Goal: Task Accomplishment & Management: Complete application form

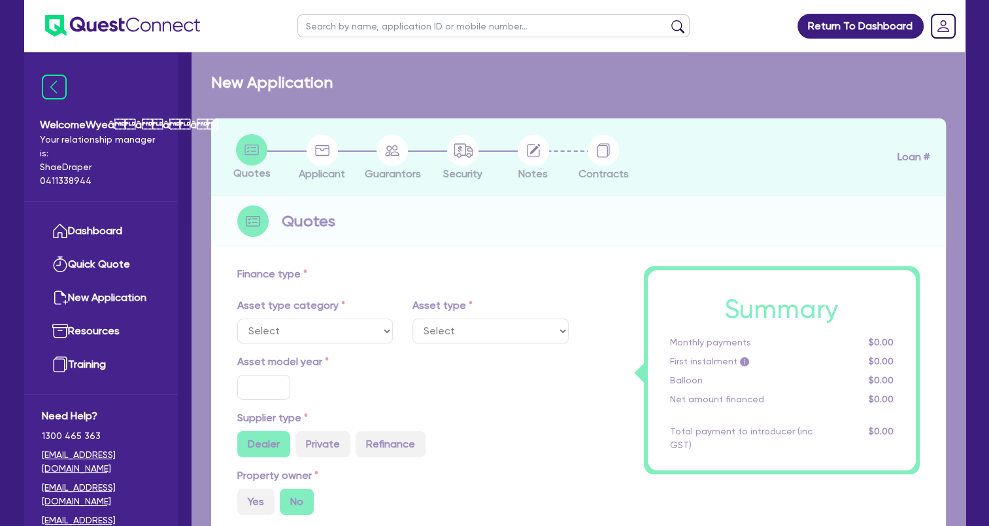
select select "TERTIARY_ASSETS"
type input "2024"
type input "43,989"
type input "5,000"
type input "3.67"
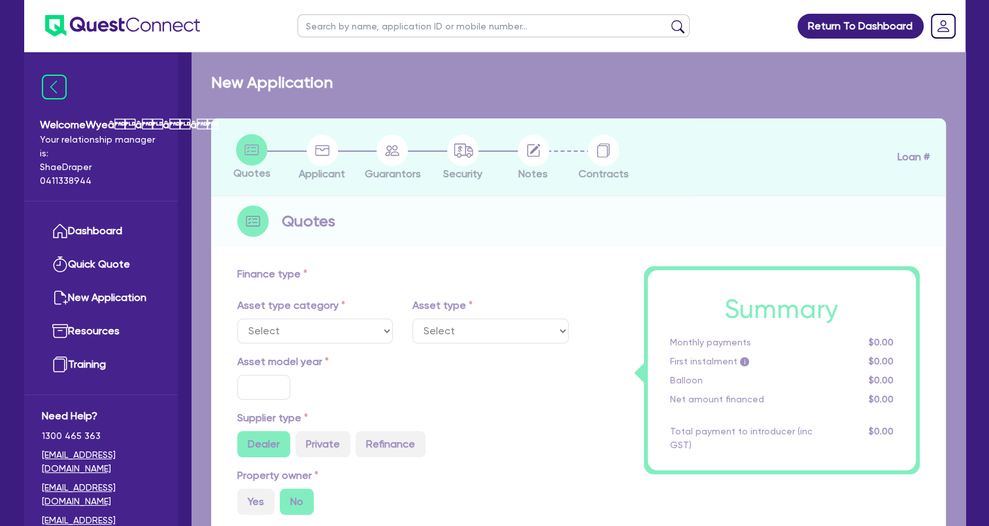
type input "1,430.9"
type input "17.25"
select select "BEAUTY_EQUIPMENT"
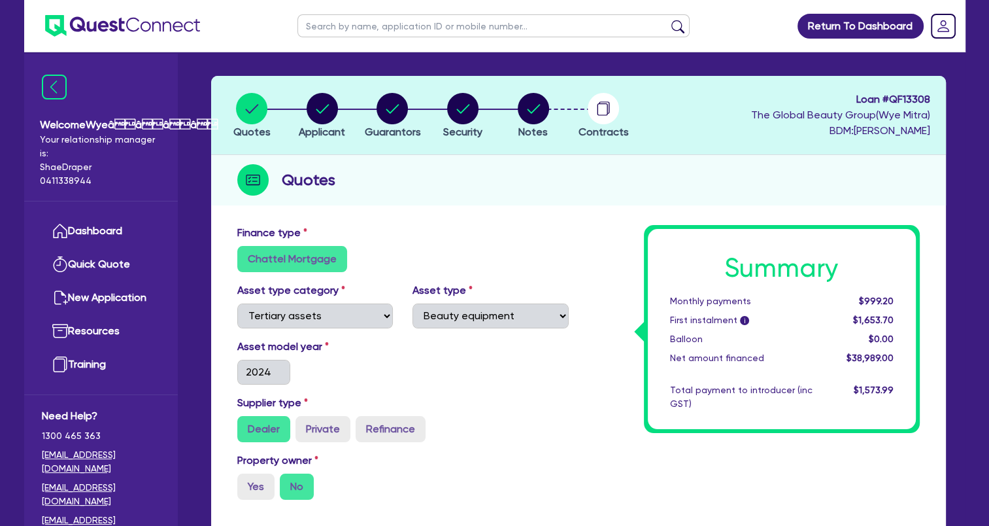
scroll to position [65, 0]
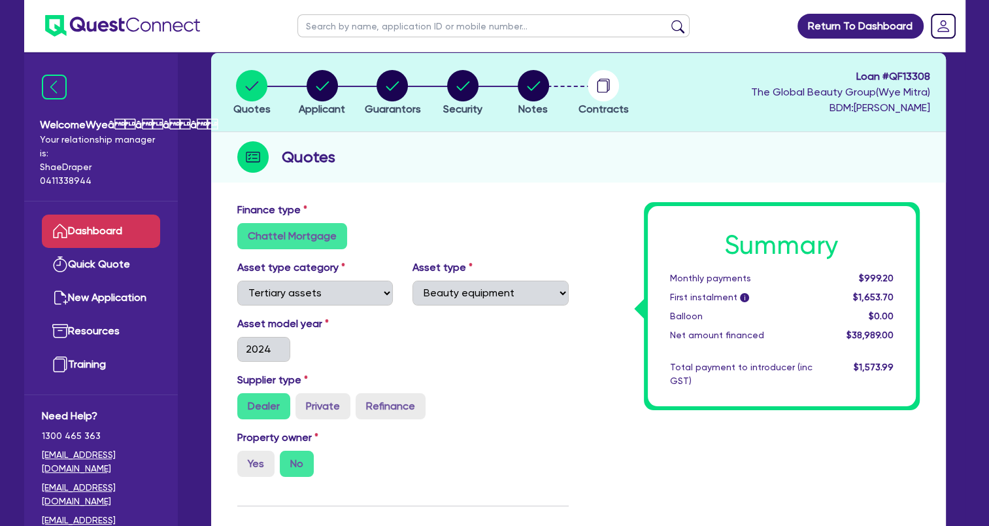
click at [97, 231] on link "Dashboard" at bounding box center [101, 230] width 118 height 33
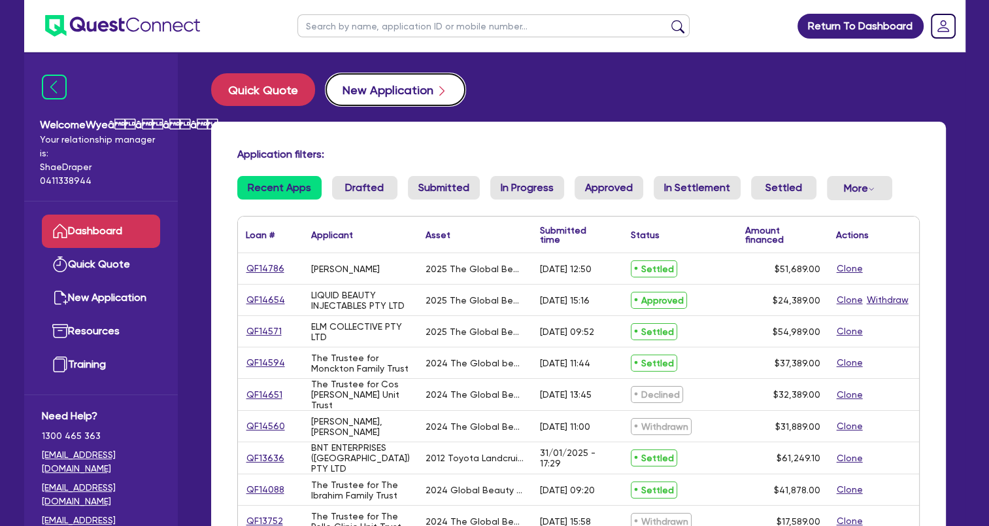
click at [386, 87] on button "New Application" at bounding box center [396, 89] width 140 height 33
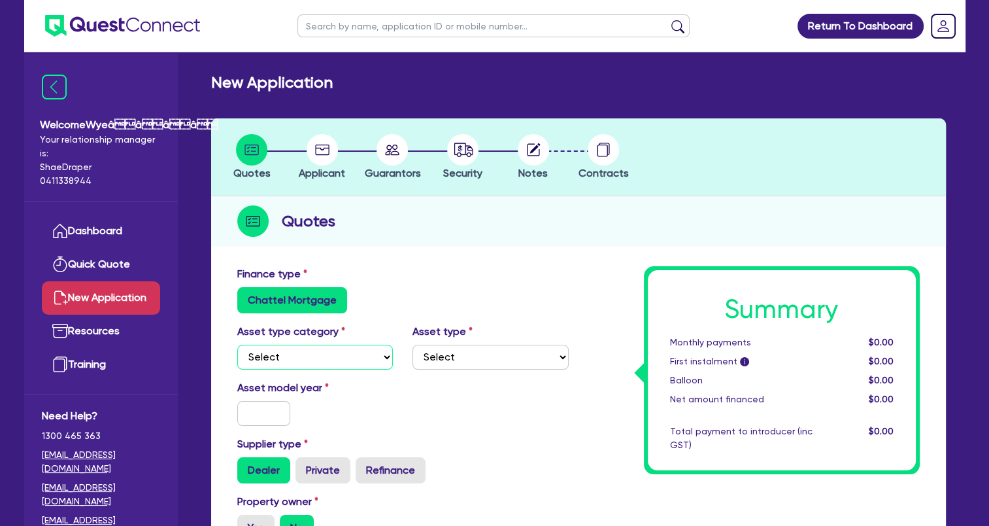
click at [326, 365] on select "Select Cars and light trucks Primary assets Secondary assets Tertiary assets" at bounding box center [315, 356] width 156 height 25
select select "TERTIARY_ASSETS"
click at [237, 344] on select "Select Cars and light trucks Primary assets Secondary assets Tertiary assets" at bounding box center [315, 356] width 156 height 25
click at [470, 360] on select "Select Beauty equipment IT equipment IT software Watercraft Other" at bounding box center [490, 356] width 156 height 25
select select "BEAUTY_EQUIPMENT"
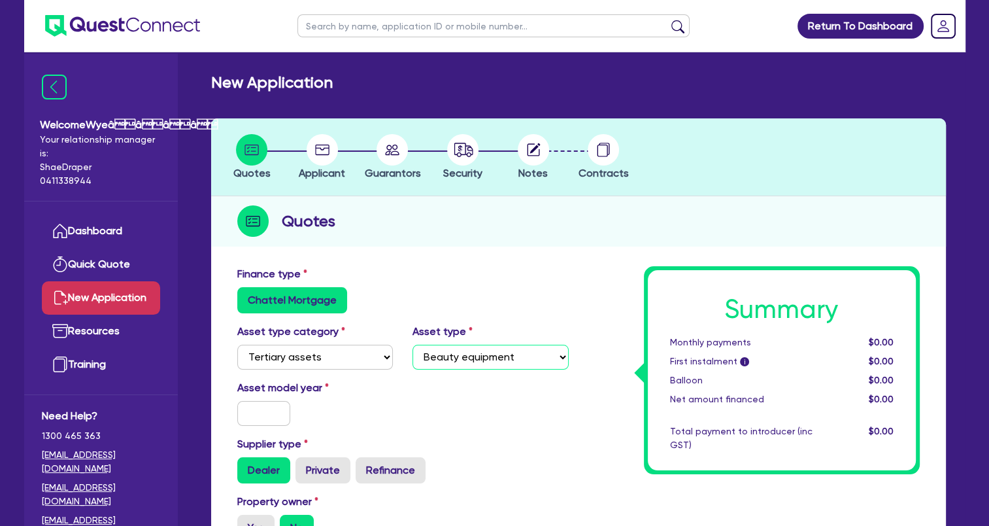
click at [412, 344] on select "Select Beauty equipment IT equipment IT software Watercraft Other" at bounding box center [490, 356] width 156 height 25
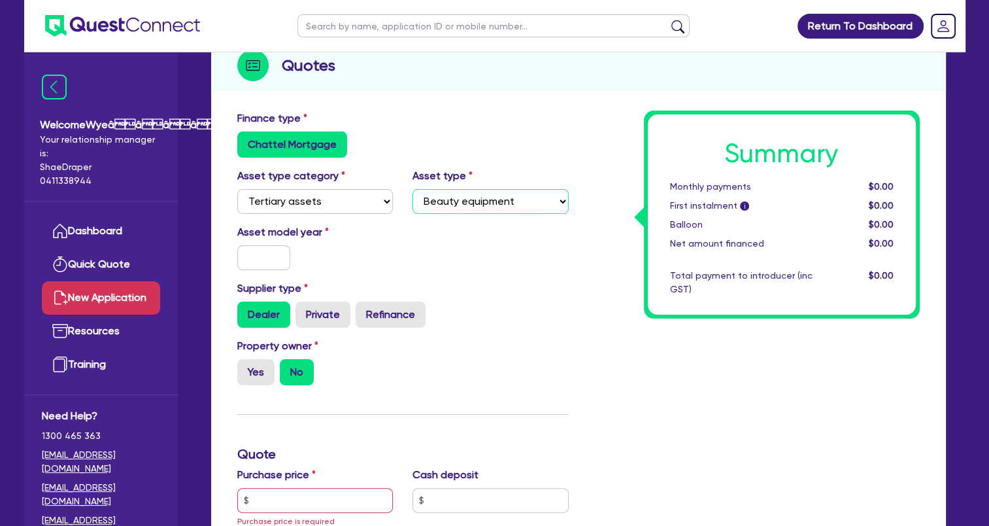
scroll to position [261, 0]
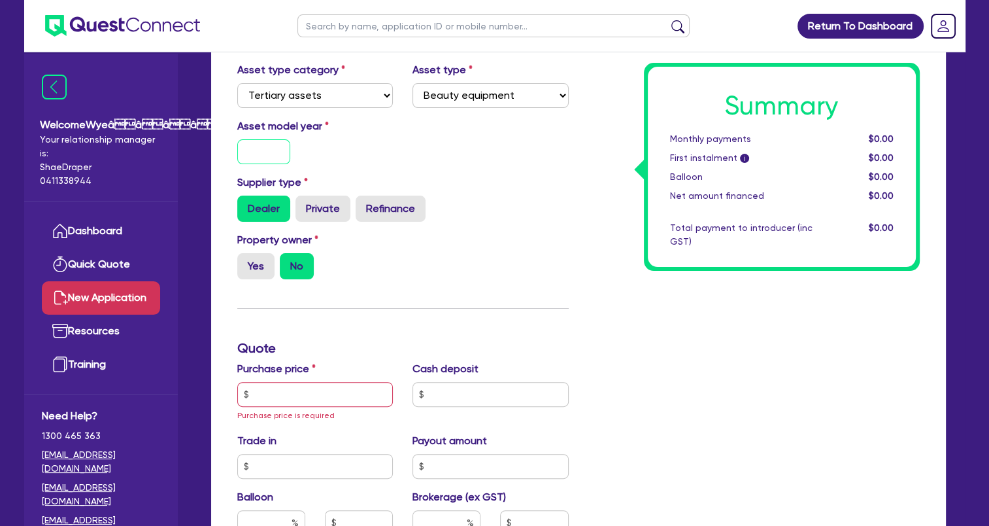
click at [262, 154] on input "text" at bounding box center [264, 151] width 54 height 25
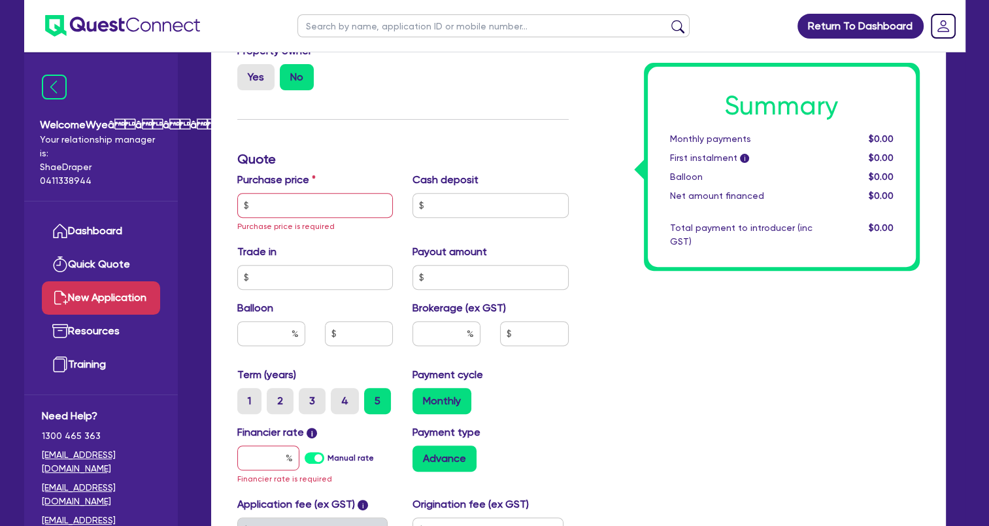
scroll to position [458, 0]
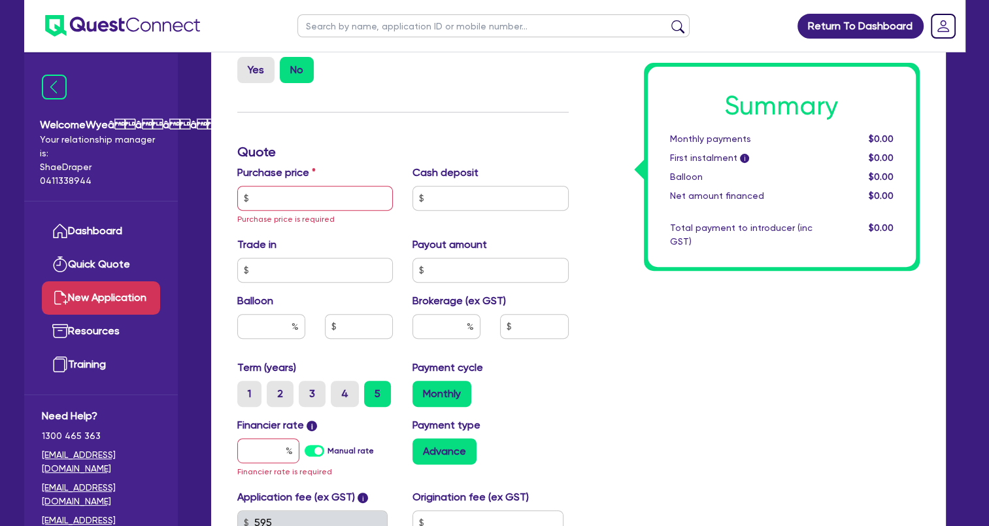
type input "2025"
click at [297, 202] on input "text" at bounding box center [315, 198] width 156 height 25
paste input "60,500.00"
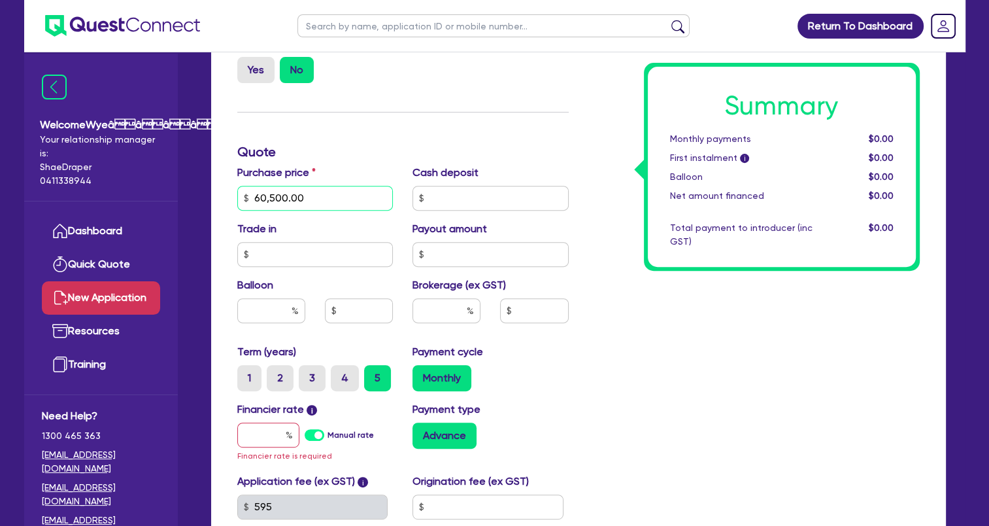
type input "60,500.00"
click at [467, 199] on input "text" at bounding box center [490, 198] width 156 height 25
type input "7,000"
click at [443, 254] on input "text" at bounding box center [490, 254] width 156 height 25
click at [431, 307] on input "text" at bounding box center [446, 310] width 68 height 25
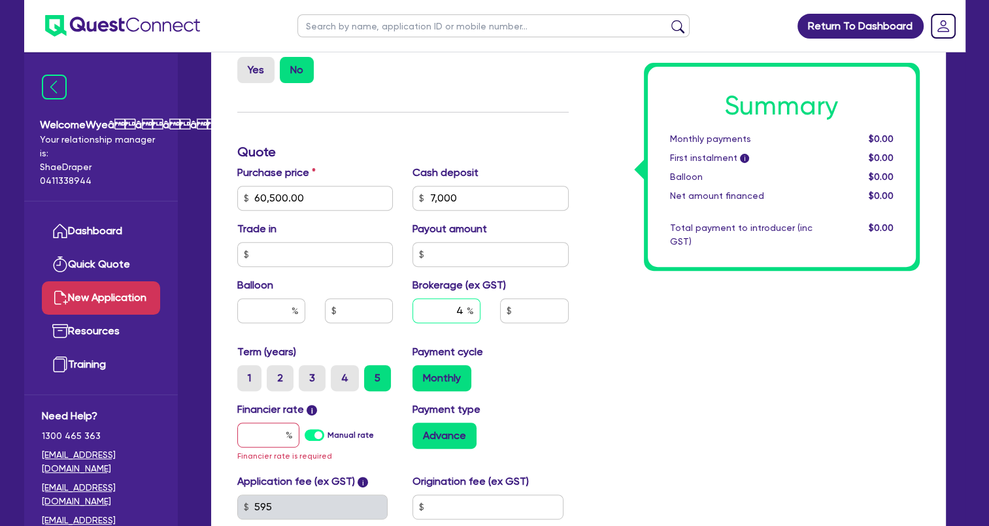
scroll to position [523, 0]
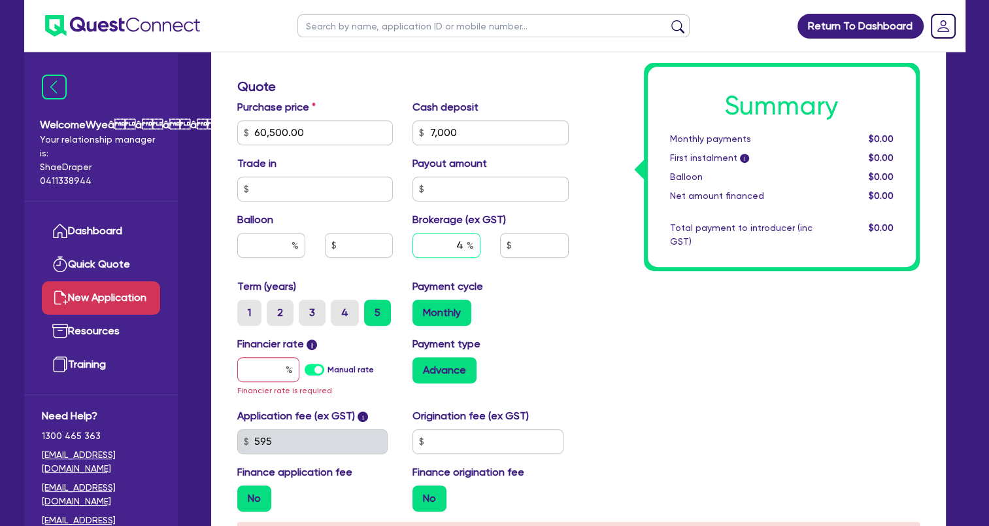
type input "4"
click at [271, 373] on input "text" at bounding box center [268, 369] width 62 height 25
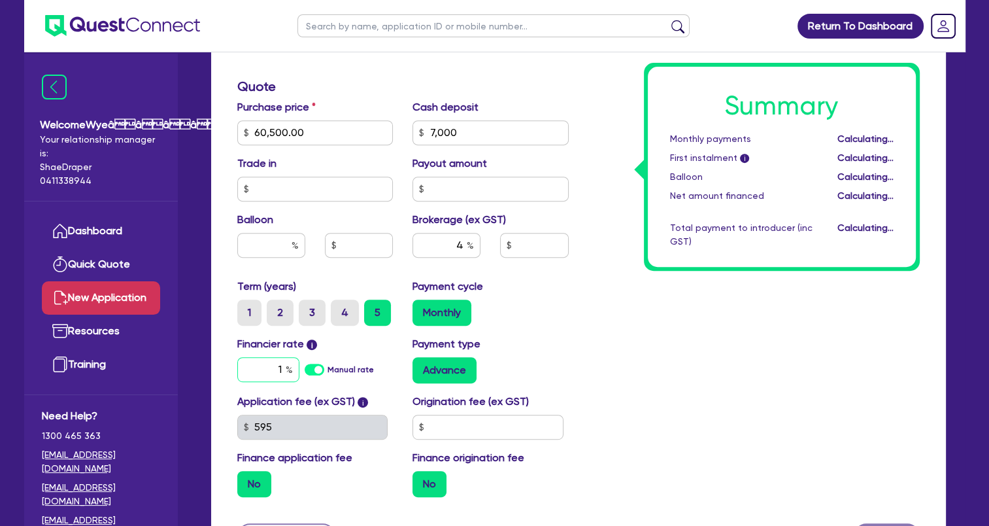
type input "17"
type input "2,140"
type input "1.95"
type input "2,140"
drag, startPoint x: 242, startPoint y: 374, endPoint x: 335, endPoint y: 363, distance: 93.5
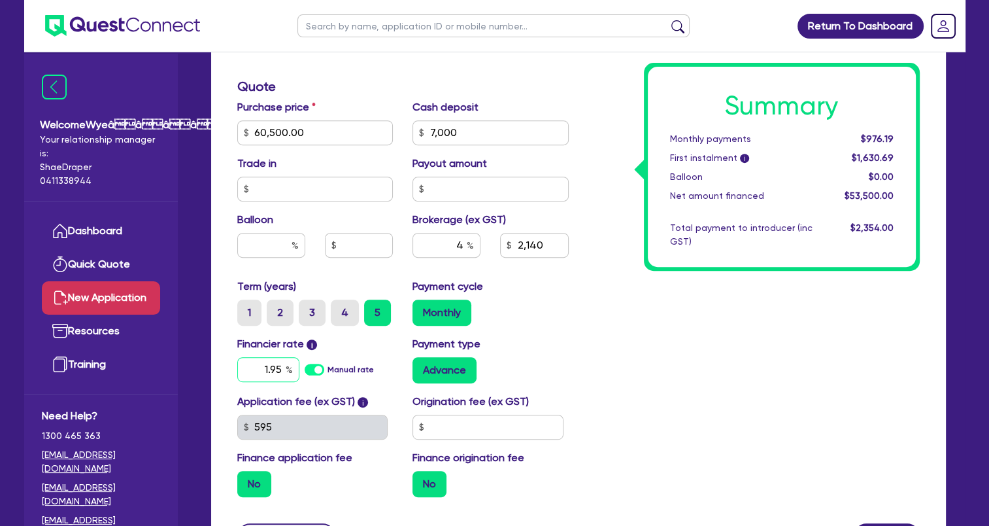
click at [335, 363] on div "1.95 Manual rate" at bounding box center [315, 369] width 156 height 25
type input "17.95"
type input "2,140"
click at [463, 248] on input "4" at bounding box center [446, 245] width 68 height 25
type input "3"
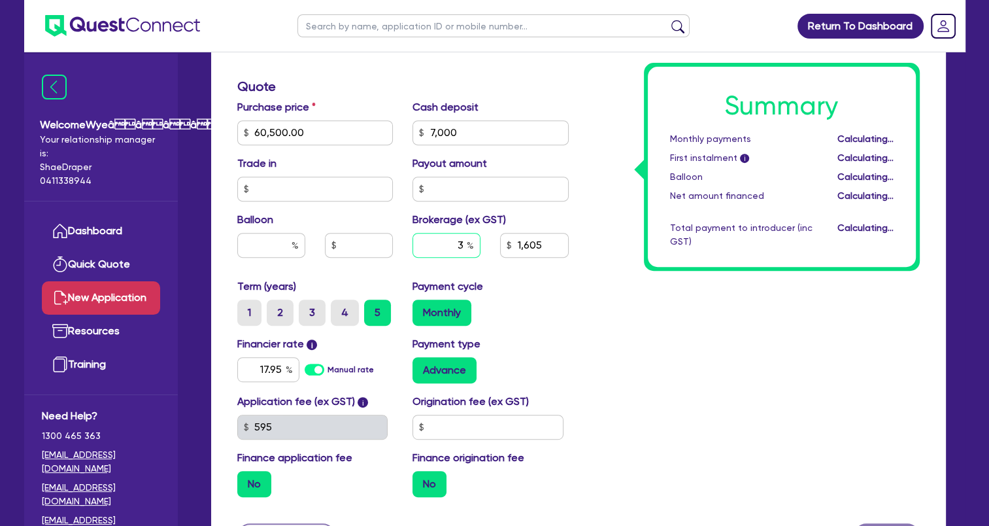
type input "1,605"
click at [465, 243] on input "3" at bounding box center [446, 245] width 68 height 25
type input "2"
type input "1,070"
drag, startPoint x: 463, startPoint y: 132, endPoint x: 352, endPoint y: 141, distance: 110.8
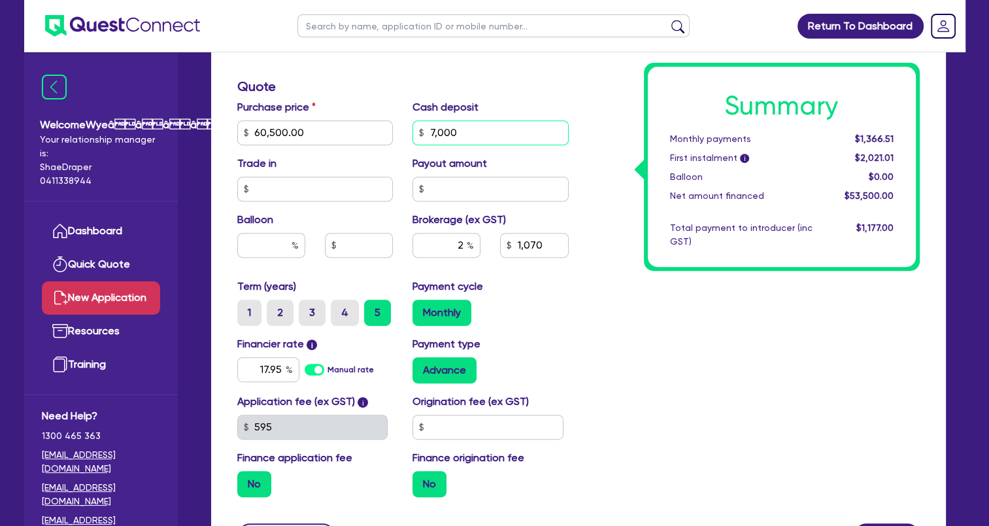
click at [352, 141] on div "Purchase price 60,500.00 Cash deposit 7,000 Trade in Payout amount Balloon Brok…" at bounding box center [402, 188] width 351 height 179
type input "1"
type input "1,070"
type input "1"
type input "1,209.98"
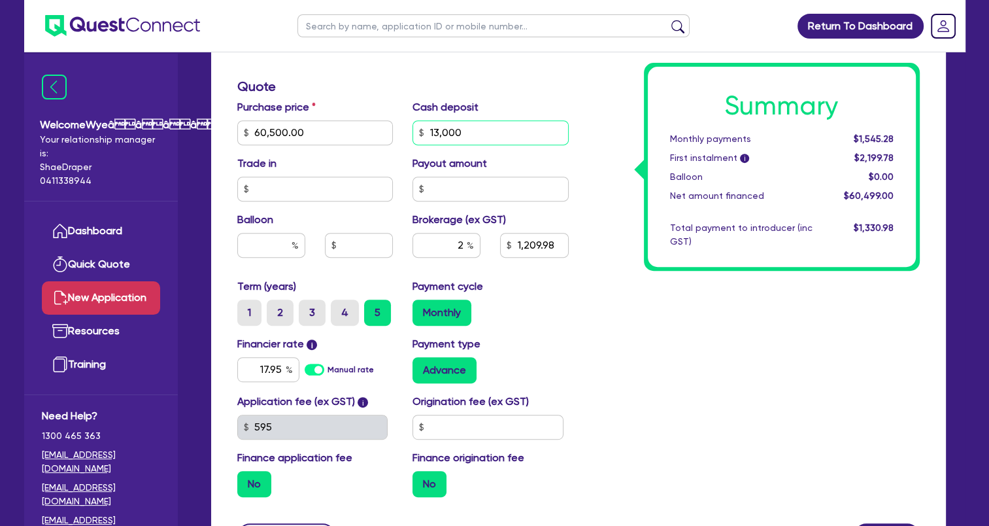
type input "13,000"
type input "950"
drag, startPoint x: 455, startPoint y: 242, endPoint x: 473, endPoint y: 244, distance: 18.4
click at [473, 244] on div "2" at bounding box center [446, 245] width 68 height 25
type input "4"
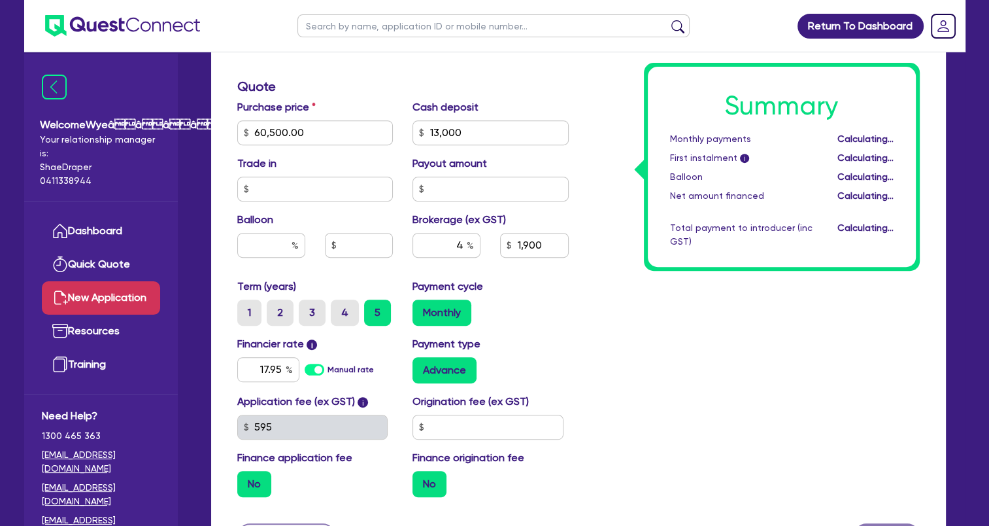
type input "1,900"
drag, startPoint x: 463, startPoint y: 246, endPoint x: 456, endPoint y: 246, distance: 7.2
click at [456, 246] on input "4" at bounding box center [446, 245] width 68 height 25
type input "5"
type input "1,900"
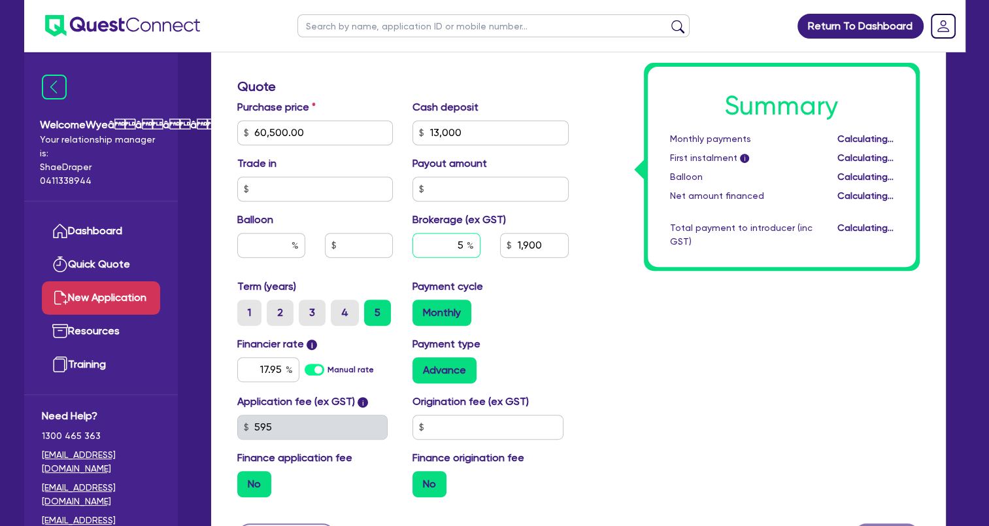
type input "5"
type input "2,375"
click at [465, 245] on input "5" at bounding box center [446, 245] width 68 height 25
type input "2,375"
type input "4.99"
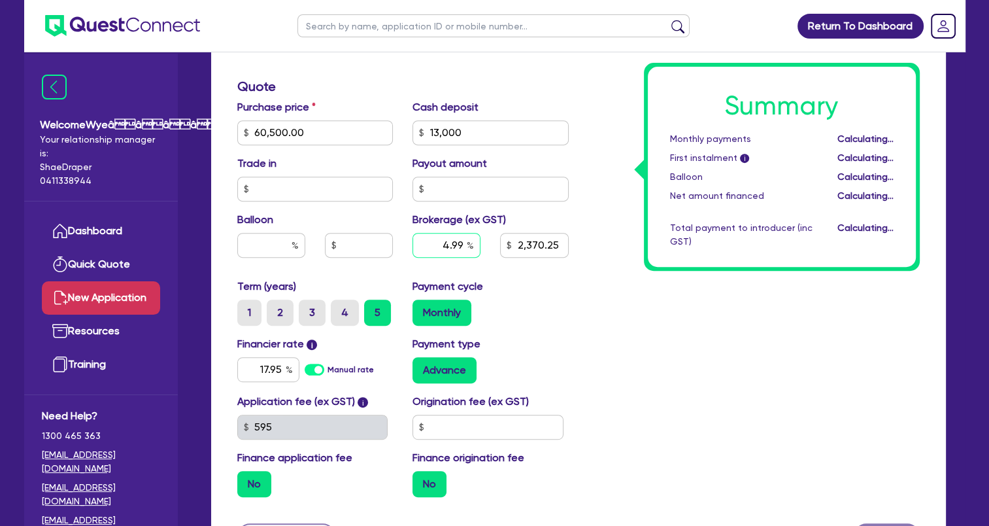
click at [465, 244] on input "4.99" at bounding box center [446, 245] width 68 height 25
type input "2,370.25"
type input "4.98"
type input "2,365.5"
click at [463, 246] on input "4.98" at bounding box center [446, 245] width 68 height 25
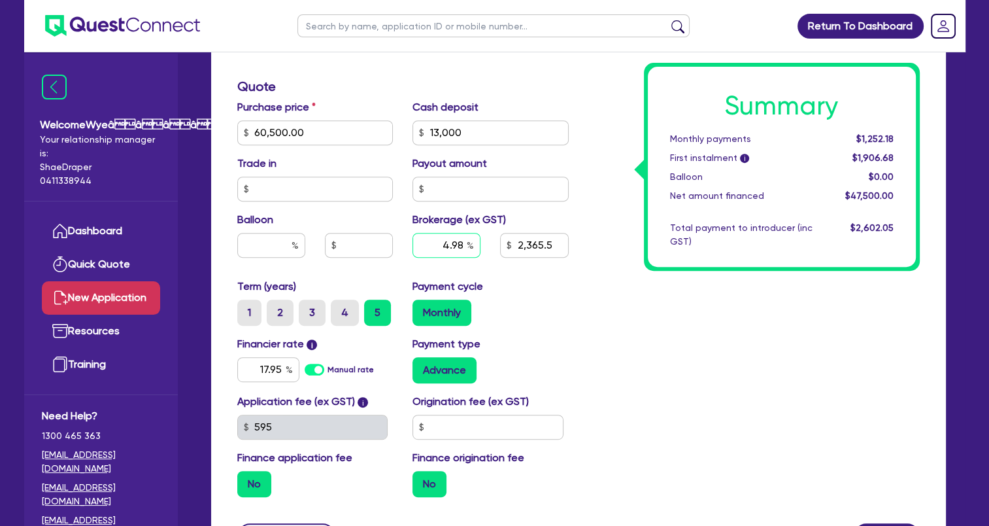
type input "4.9"
type input "2,365.5"
type input "4.9"
type input "2,327.5"
type input "59"
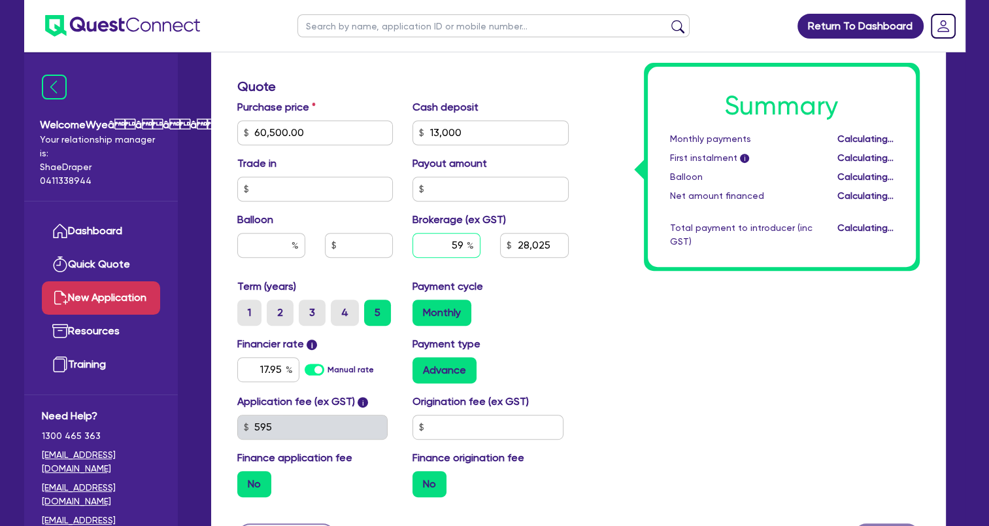
click at [460, 244] on input "59" at bounding box center [446, 245] width 68 height 25
type input "28,025"
type input "5"
click at [464, 241] on input "5" at bounding box center [446, 245] width 68 height 25
type input "2,375"
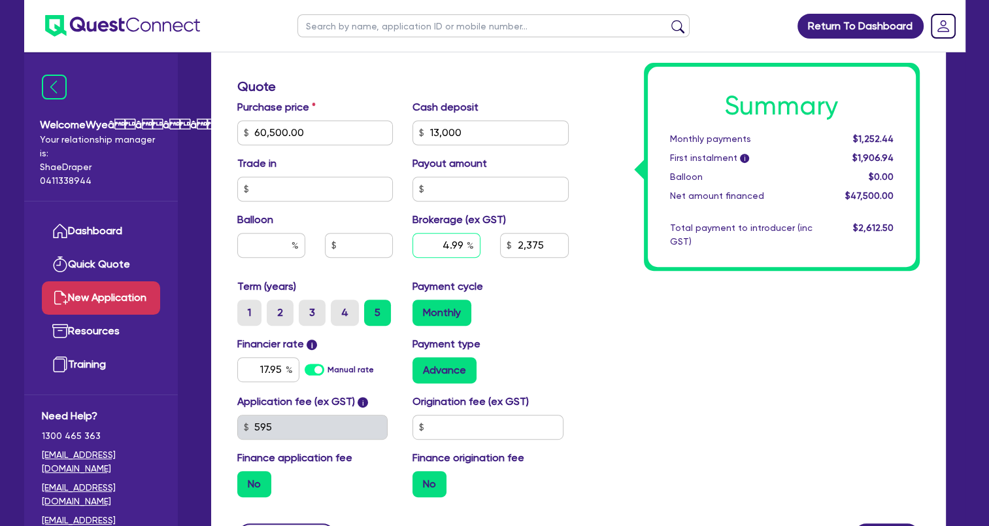
type input "4.99"
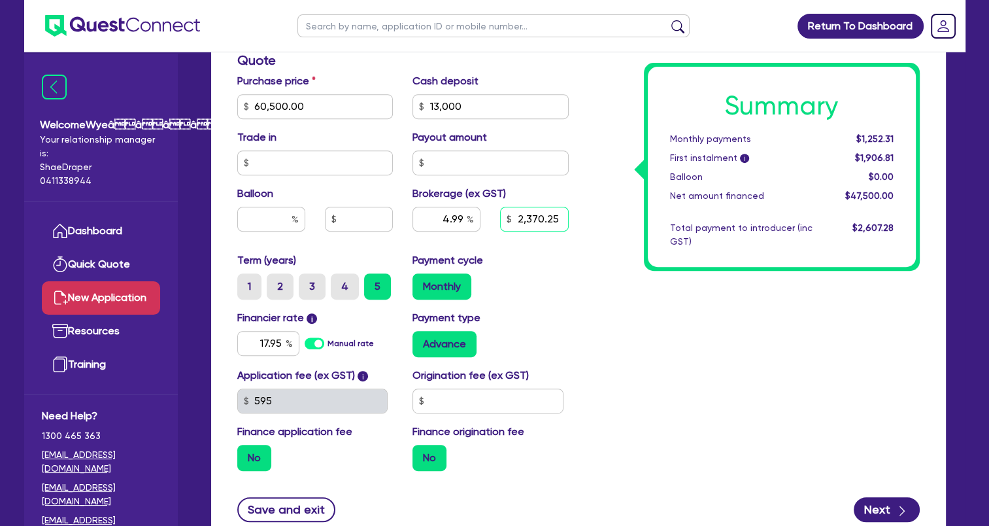
scroll to position [650, 0]
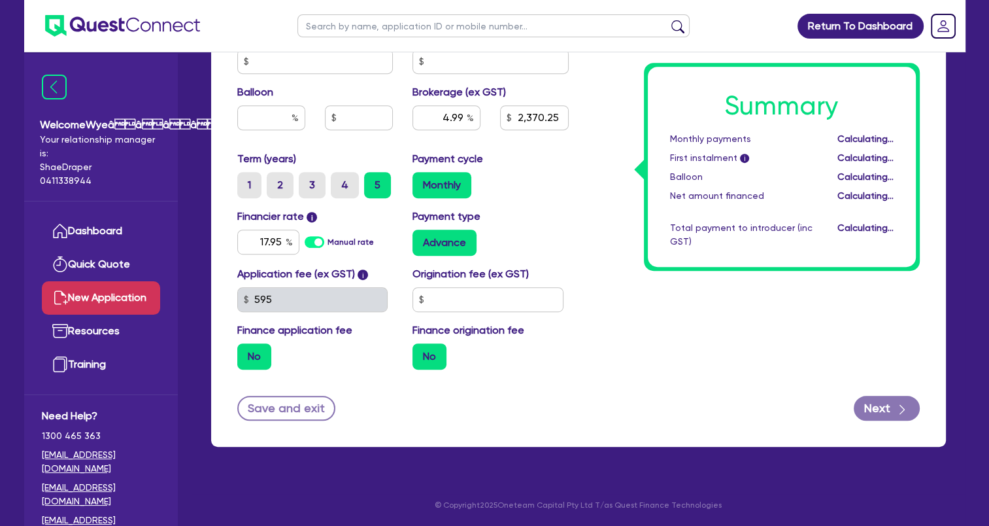
type input "2,370.25"
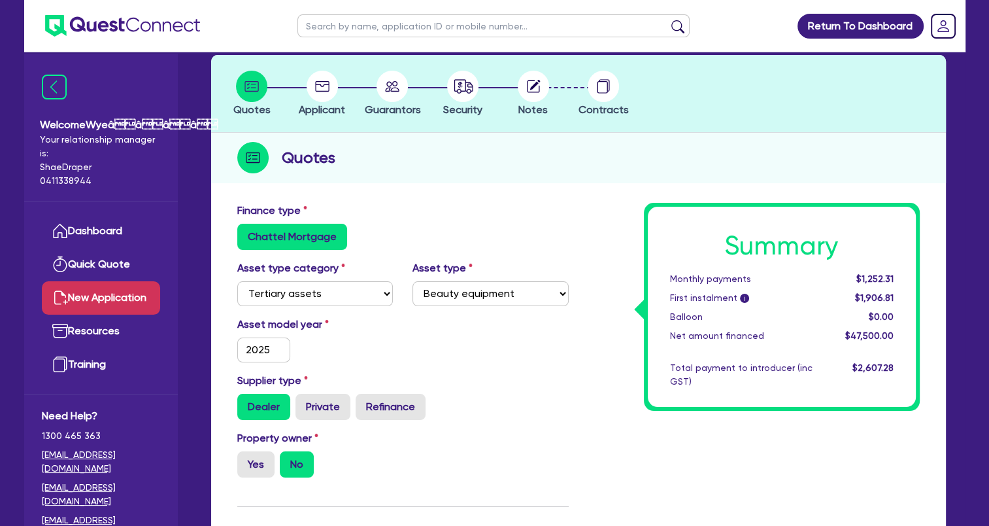
scroll to position [196, 0]
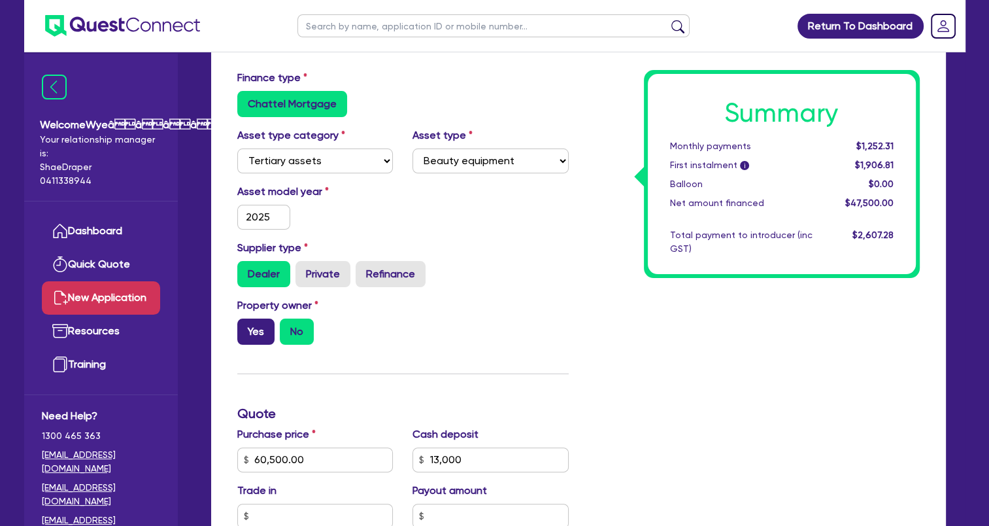
drag, startPoint x: 259, startPoint y: 336, endPoint x: 267, endPoint y: 337, distance: 8.0
click at [258, 336] on label "Yes" at bounding box center [255, 331] width 37 height 26
click at [246, 327] on input "Yes" at bounding box center [241, 322] width 8 height 8
radio input "true"
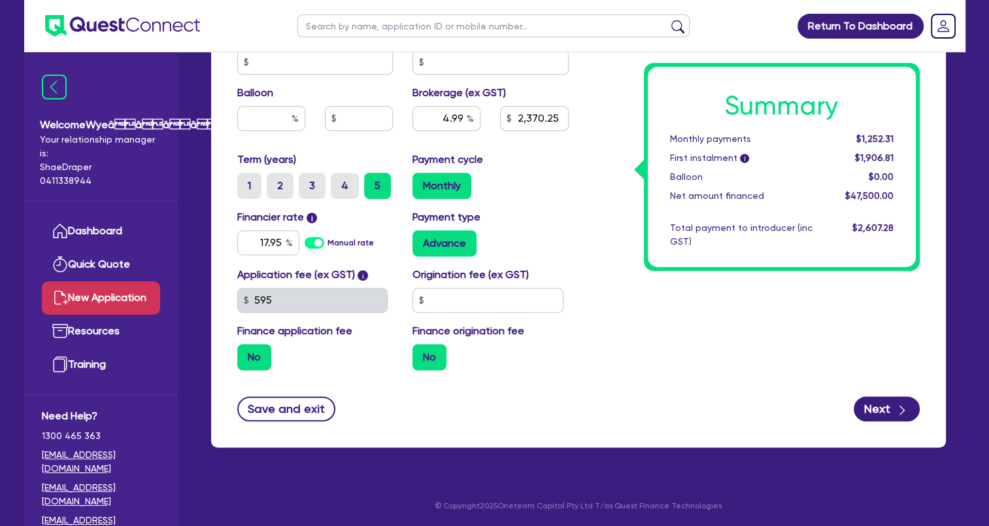
scroll to position [650, 0]
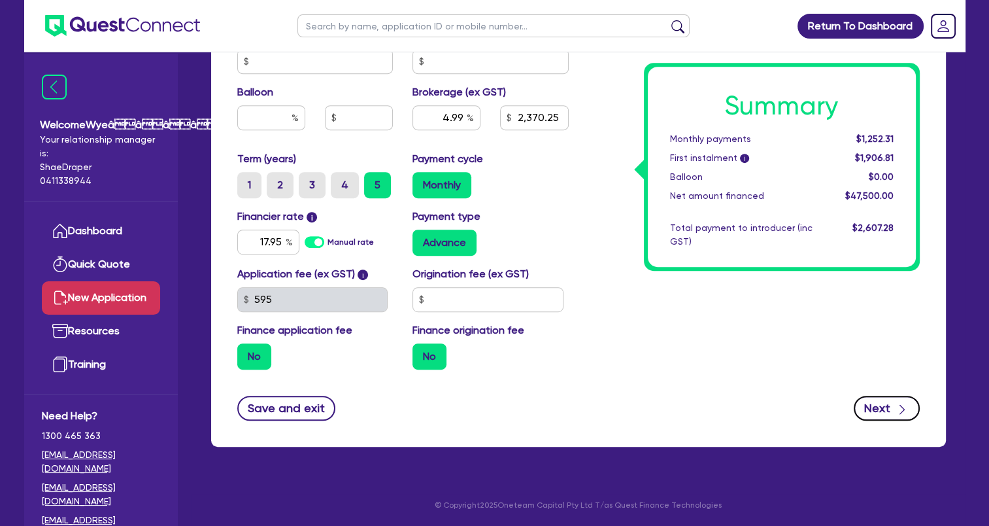
click at [897, 407] on icon "button" at bounding box center [901, 409] width 13 height 13
type input "2,370.25"
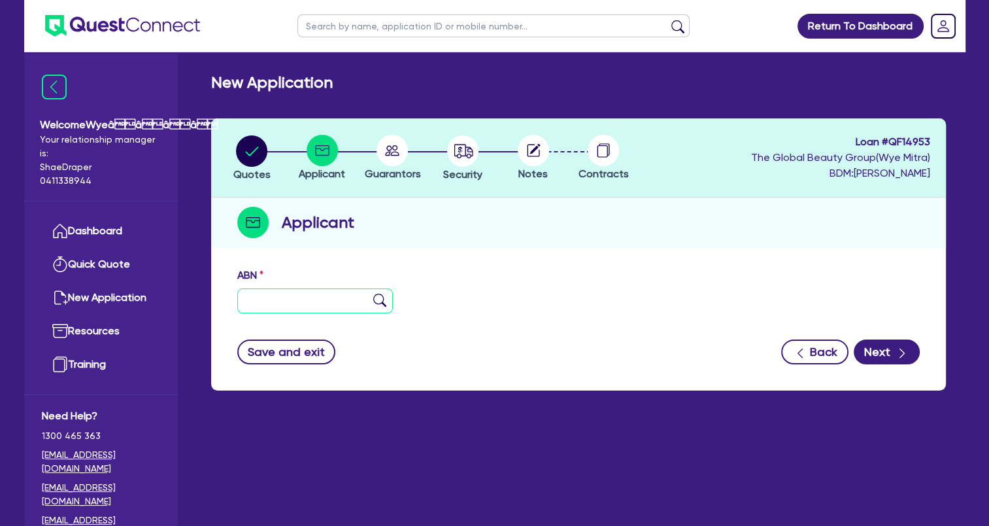
click at [319, 294] on input "text" at bounding box center [315, 300] width 156 height 25
paste input "18 679 596 840"
type input "18 679 596 840"
drag, startPoint x: 881, startPoint y: 358, endPoint x: 730, endPoint y: 374, distance: 151.9
click at [880, 358] on button "Next" at bounding box center [887, 351] width 66 height 25
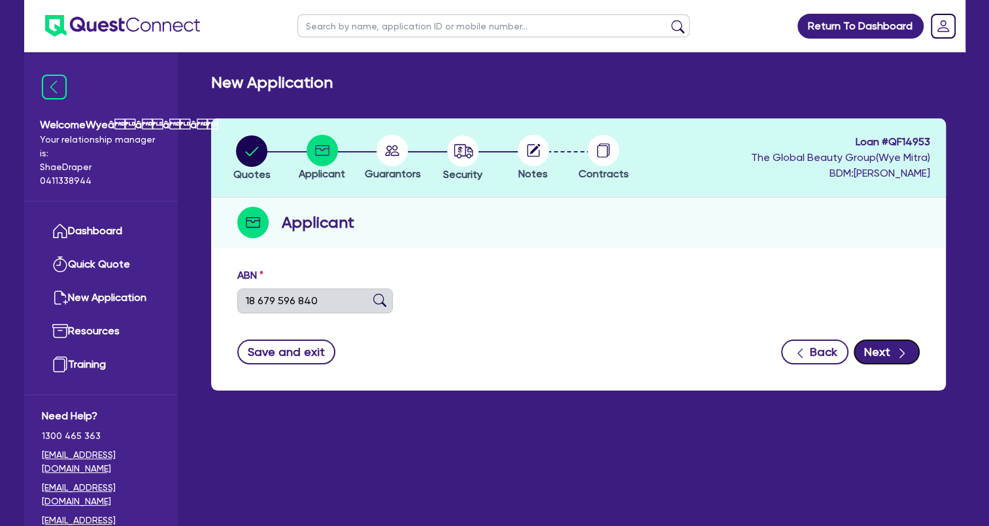
type input "SOME REGRETS TATTOO REMOVAL PTY LTD"
select select "COMPANY"
type input "[DATE]"
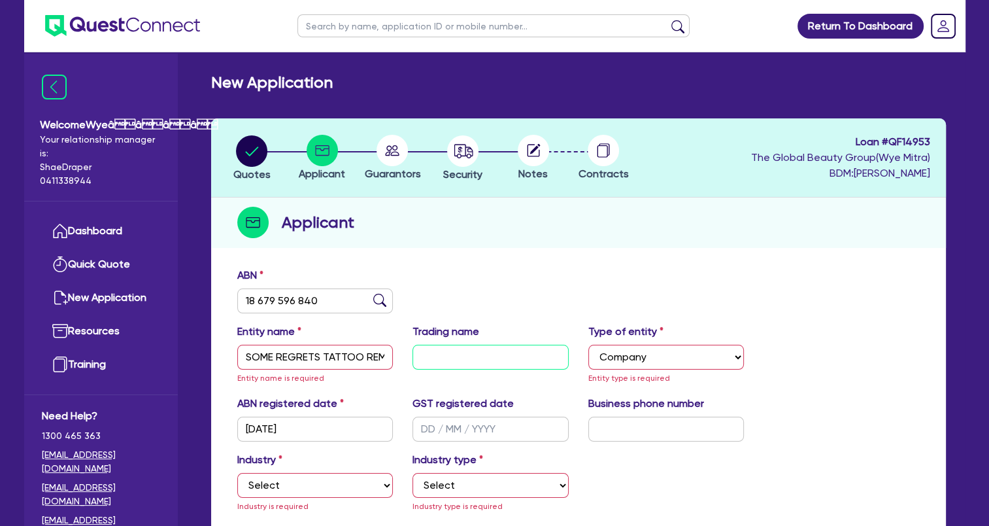
click at [458, 356] on input "text" at bounding box center [490, 356] width 156 height 25
paste input "Some Regrets Tattoo Removal"
type input "Some Regrets Tattoo Removal"
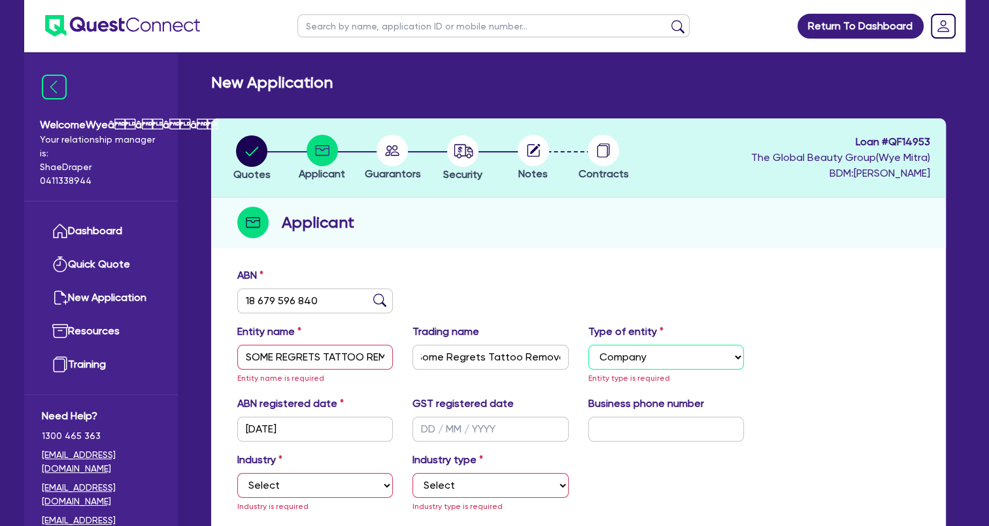
scroll to position [0, 0]
click at [631, 359] on select "Select Sole Trader Company Partnership Trust" at bounding box center [666, 356] width 156 height 25
click at [447, 429] on input "text" at bounding box center [490, 428] width 156 height 25
click at [612, 435] on input "text" at bounding box center [666, 428] width 156 height 25
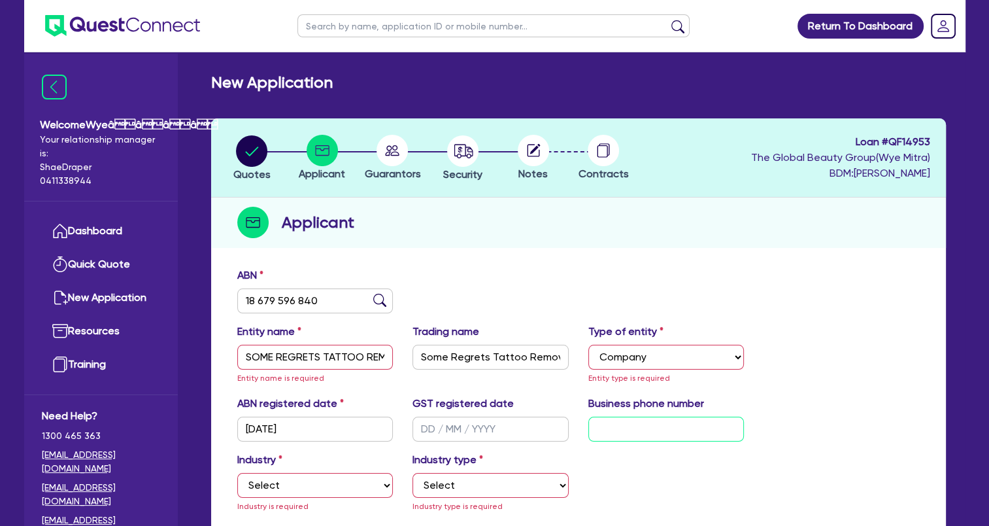
paste input "04 1621 3814"
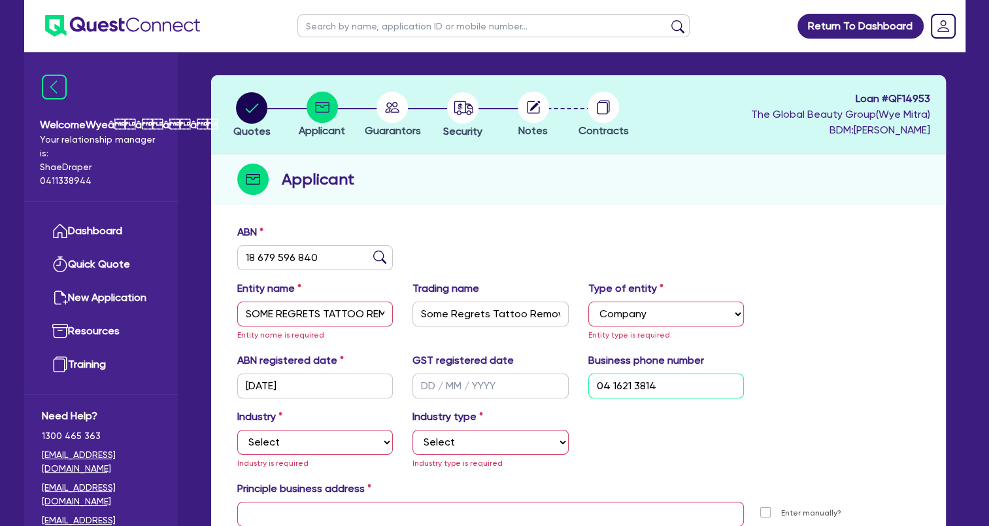
scroll to position [131, 0]
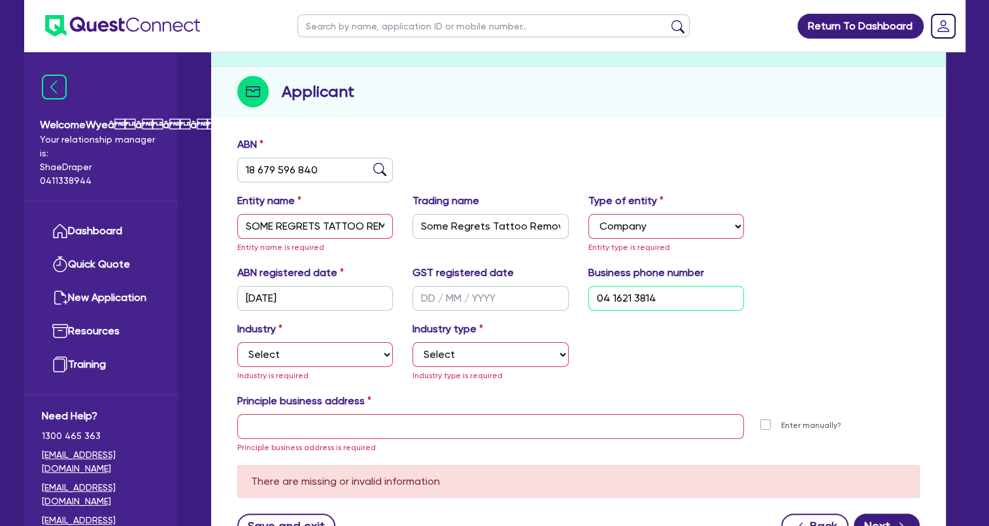
type input "04 1621 3814"
click at [320, 356] on select "Select Accomodation & Food Services Administrative & Support Services Agricultu…" at bounding box center [315, 354] width 156 height 25
select select "HEALTH_BEAUTY"
click at [237, 342] on select "Select Accomodation & Food Services Administrative & Support Services Agricultu…" at bounding box center [315, 354] width 156 height 25
click at [446, 352] on select "Select [MEDICAL_DATA], [MEDICAL_DATA] Services Cosmetics Supplies Day Spas, Hea…" at bounding box center [490, 354] width 156 height 25
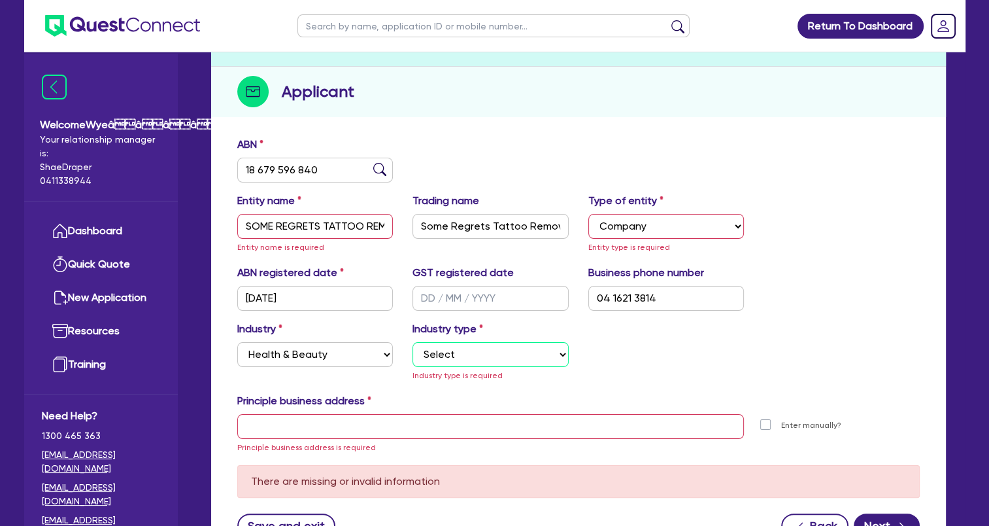
select select "HAIR_BEAUTY_SALONS"
click at [412, 342] on select "Select [MEDICAL_DATA], [MEDICAL_DATA] Services Cosmetics Supplies Day Spas, Hea…" at bounding box center [490, 354] width 156 height 25
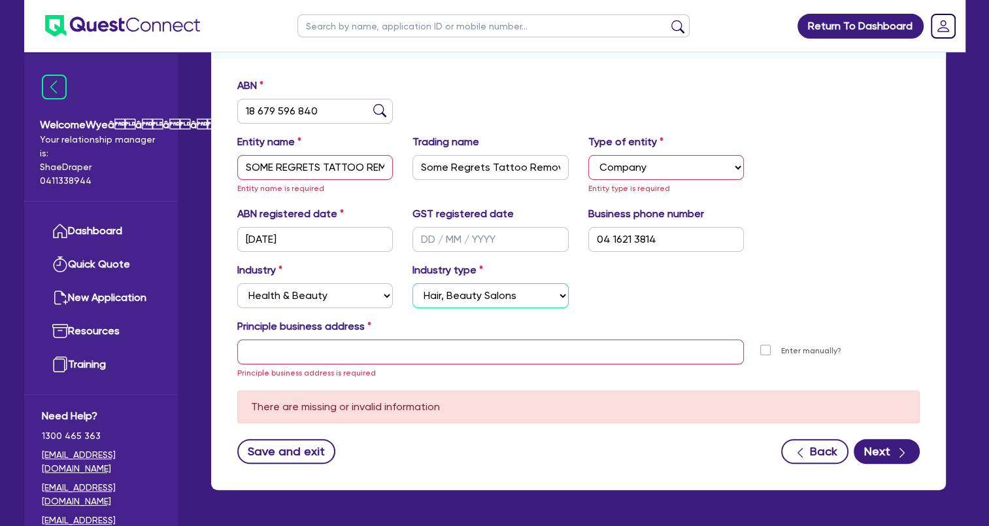
scroll to position [233, 0]
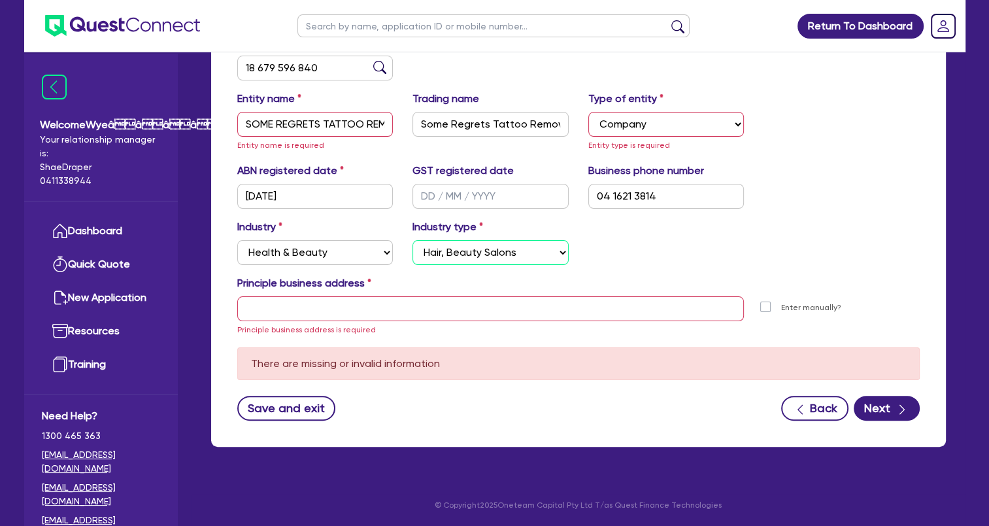
click at [450, 250] on select "Select [MEDICAL_DATA], [MEDICAL_DATA] Services Cosmetics Supplies Day Spas, Hea…" at bounding box center [490, 252] width 156 height 25
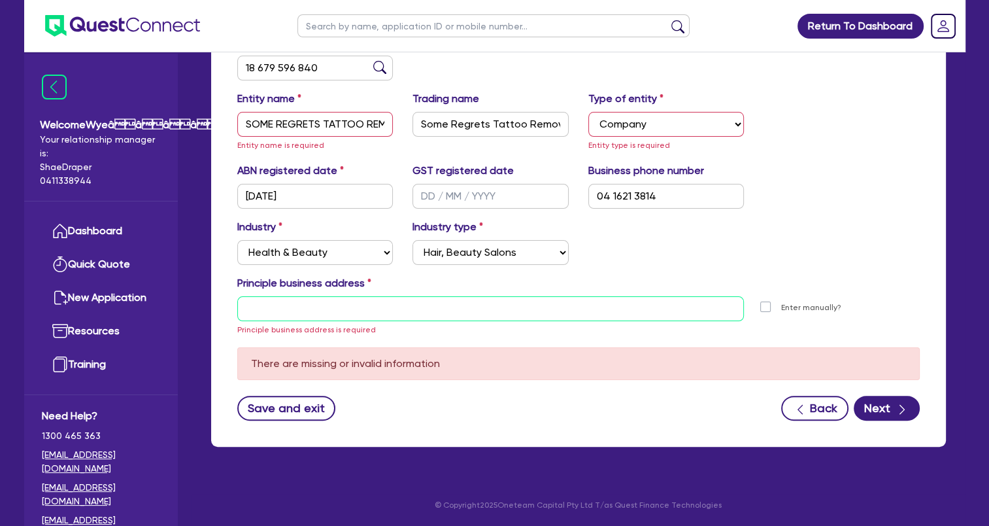
click at [293, 307] on input "text" at bounding box center [490, 308] width 507 height 25
paste input "[STREET_ADDRESS]"
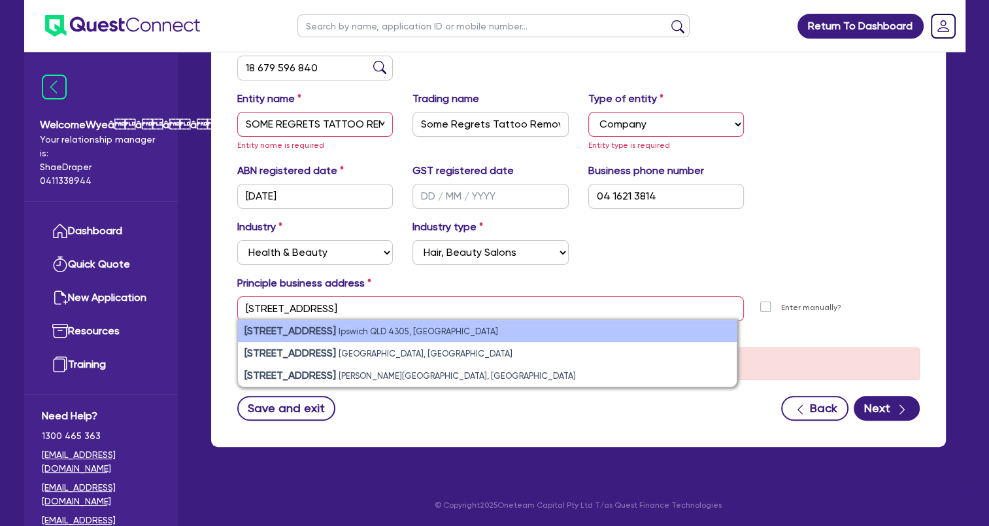
click at [562, 333] on li "[STREET_ADDRESS]" at bounding box center [487, 331] width 499 height 22
type input "[STREET_ADDRESS]"
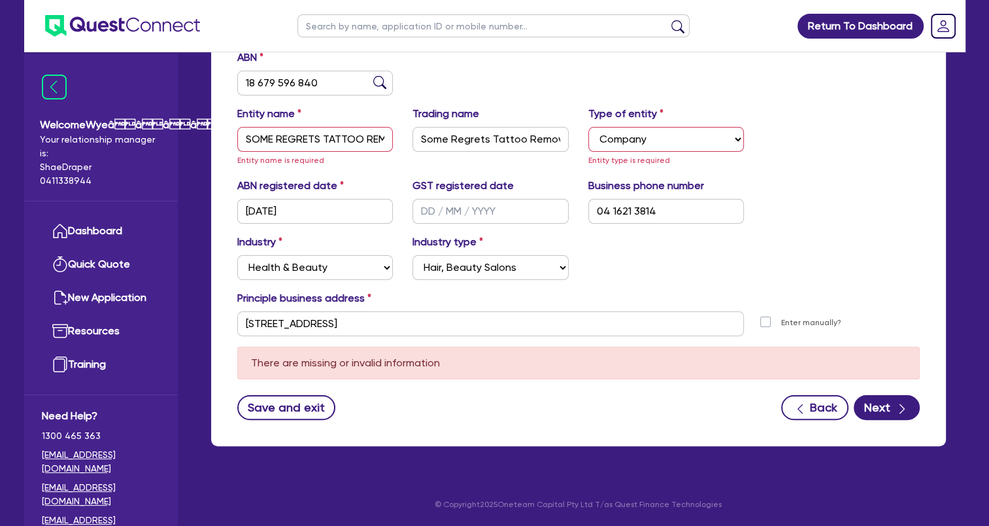
scroll to position [217, 0]
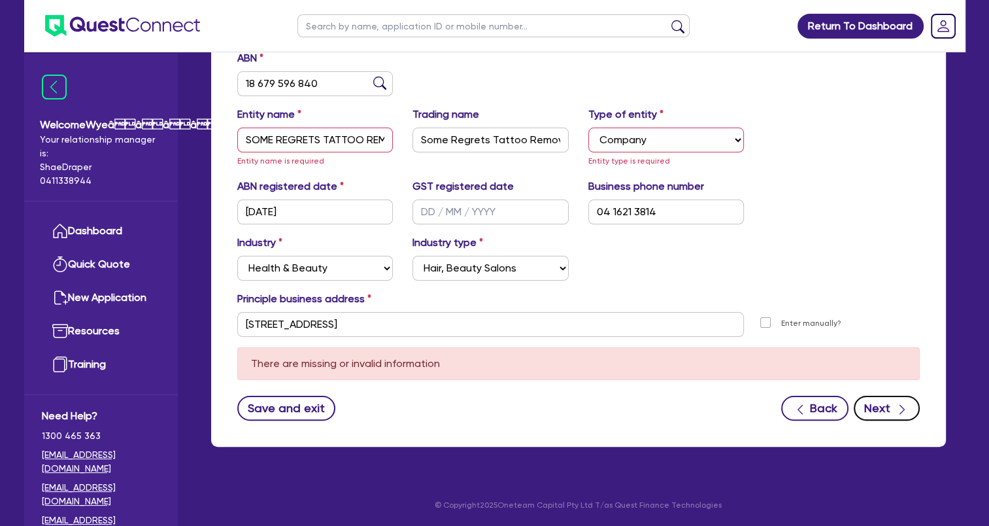
click at [886, 408] on button "Next" at bounding box center [887, 407] width 66 height 25
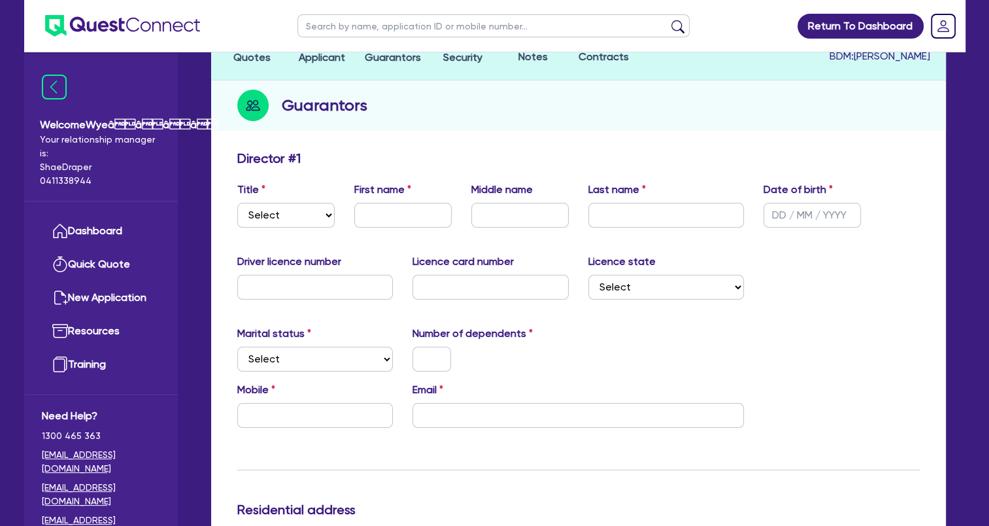
scroll to position [131, 0]
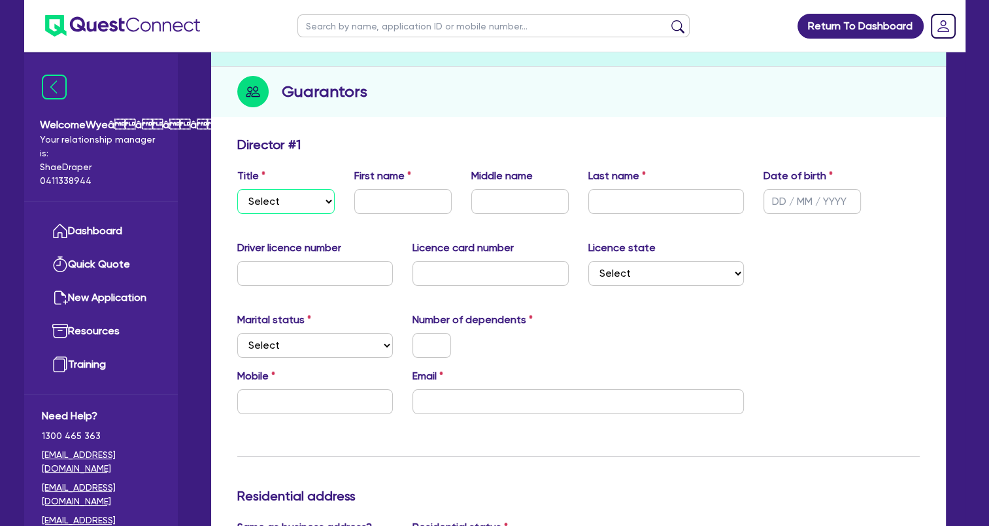
click at [271, 201] on select "Select Mr Mrs Ms Miss Dr" at bounding box center [285, 201] width 97 height 25
select select "MS"
click at [237, 189] on select "Select Mr Mrs Ms Miss Dr" at bounding box center [285, 201] width 97 height 25
click at [376, 202] on input "text" at bounding box center [402, 201] width 97 height 25
paste input "[PERSON_NAME]"
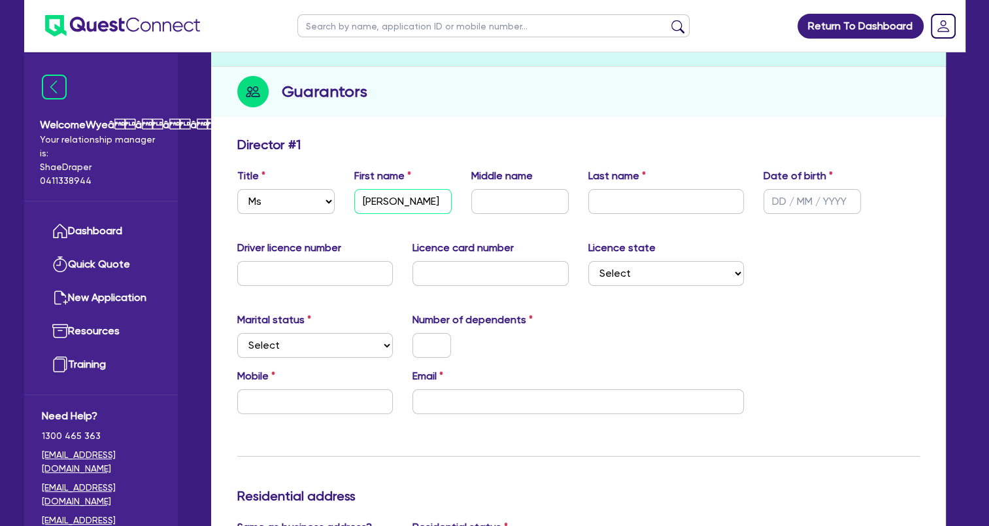
drag, startPoint x: 400, startPoint y: 203, endPoint x: 438, endPoint y: 207, distance: 38.1
click at [437, 207] on input "[PERSON_NAME]" at bounding box center [402, 201] width 97 height 25
type input "[PERSON_NAME]"
click at [505, 205] on input "text" at bounding box center [519, 201] width 97 height 25
type input "[PERSON_NAME]"
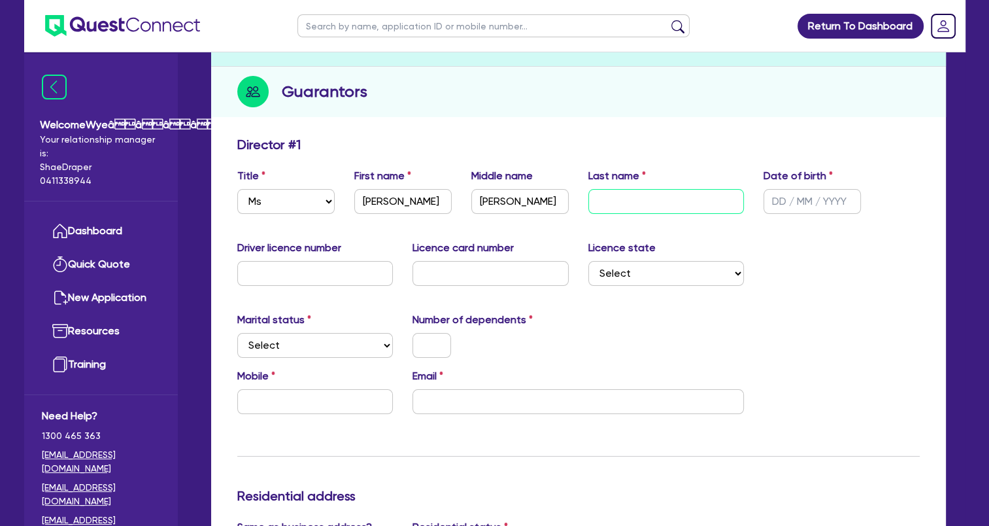
paste input "Paton"
type input "Paton"
click at [783, 206] on input "text" at bounding box center [811, 201] width 97 height 25
type input "[DATE]"
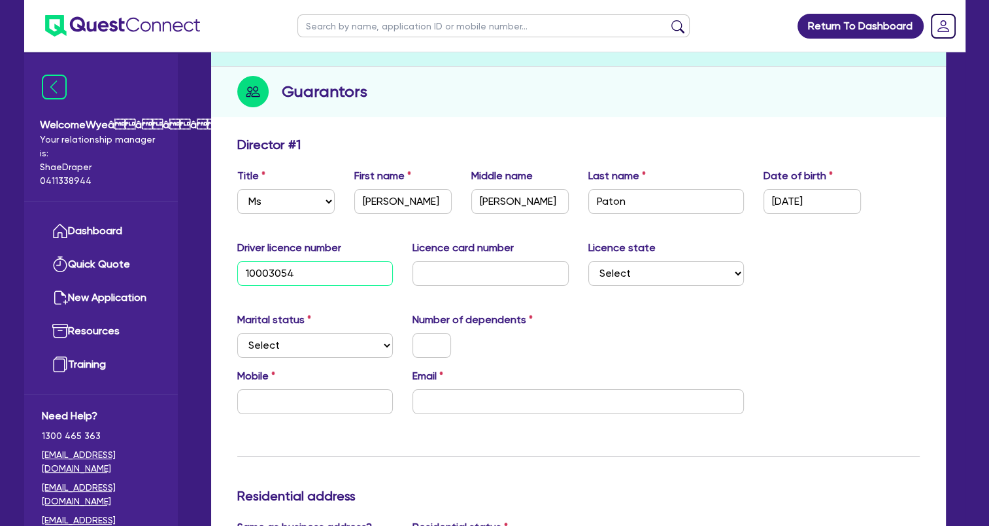
type input "10003054"
click at [464, 272] on input "C6D 48ADD9E" at bounding box center [490, 273] width 156 height 25
click at [481, 271] on input "C6D 48ADD9E" at bounding box center [490, 273] width 156 height 25
click at [446, 271] on input "C6D 48ADD9E" at bounding box center [490, 273] width 156 height 25
type input "C6D48ADD9E"
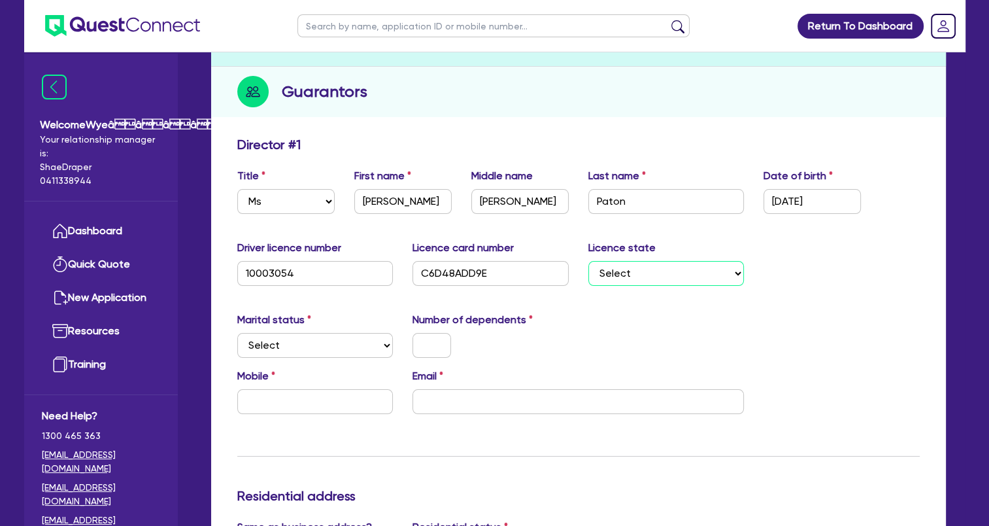
click at [672, 269] on select "Select [GEOGRAPHIC_DATA] [GEOGRAPHIC_DATA] [GEOGRAPHIC_DATA] [GEOGRAPHIC_DATA] …" at bounding box center [666, 273] width 156 height 25
click at [588, 261] on select "Select [GEOGRAPHIC_DATA] [GEOGRAPHIC_DATA] [GEOGRAPHIC_DATA] [GEOGRAPHIC_DATA] …" at bounding box center [666, 273] width 156 height 25
click at [659, 280] on select "Select [GEOGRAPHIC_DATA] [GEOGRAPHIC_DATA] [GEOGRAPHIC_DATA] [GEOGRAPHIC_DATA] …" at bounding box center [666, 273] width 156 height 25
select select "QLD"
click at [588, 261] on select "Select [GEOGRAPHIC_DATA] [GEOGRAPHIC_DATA] [GEOGRAPHIC_DATA] [GEOGRAPHIC_DATA] …" at bounding box center [666, 273] width 156 height 25
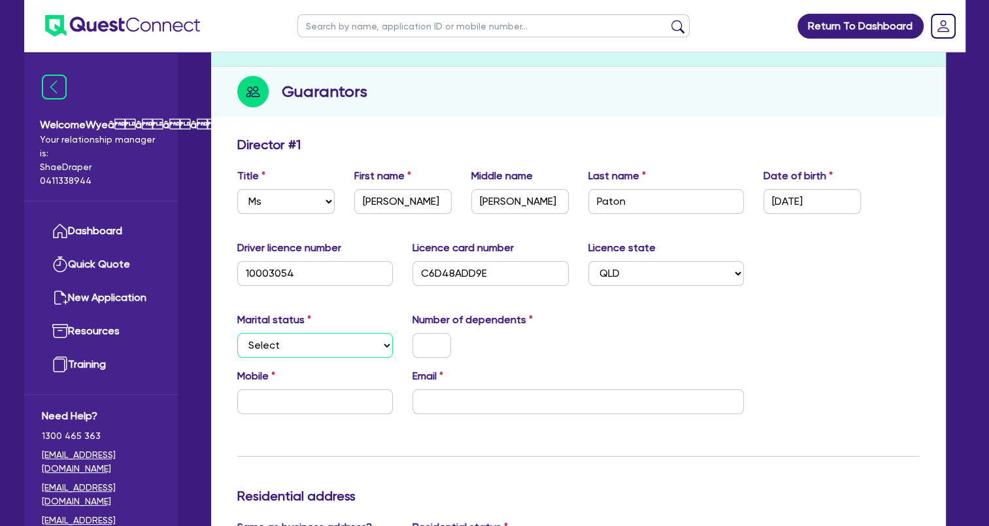
click at [331, 343] on select "Select Single Married De Facto / Partner" at bounding box center [315, 345] width 156 height 25
select select "SINGLE"
click at [237, 333] on select "Select Single Married De Facto / Partner" at bounding box center [315, 345] width 156 height 25
click at [435, 348] on input "text" at bounding box center [431, 345] width 39 height 25
click at [290, 397] on input "text" at bounding box center [315, 401] width 156 height 25
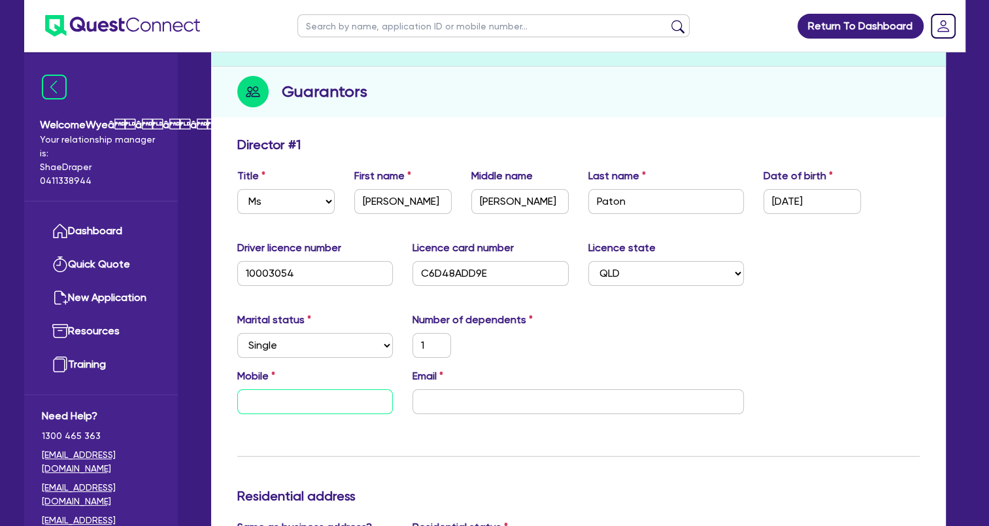
paste input "0416 213 814"
type input "1"
type input "0416 213 814"
click at [474, 412] on input "email" at bounding box center [577, 401] width 331 height 25
paste input "[EMAIL_ADDRESS][DOMAIN_NAME]"
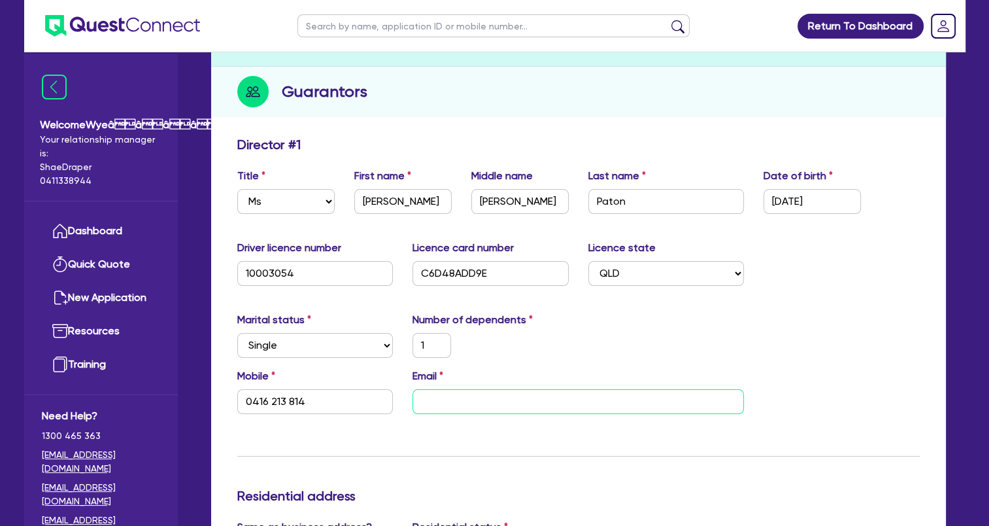
type input "1"
type input "0416 213 814"
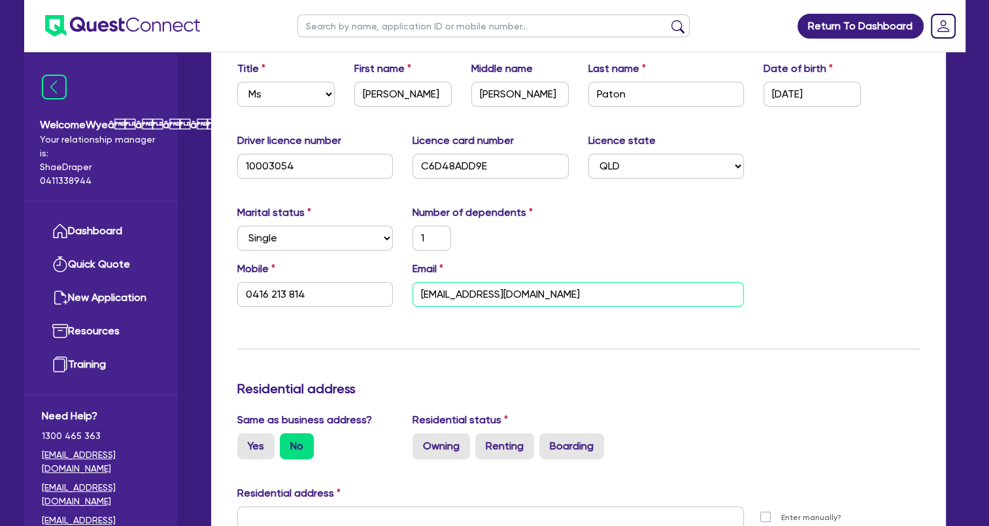
scroll to position [523, 0]
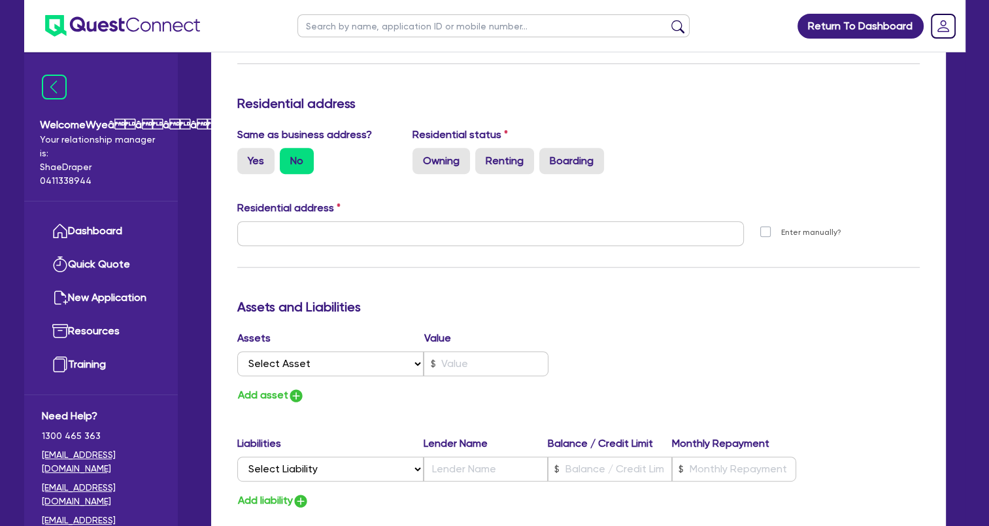
type input "[EMAIL_ADDRESS][DOMAIN_NAME]"
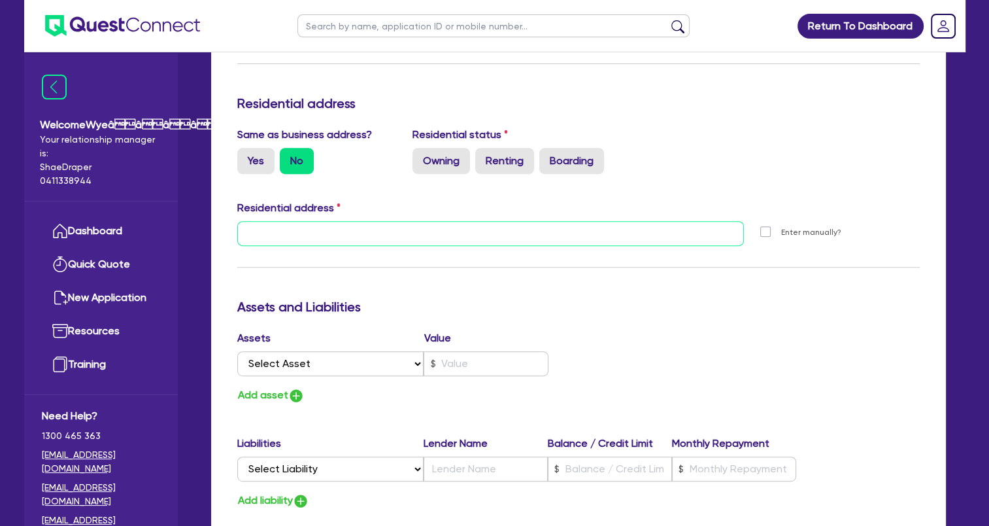
click at [284, 230] on input "text" at bounding box center [490, 233] width 507 height 25
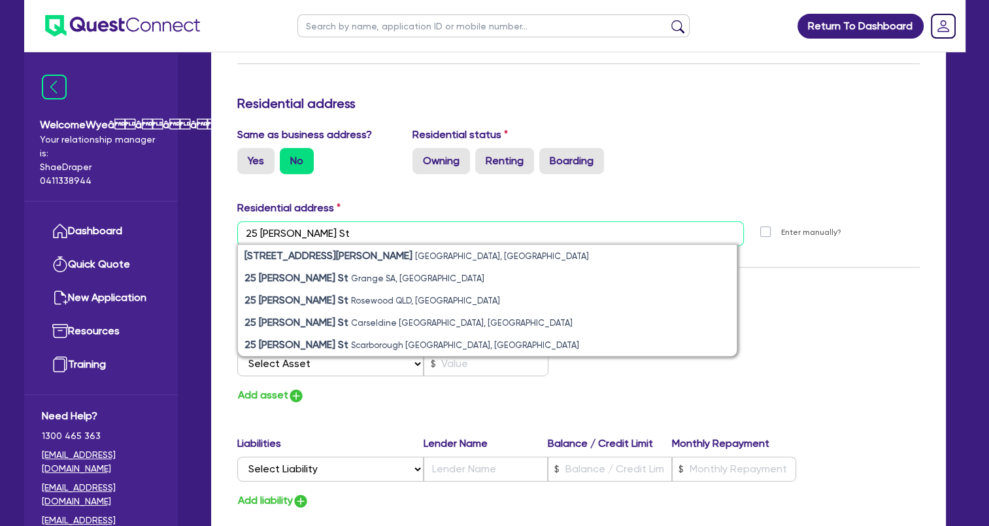
type input "25 [PERSON_NAME] St"
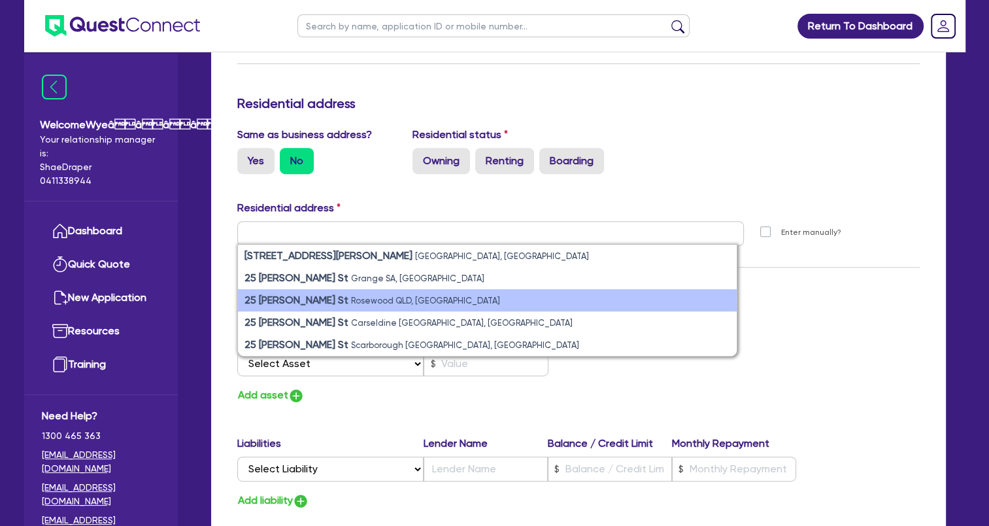
click at [374, 300] on small "Rosewood QLD, [GEOGRAPHIC_DATA]" at bounding box center [425, 300] width 149 height 10
type input "1"
type input "0416 213 814"
type input "[STREET_ADDRESS][PERSON_NAME]"
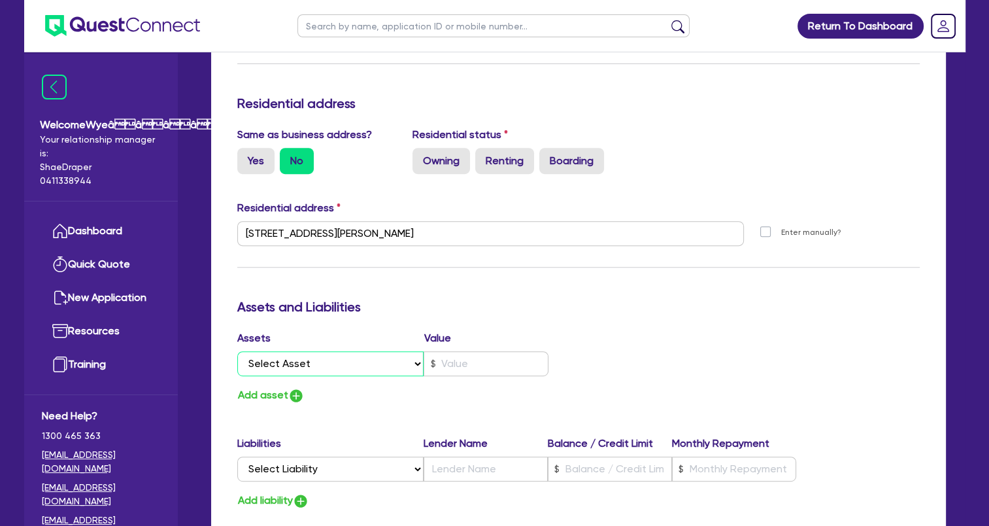
click at [367, 361] on select "Select Asset Cash Property Investment property Vehicle Truck Trailer Equipment …" at bounding box center [330, 363] width 187 height 25
select select "CASH"
click at [237, 351] on select "Select Asset Cash Property Investment property Vehicle Truck Trailer Equipment …" at bounding box center [330, 363] width 187 height 25
type input "1"
type input "0416 213 814"
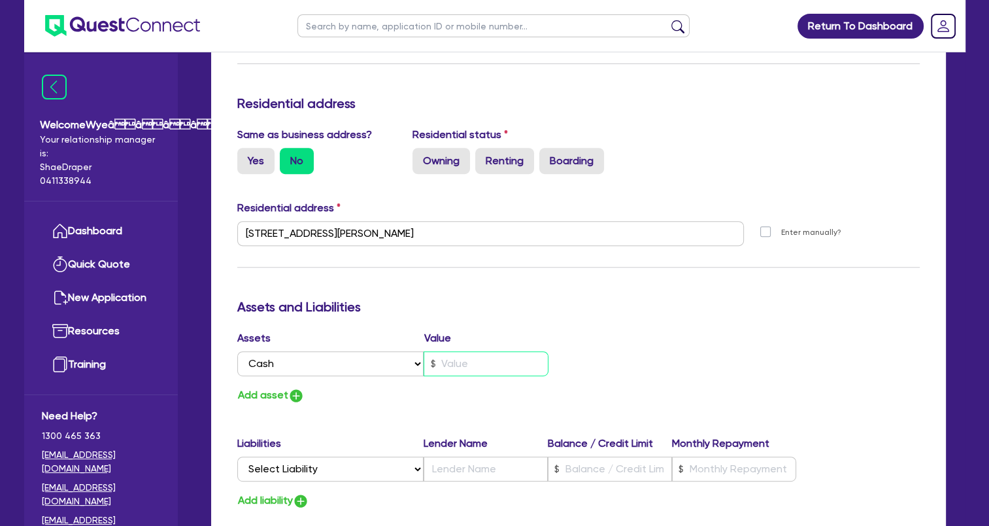
click at [488, 364] on input "text" at bounding box center [486, 363] width 125 height 25
type input "1"
type input "0416 213 814"
type input "4"
type input "1"
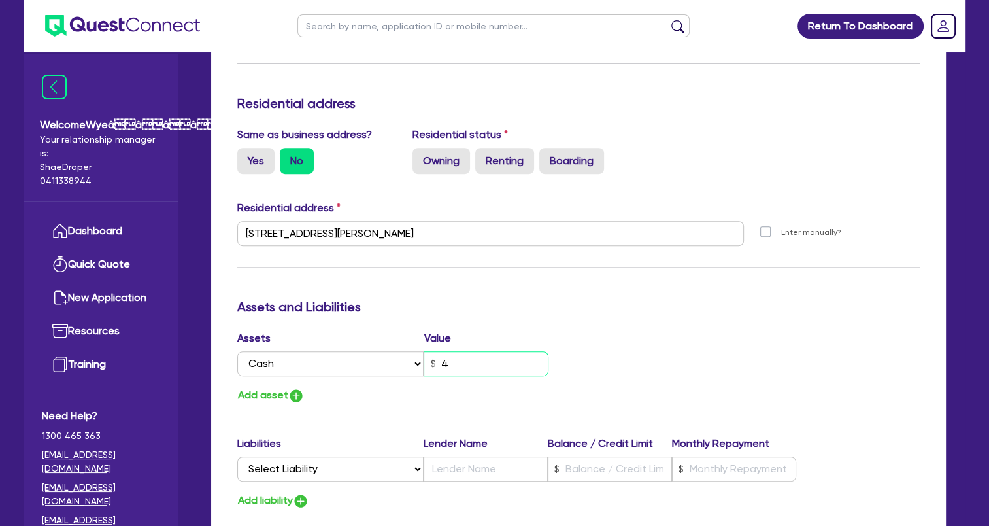
type input "0416 213 814"
type input "40"
type input "1"
type input "0416 213 814"
type input "400"
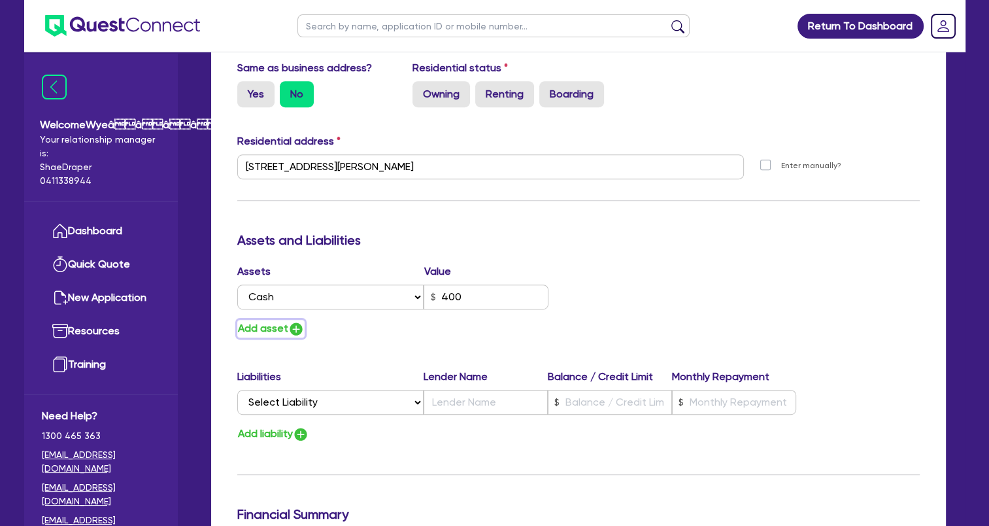
scroll to position [719, 0]
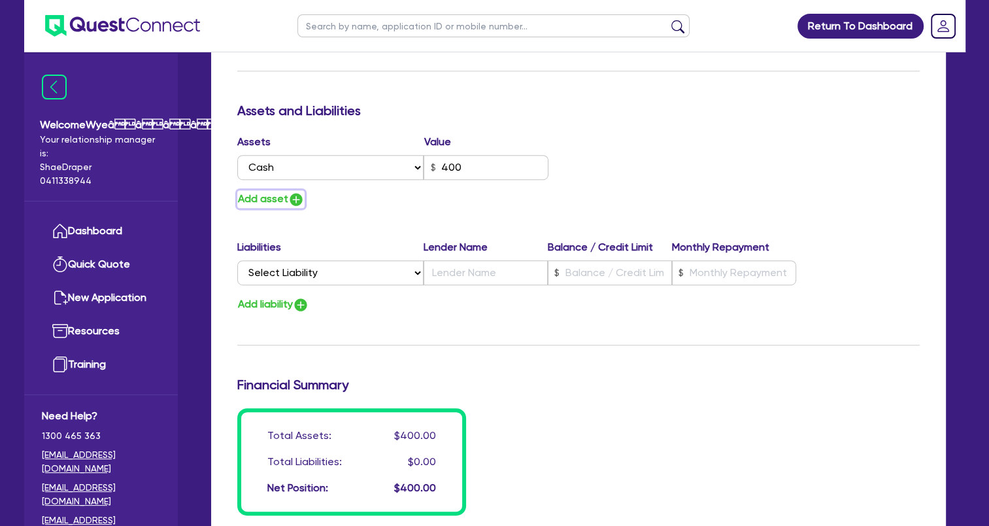
click at [290, 199] on img "button" at bounding box center [296, 200] width 16 height 16
type input "1"
type input "0416 213 814"
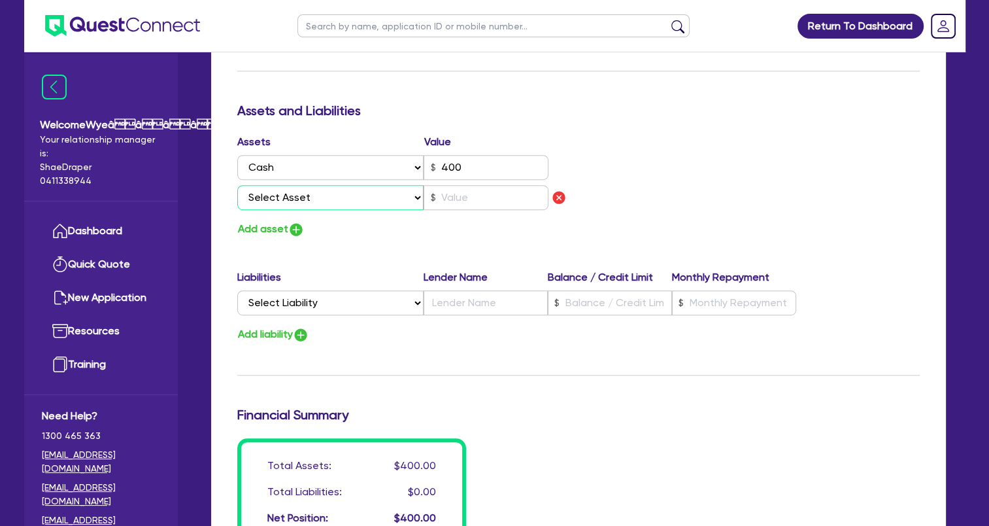
click at [312, 199] on select "Select Asset Cash Property Investment property Vehicle Truck Trailer Equipment …" at bounding box center [330, 197] width 187 height 25
select select "PROPERTY"
click at [237, 185] on select "Select Asset Cash Property Investment property Vehicle Truck Trailer Equipment …" at bounding box center [330, 197] width 187 height 25
type input "1"
type input "0416 213 814"
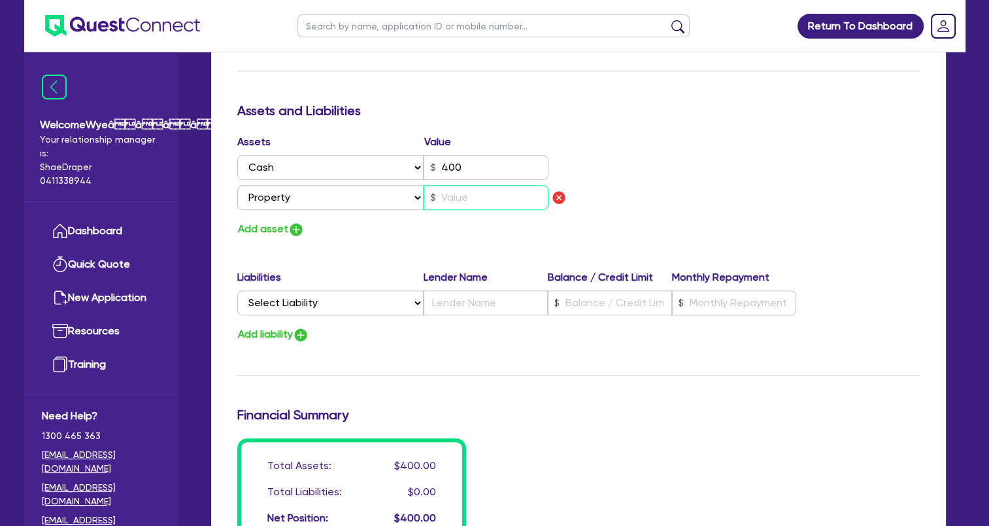
click at [478, 196] on input "text" at bounding box center [486, 197] width 125 height 25
type input "1"
type input "0416 213 814"
type input "5"
type input "1"
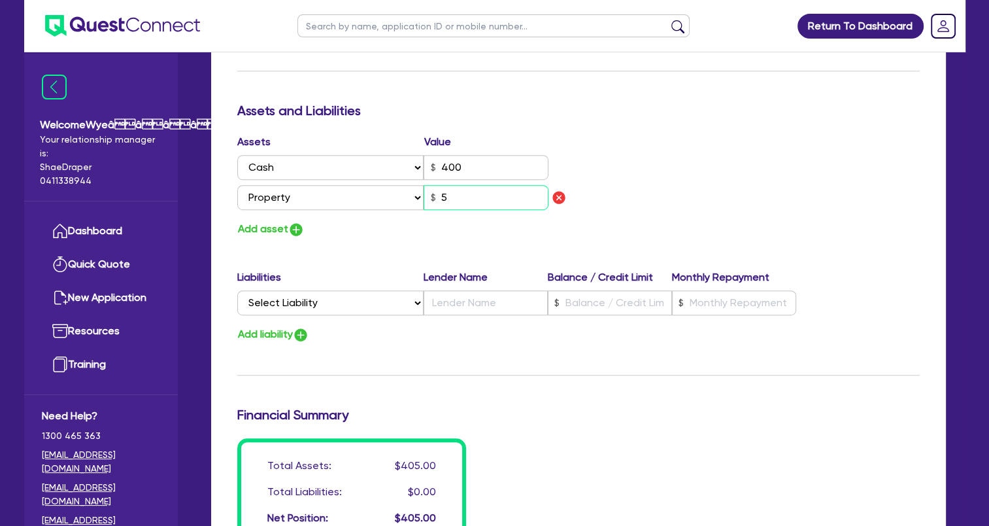
type input "0416 213 814"
type input "56"
type input "1"
type input "0416 213 814"
type input "560"
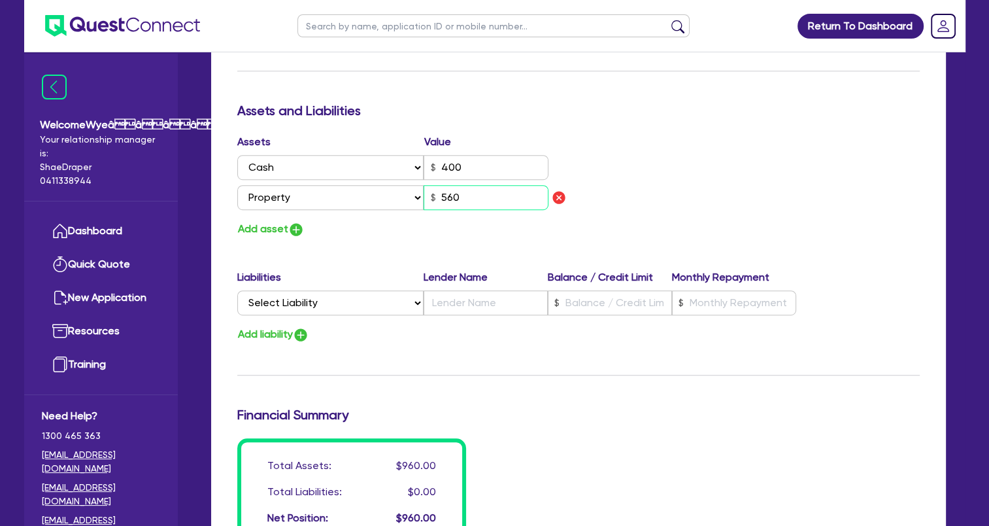
type input "1"
type input "0416 213 814"
type input "5,600"
type input "1"
type input "0416 213 814"
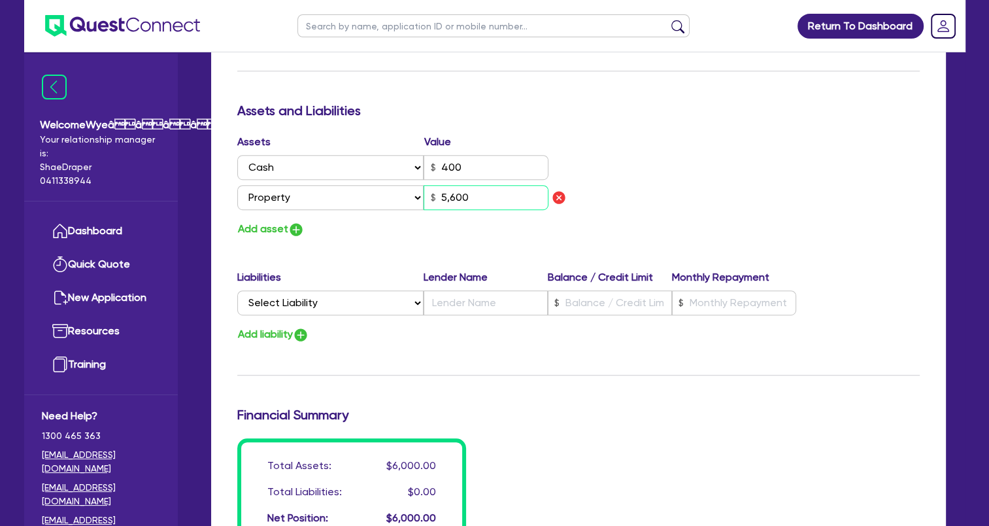
type input "56,000"
type input "1"
type input "0416 213 814"
type input "560,000"
click at [295, 231] on img "button" at bounding box center [296, 230] width 16 height 16
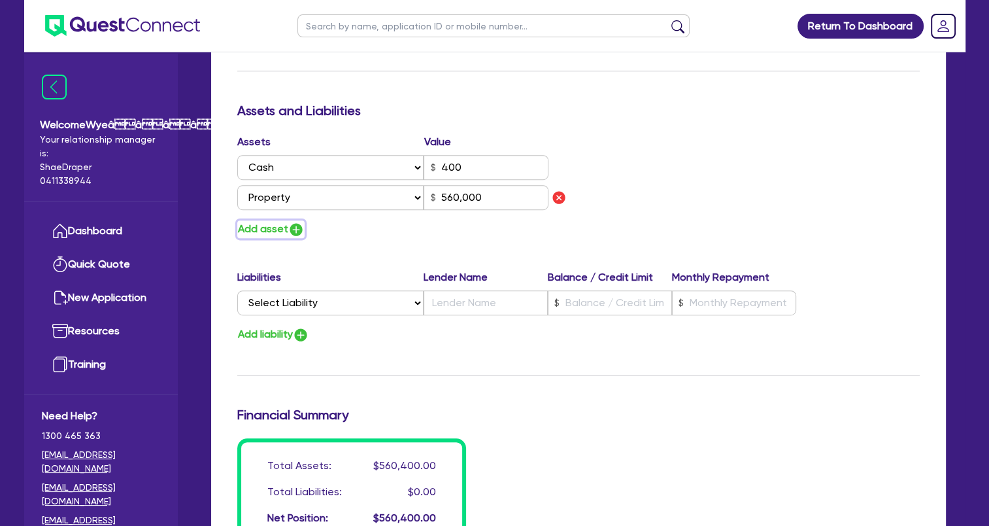
type input "1"
type input "0416 213 814"
type input "560,000"
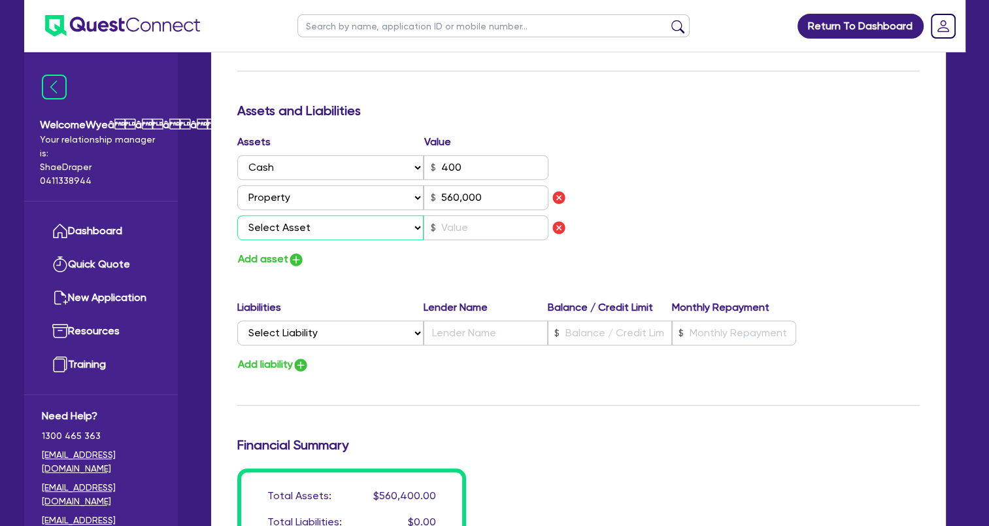
click at [410, 233] on select "Select Asset Cash Property Investment property Vehicle Truck Trailer Equipment …" at bounding box center [330, 227] width 187 height 25
select select "VEHICLE"
click at [237, 215] on select "Select Asset Cash Property Investment property Vehicle Truck Trailer Equipment …" at bounding box center [330, 227] width 187 height 25
type input "1"
type input "0416 213 814"
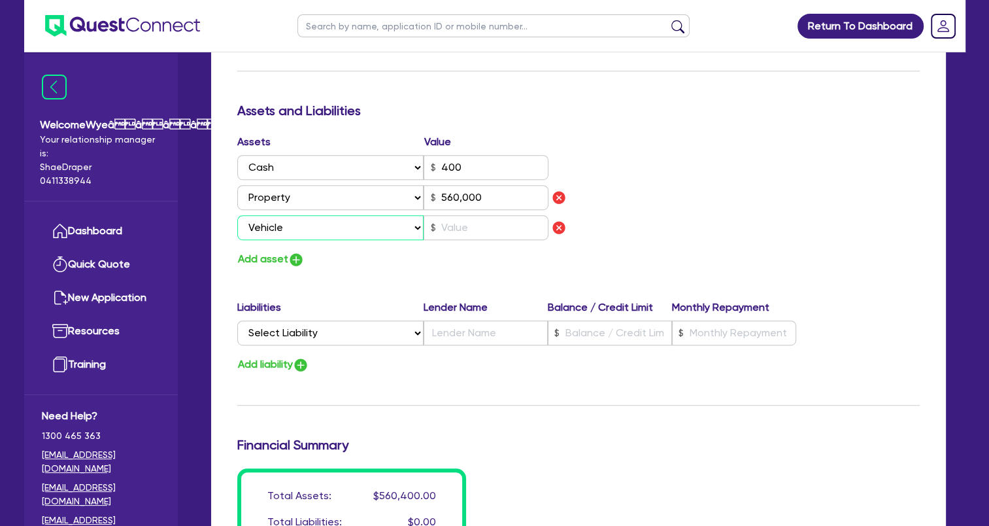
type input "560,000"
click at [460, 231] on input "text" at bounding box center [486, 227] width 125 height 25
type input "1"
type input "0416 213 814"
type input "560,000"
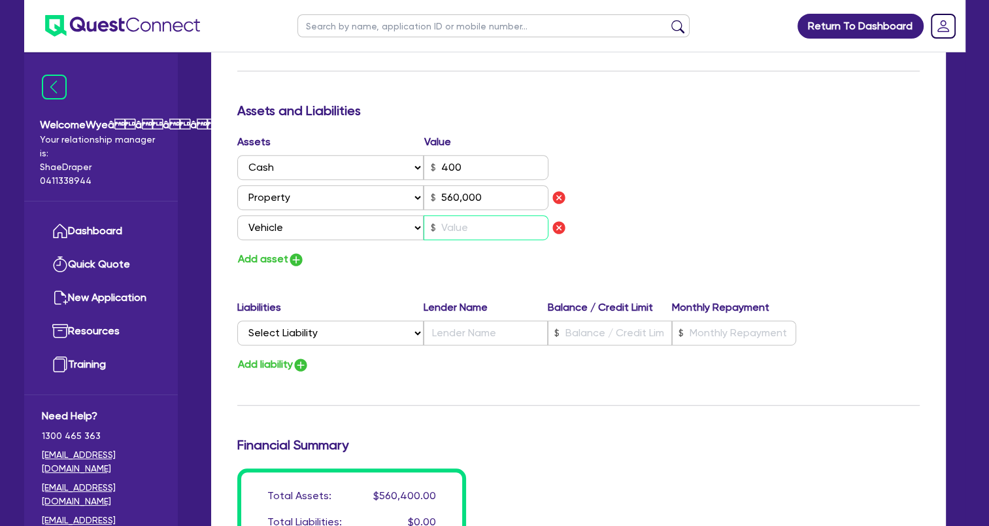
type input "3"
type input "1"
type input "0416 213 814"
type input "560,000"
type input "35"
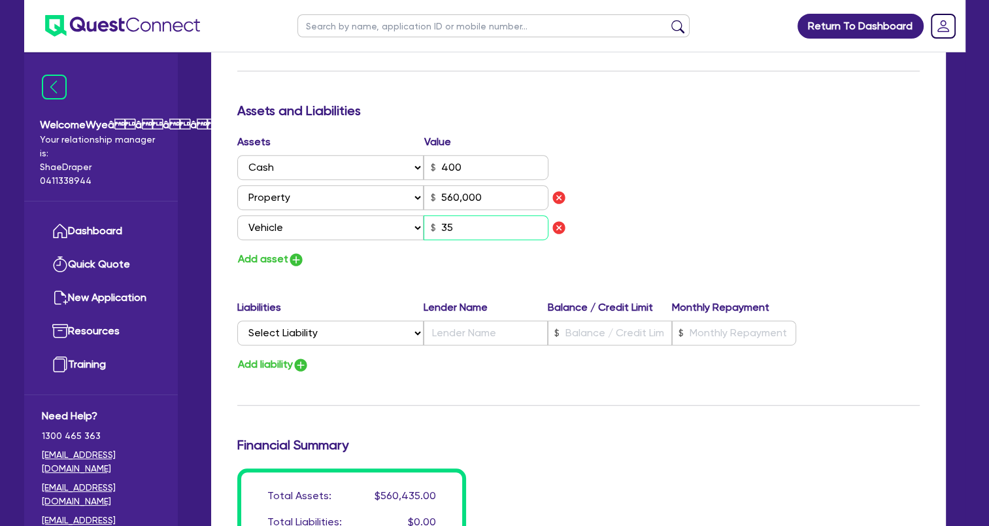
type input "1"
type input "0416 213 814"
type input "560,000"
type input "350"
type input "1"
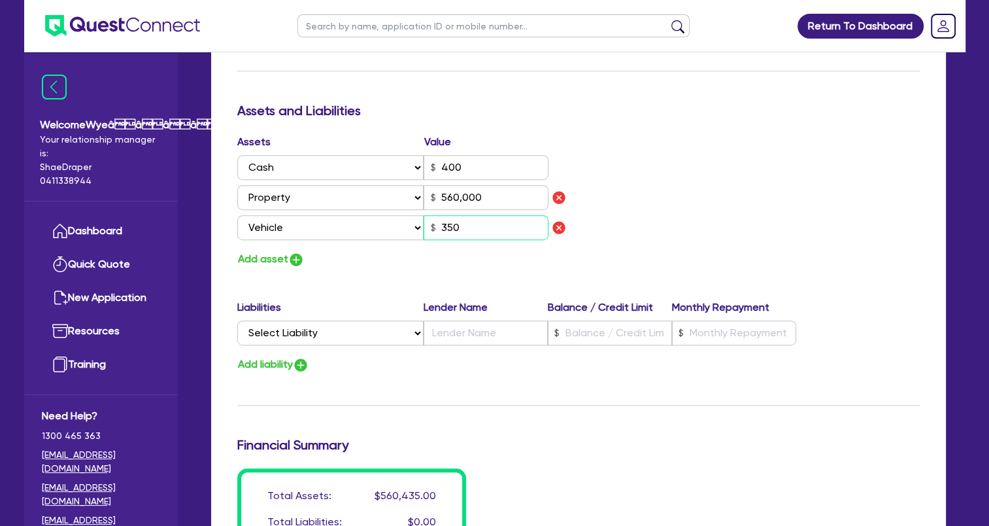
type input "0416 213 814"
type input "560,000"
type input "3,500"
type input "1"
type input "0416 213 814"
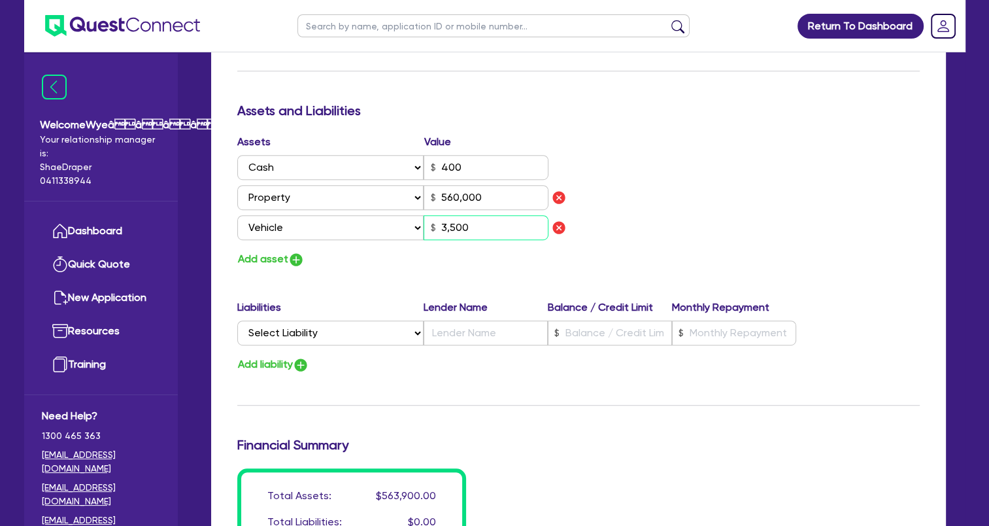
type input "560,000"
type input "35,000"
click at [268, 261] on button "Add asset" at bounding box center [270, 259] width 67 height 18
type input "1"
type input "0416 213 814"
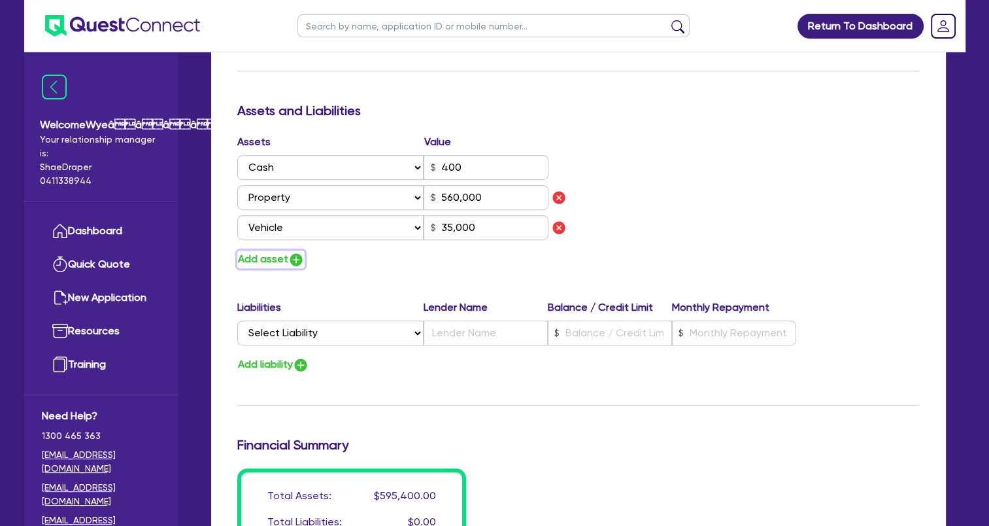
type input "560,000"
type input "35,000"
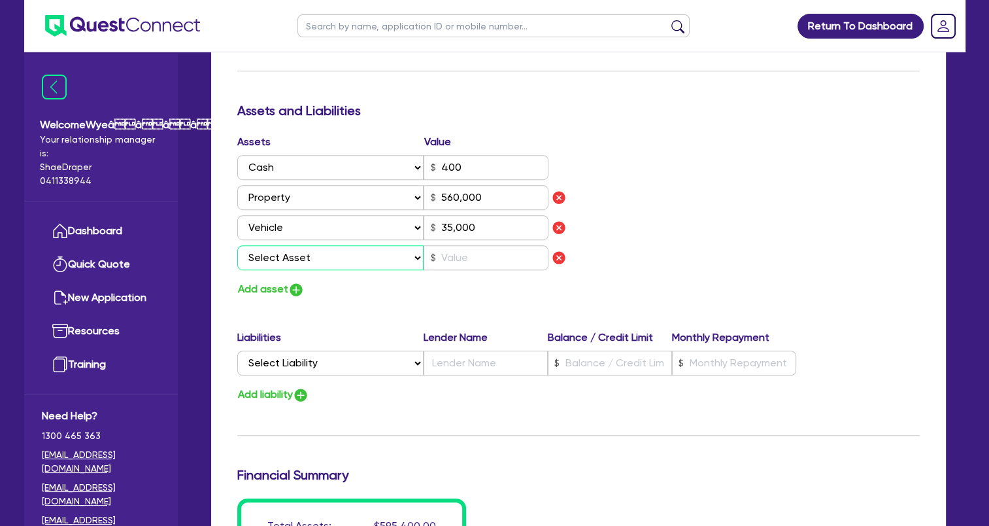
click at [380, 258] on select "Select Asset Cash Property Investment property Vehicle Truck Trailer Equipment …" at bounding box center [330, 257] width 187 height 25
select select "HOUSEHOLD_PERSONAL"
click at [237, 245] on select "Select Asset Cash Property Investment property Vehicle Truck Trailer Equipment …" at bounding box center [330, 257] width 187 height 25
type input "1"
type input "0416 213 814"
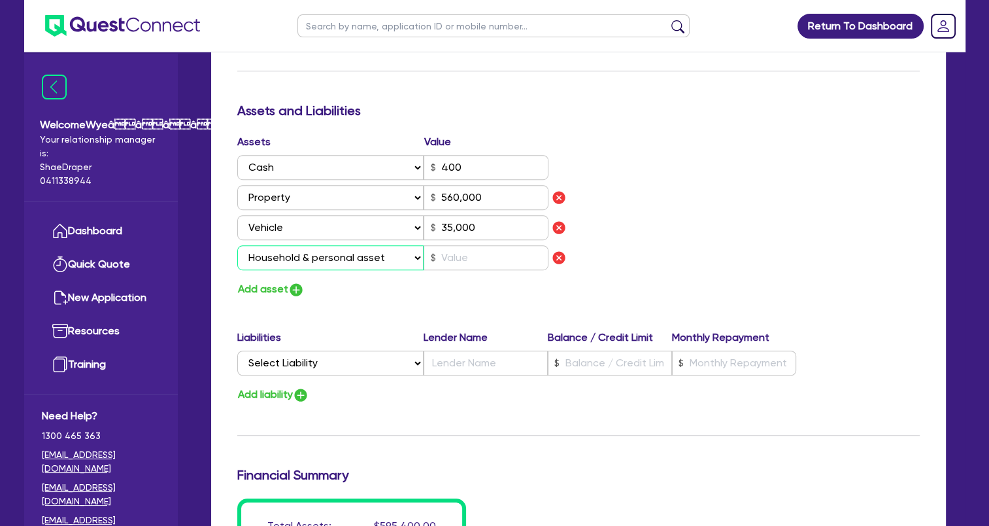
type input "560,000"
type input "35,000"
type input "1"
type input "0416 213 814"
type input "560,000"
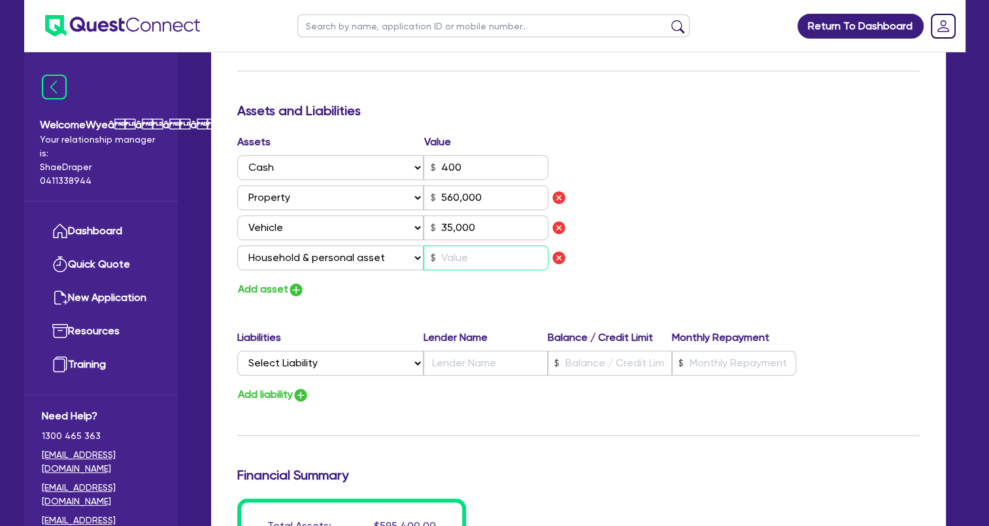
type input "35,000"
type input "3"
type input "1"
type input "0416 213 814"
type input "560,000"
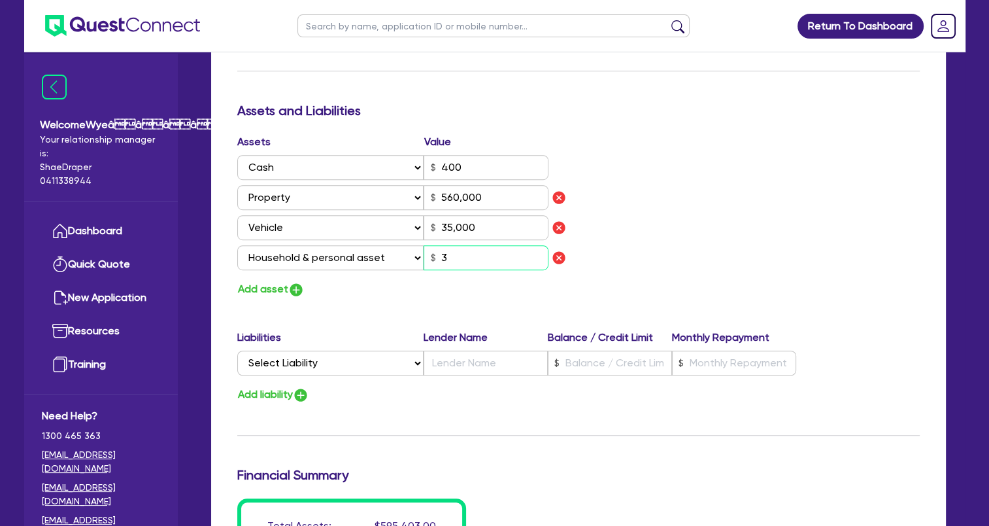
type input "35,000"
type input "30"
type input "1"
type input "0416 213 814"
type input "560,000"
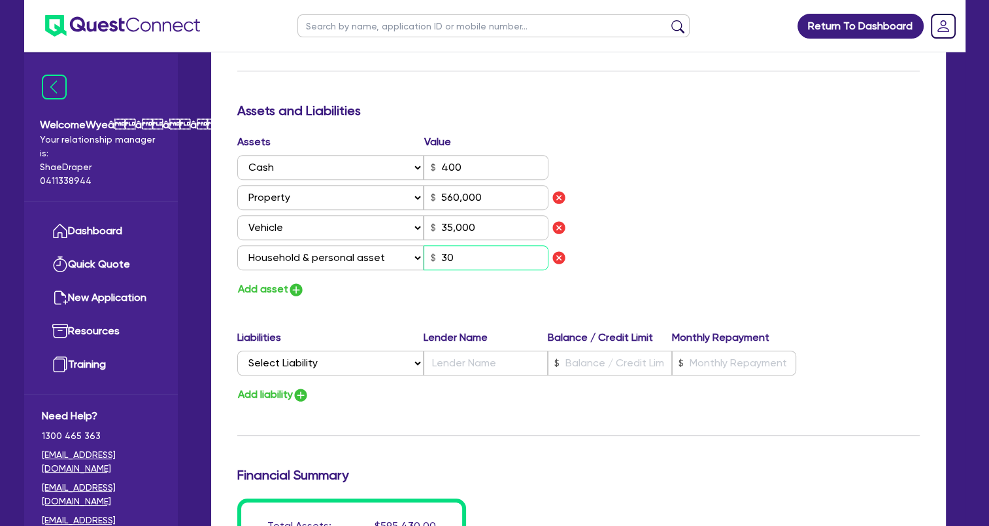
type input "35,000"
type input "300"
type input "1"
type input "0416 213 814"
type input "560,000"
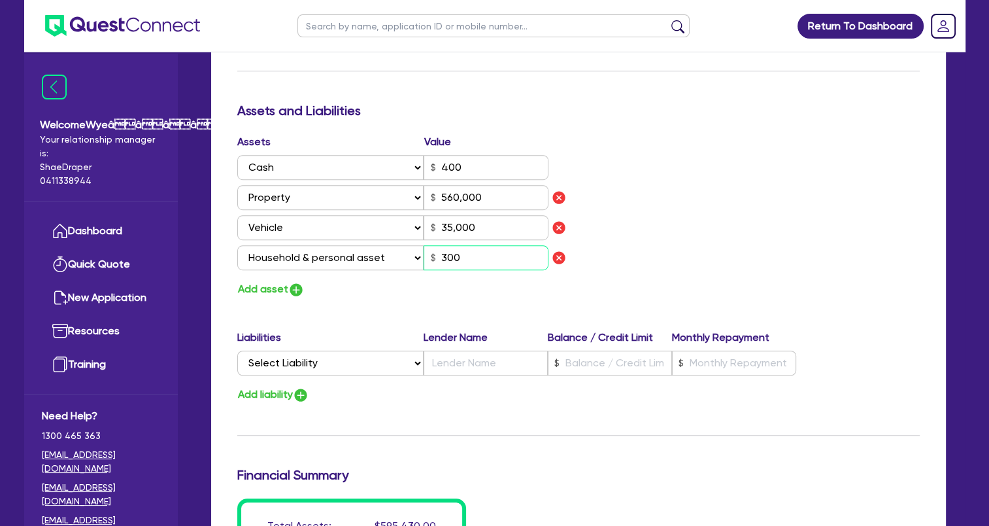
type input "35,000"
type input "3,000"
type input "1"
type input "0416 213 814"
type input "560,000"
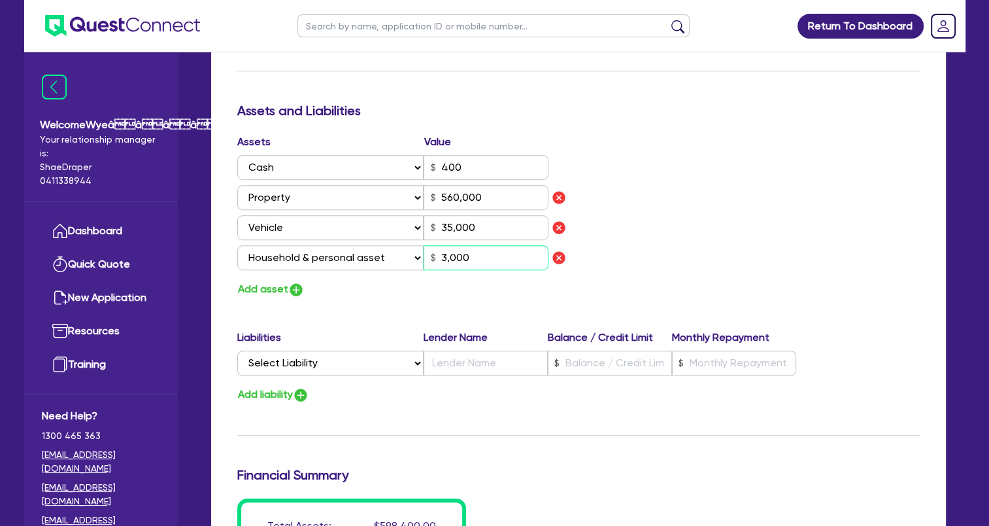
type input "35,000"
type input "30,000"
click at [265, 287] on button "Add asset" at bounding box center [270, 289] width 67 height 18
type input "1"
type input "0416 213 814"
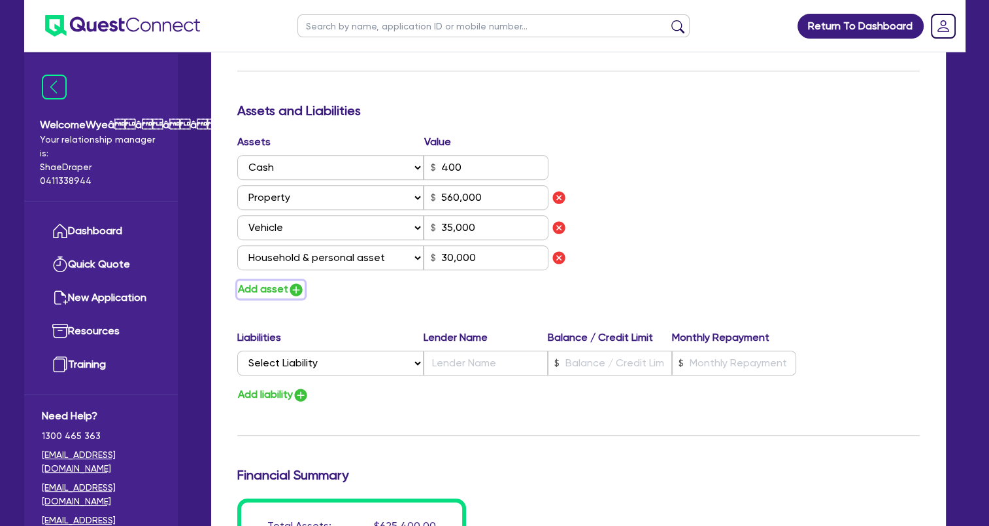
type input "560,000"
type input "35,000"
type input "30,000"
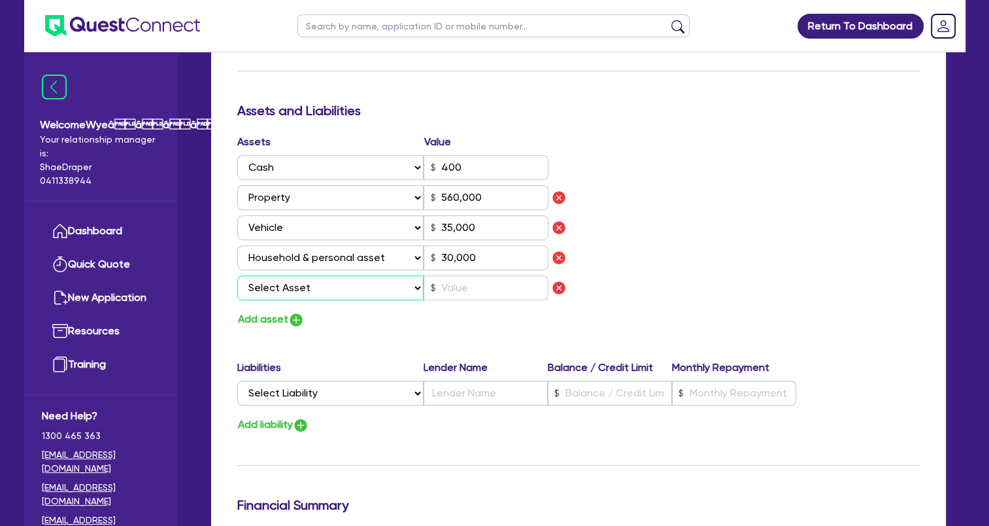
click at [337, 288] on select "Select Asset Cash Property Investment property Vehicle Truck Trailer Equipment …" at bounding box center [330, 287] width 187 height 25
select select "OTHER"
click at [237, 275] on select "Select Asset Cash Property Investment property Vehicle Truck Trailer Equipment …" at bounding box center [330, 287] width 187 height 25
type input "1"
type input "0416 213 814"
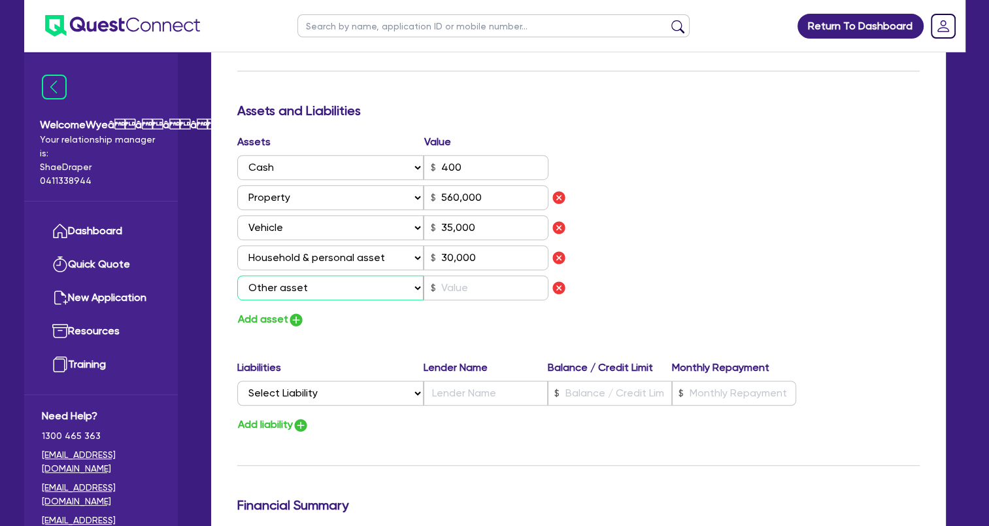
type input "560,000"
type input "35,000"
type input "30,000"
type input "1"
type input "0416 213 814"
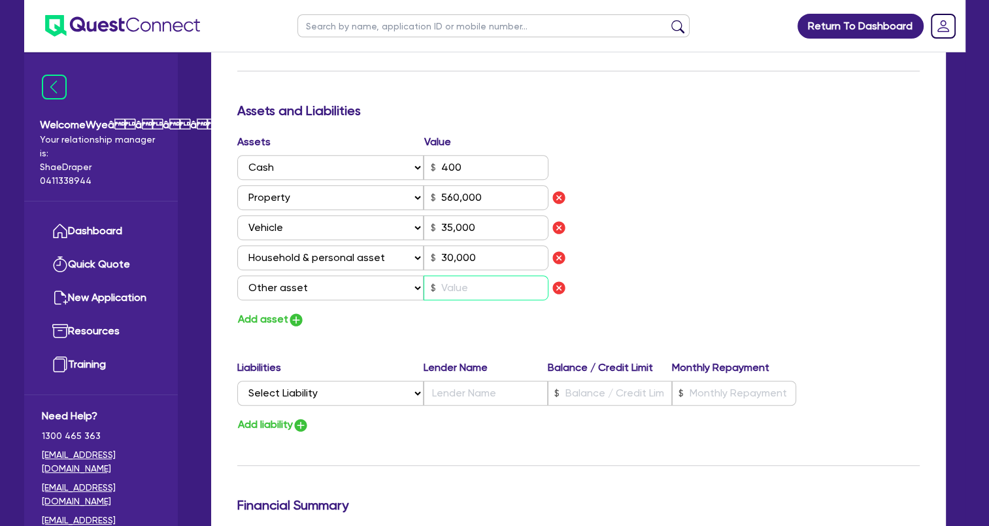
type input "560,000"
type input "35,000"
type input "30,000"
type input "1"
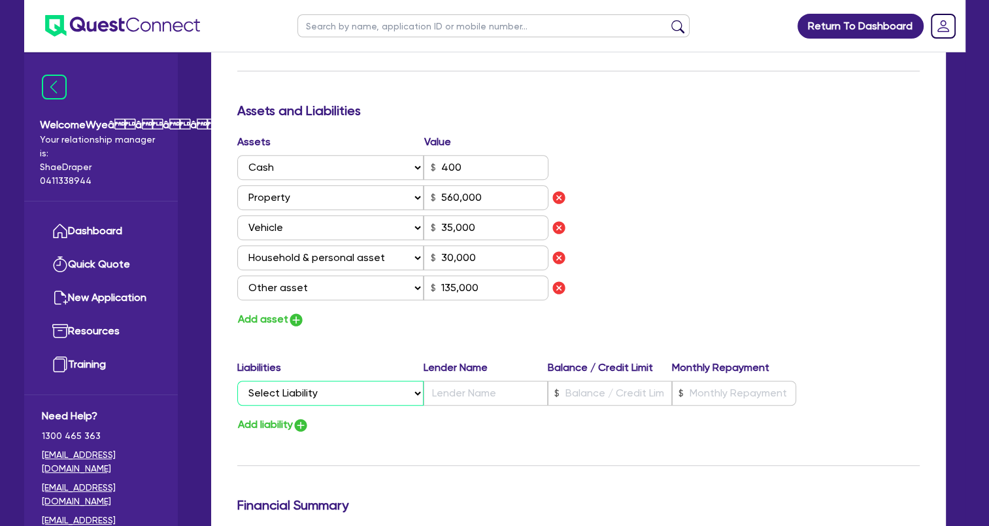
click at [313, 392] on select "Select Liability Credit card Mortgage Investment property loan Vehicle loan Tru…" at bounding box center [330, 392] width 186 height 25
click at [237, 380] on select "Select Liability Credit card Mortgage Investment property loan Vehicle loan Tru…" at bounding box center [330, 392] width 186 height 25
click at [486, 396] on input "text" at bounding box center [486, 392] width 124 height 25
paste input "Great Southern Bank"
click at [575, 390] on input "text" at bounding box center [610, 392] width 124 height 25
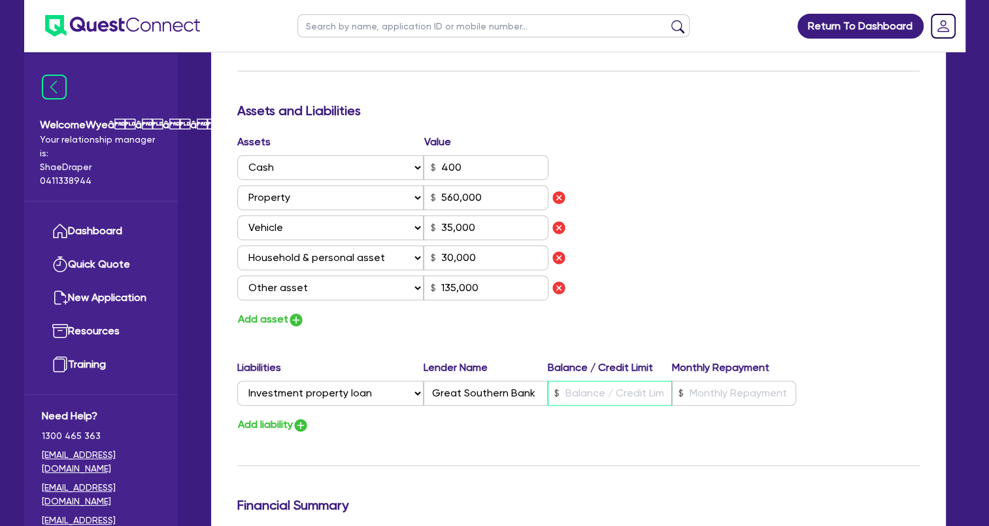
paste input "321,000"
click at [742, 390] on input "text" at bounding box center [734, 392] width 124 height 25
paste input "1,967"
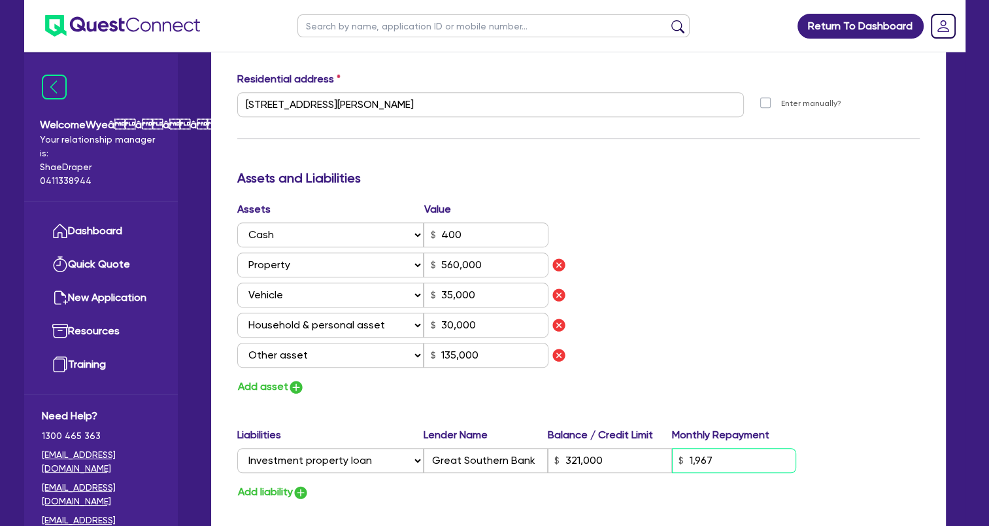
scroll to position [654, 0]
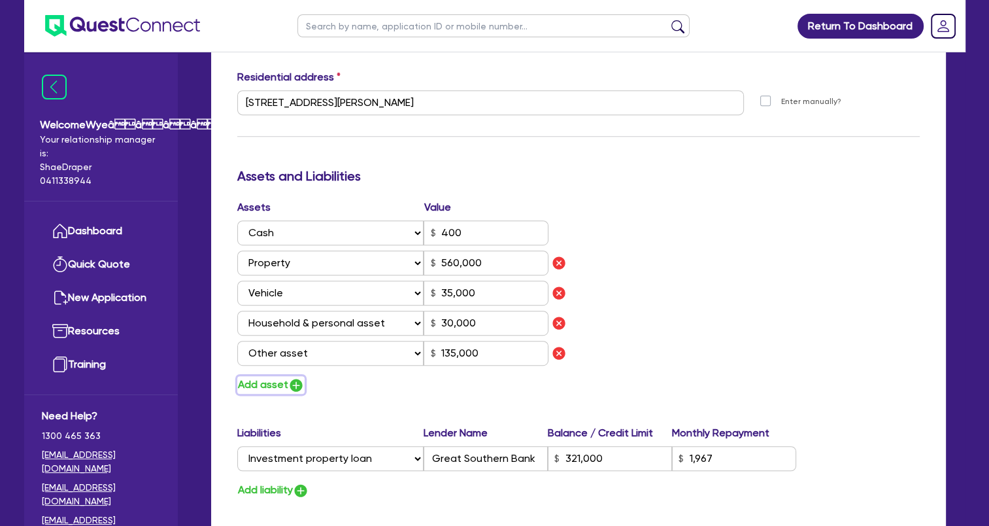
click at [295, 384] on img "button" at bounding box center [296, 385] width 16 height 16
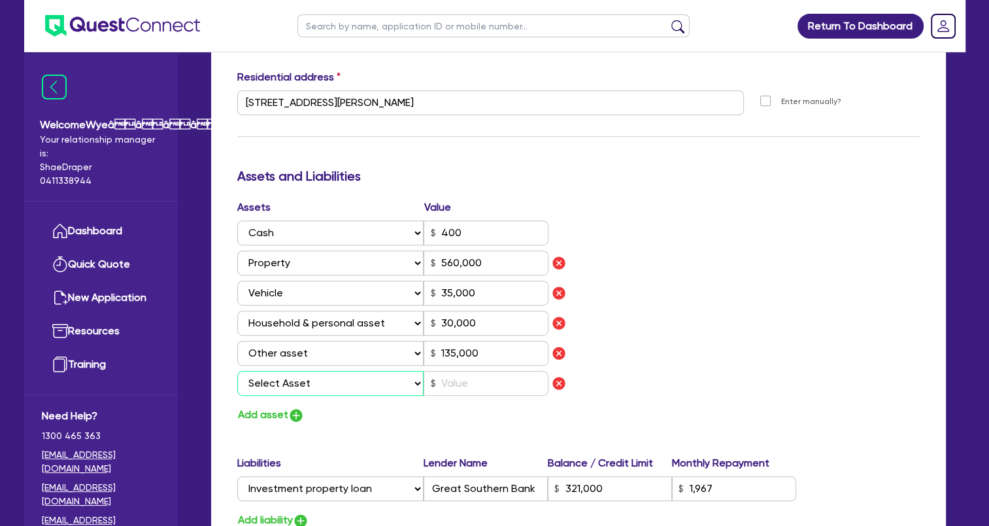
click at [309, 382] on select "Select Asset Cash Property Investment property Vehicle Truck Trailer Equipment …" at bounding box center [330, 383] width 187 height 25
click at [237, 371] on select "Select Asset Cash Property Investment property Vehicle Truck Trailer Equipment …" at bounding box center [330, 383] width 187 height 25
click at [448, 386] on input "text" at bounding box center [486, 383] width 125 height 25
click at [620, 384] on div "Assets Value Select Asset Cash Property Investment property Vehicle Truck Trail…" at bounding box center [578, 311] width 702 height 224
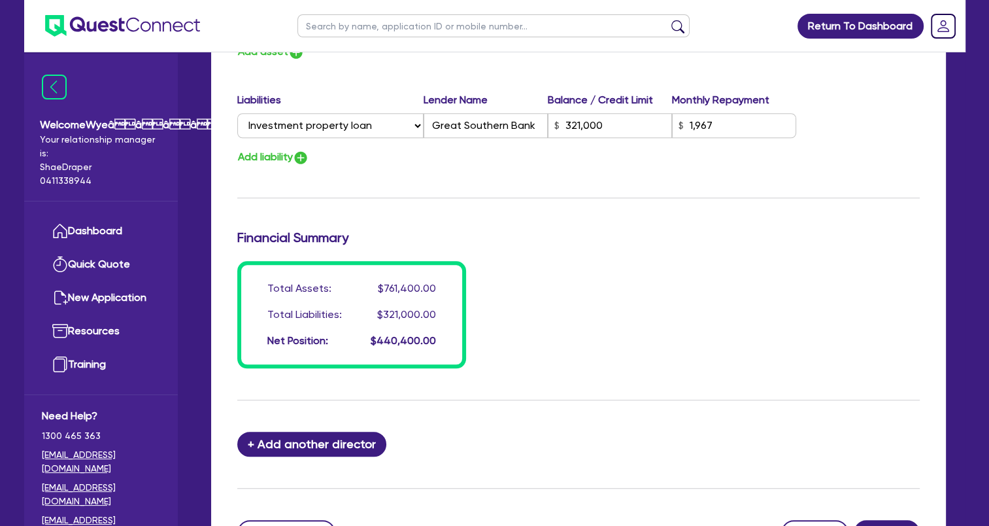
scroll to position [1046, 0]
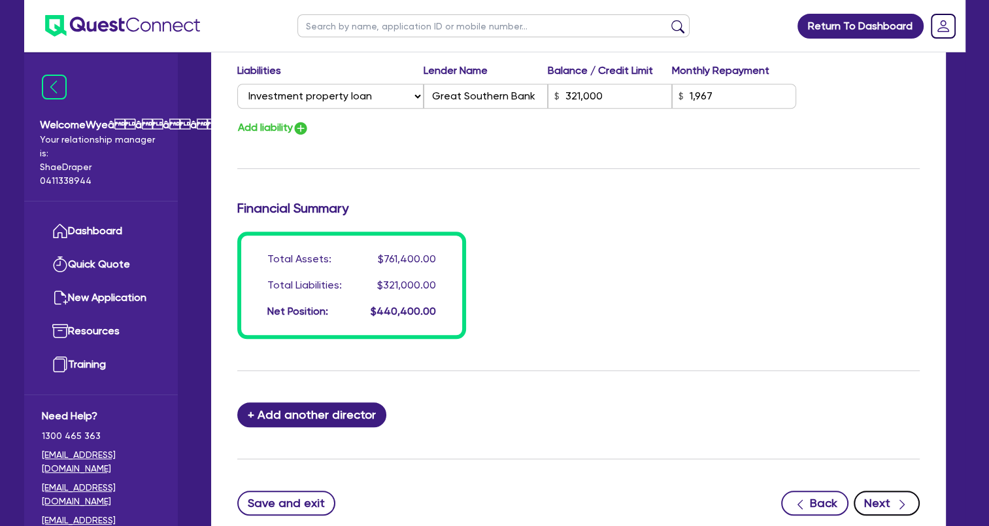
click at [892, 499] on button "Next" at bounding box center [887, 502] width 66 height 25
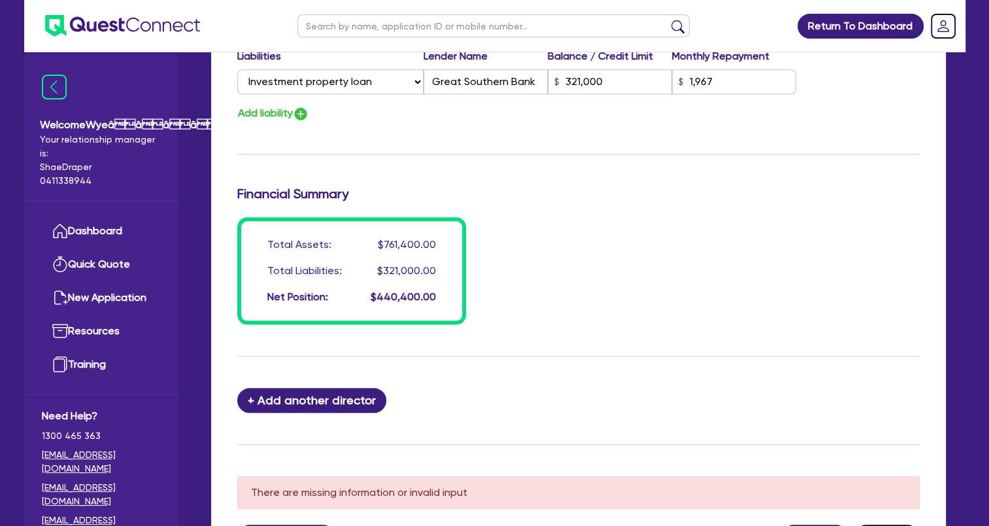
scroll to position [1127, 0]
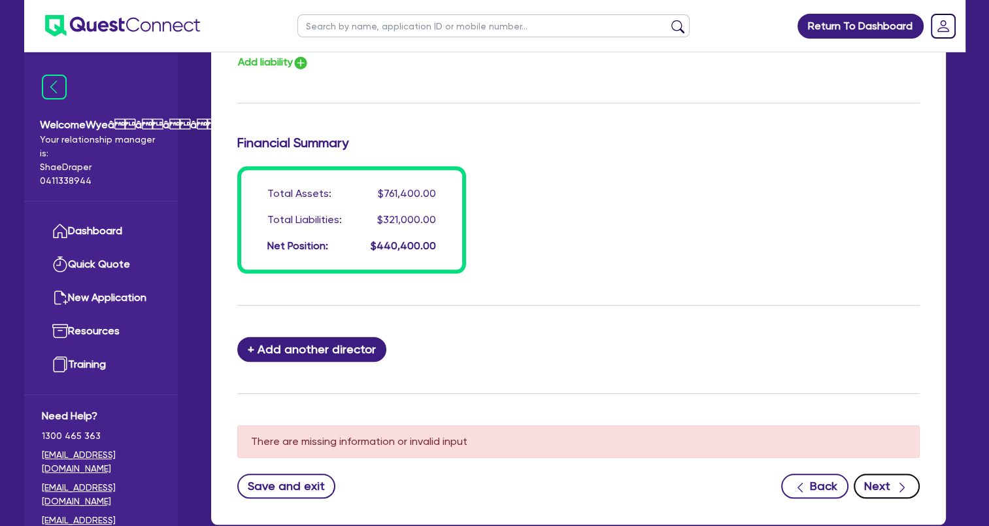
click at [906, 482] on icon "button" at bounding box center [901, 486] width 13 height 13
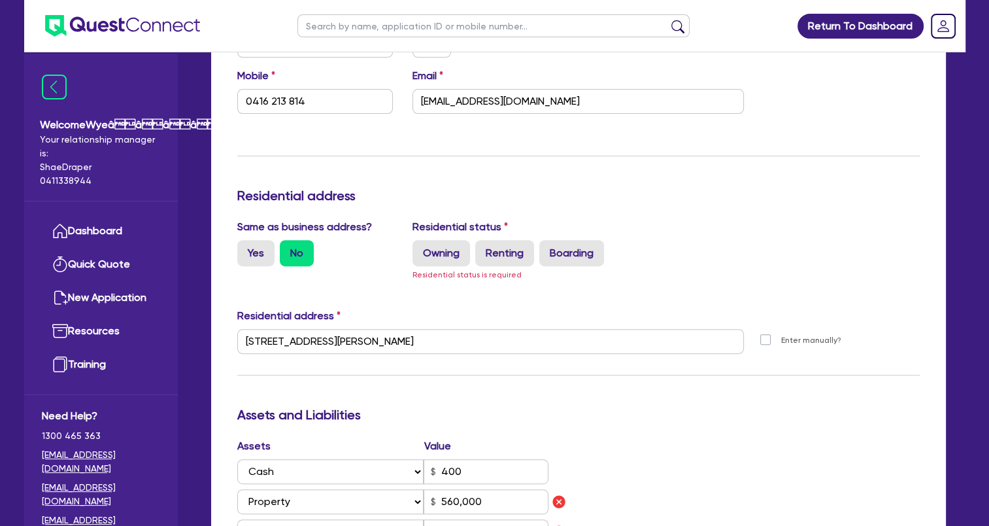
scroll to position [408, 0]
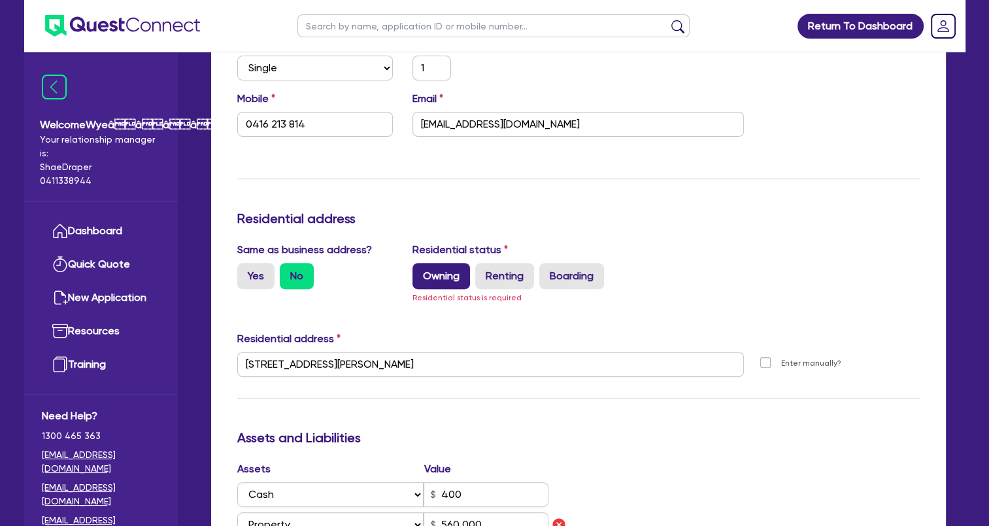
click at [442, 271] on label "Owning" at bounding box center [441, 276] width 58 height 26
click at [421, 271] on input "Owning" at bounding box center [416, 267] width 8 height 8
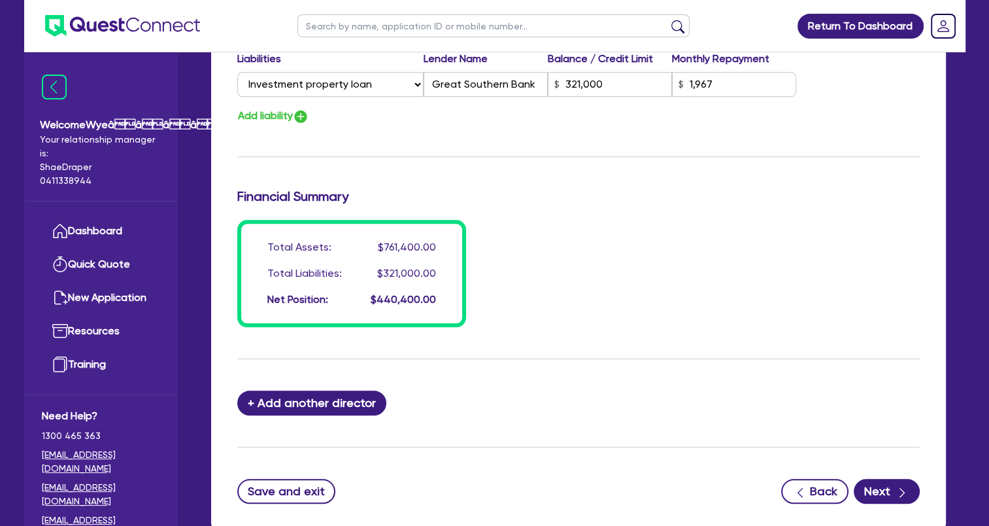
scroll to position [1140, 0]
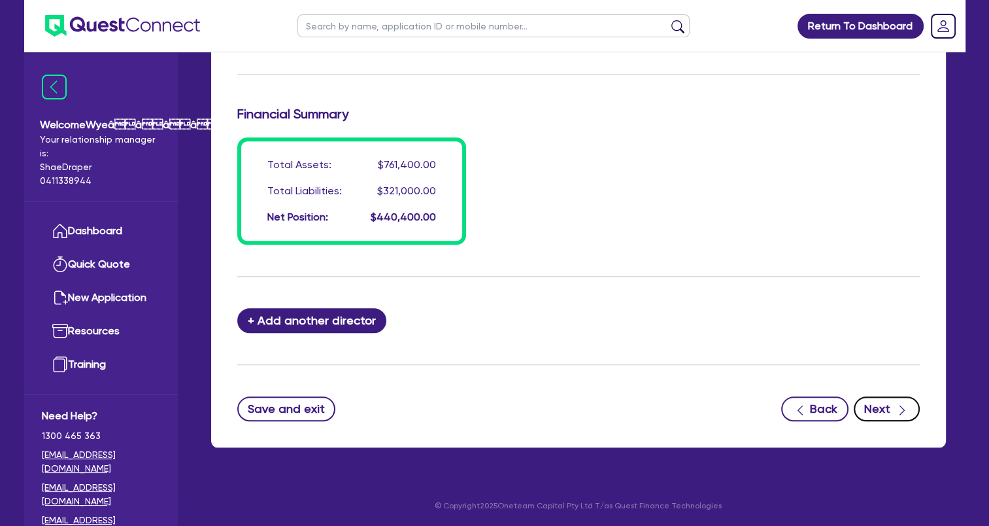
click at [888, 412] on button "Next" at bounding box center [887, 408] width 66 height 25
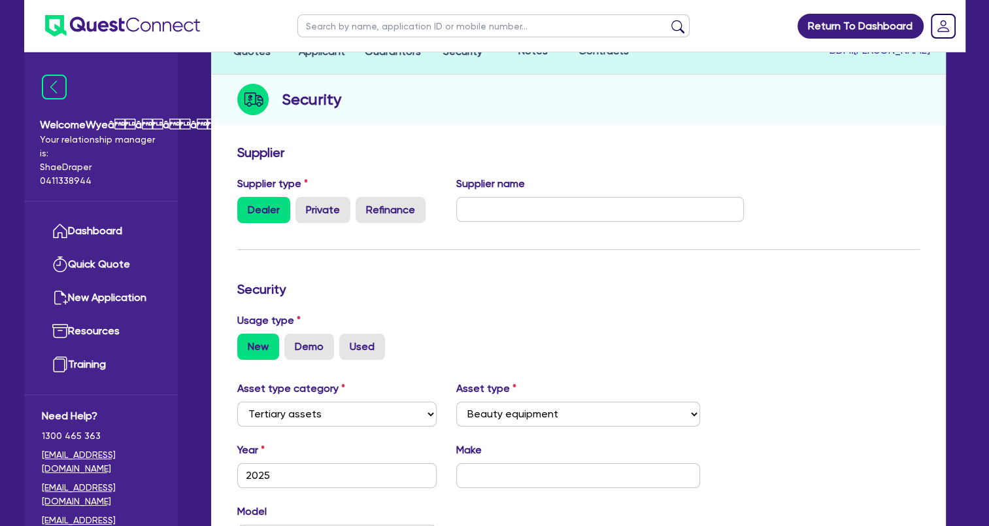
scroll to position [261, 0]
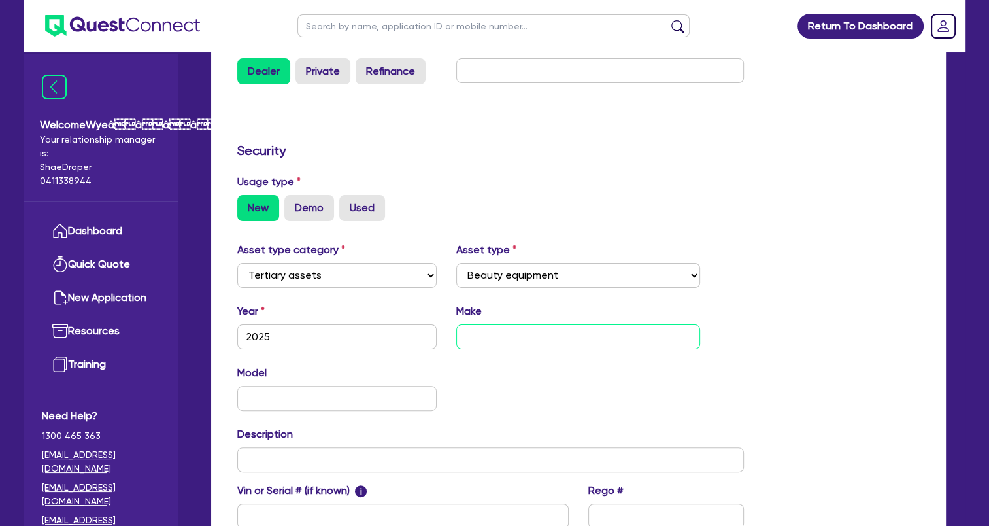
click at [499, 337] on input "text" at bounding box center [578, 336] width 244 height 25
click at [639, 201] on div "New Demo Used" at bounding box center [578, 208] width 682 height 26
click at [510, 337] on input "text" at bounding box center [578, 336] width 244 height 25
paste input "The Global Beauty Group"
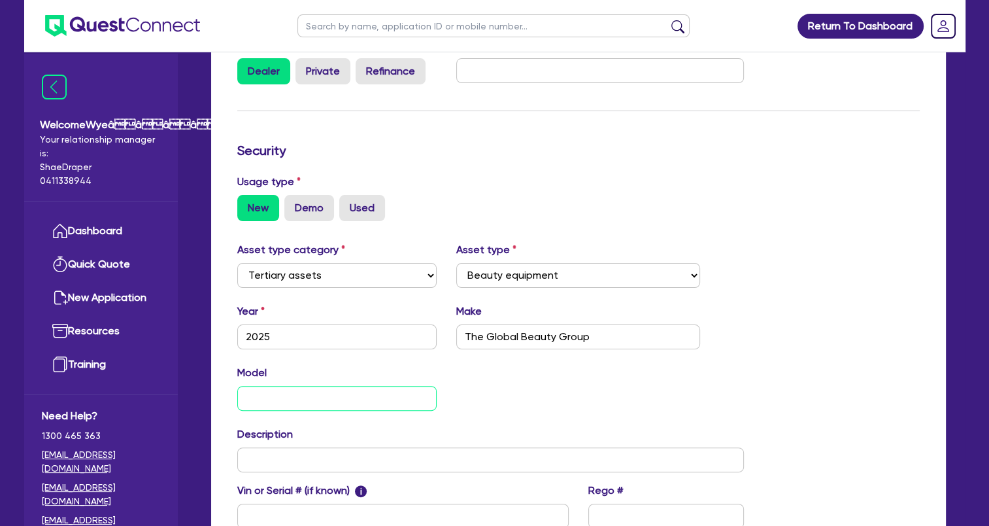
click at [311, 400] on input "text" at bounding box center [337, 398] width 200 height 25
paste input "UltraLUX PRO"
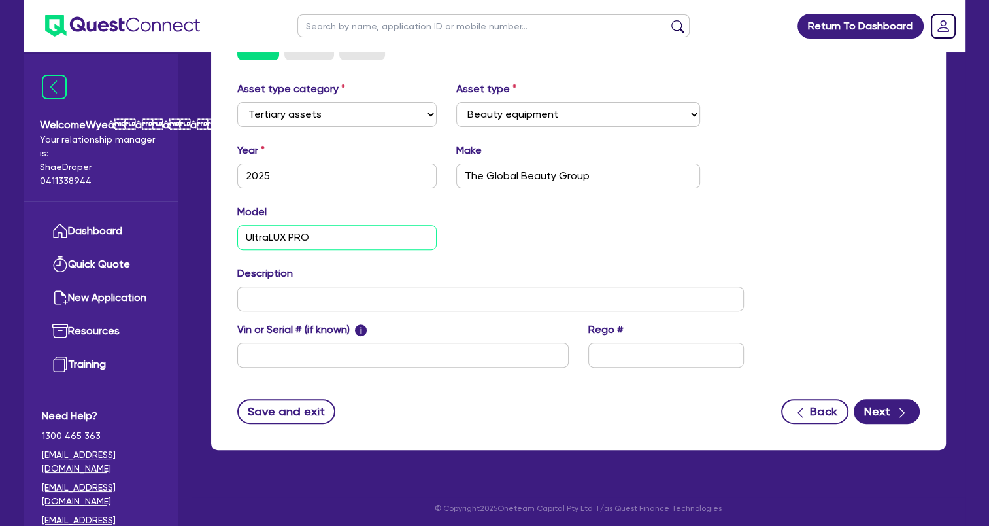
scroll to position [426, 0]
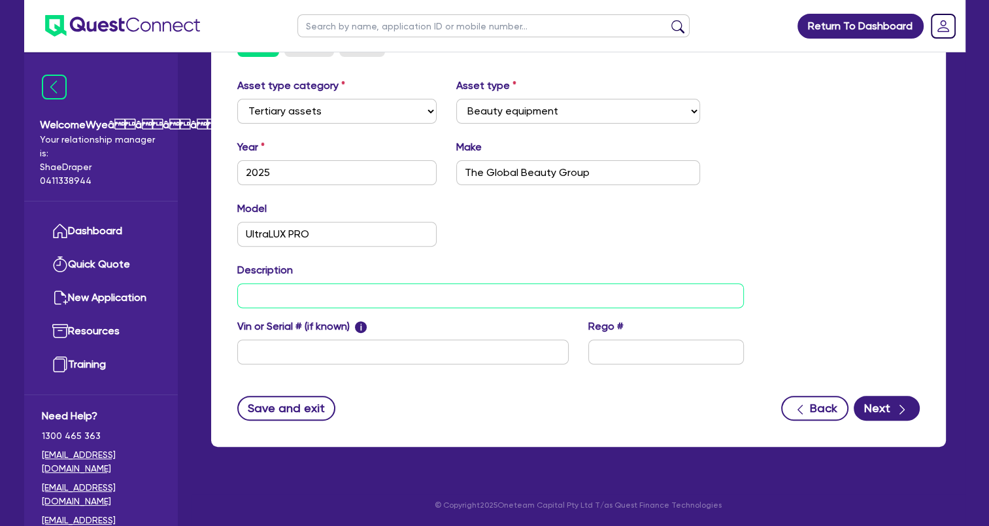
click at [337, 299] on input "text" at bounding box center [490, 295] width 507 height 25
paste input "Commercial IPL & Laser Beauty Equipment"
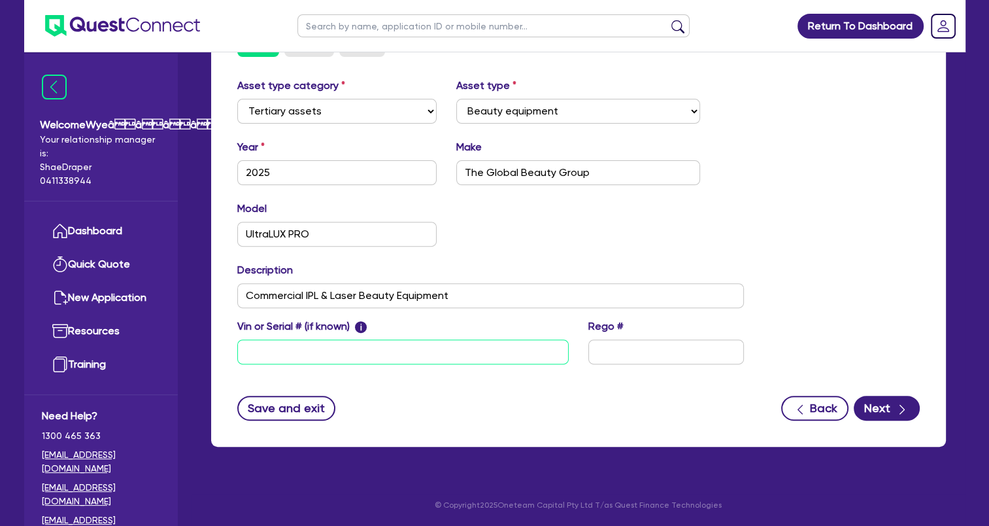
click at [377, 355] on input "text" at bounding box center [402, 351] width 331 height 25
click at [895, 409] on div "button" at bounding box center [902, 407] width 14 height 16
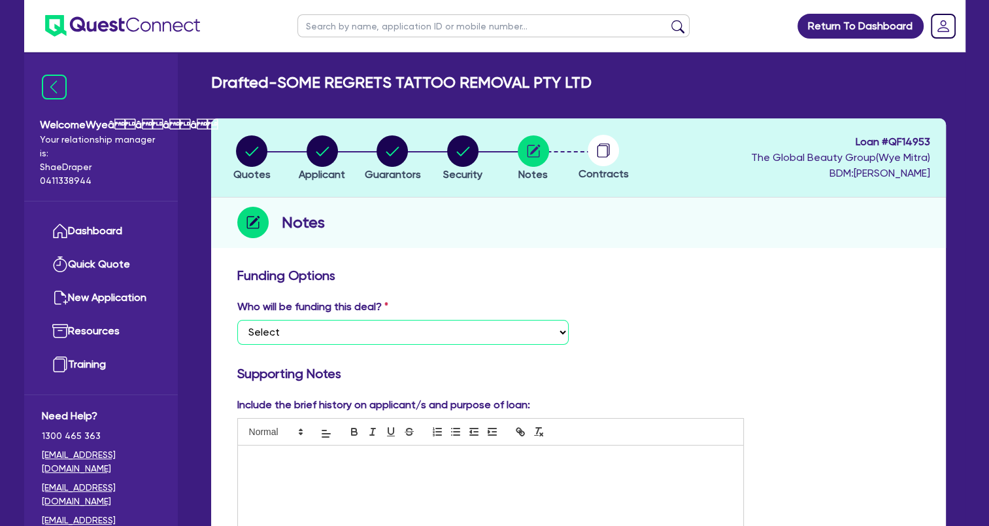
click at [378, 329] on select "Select I want Quest to fund 100% I will fund 100% I will co-fund with Quest Oth…" at bounding box center [402, 332] width 331 height 25
click at [237, 320] on select "Select I want Quest to fund 100% I will fund 100% I will co-fund with Quest Oth…" at bounding box center [402, 332] width 331 height 25
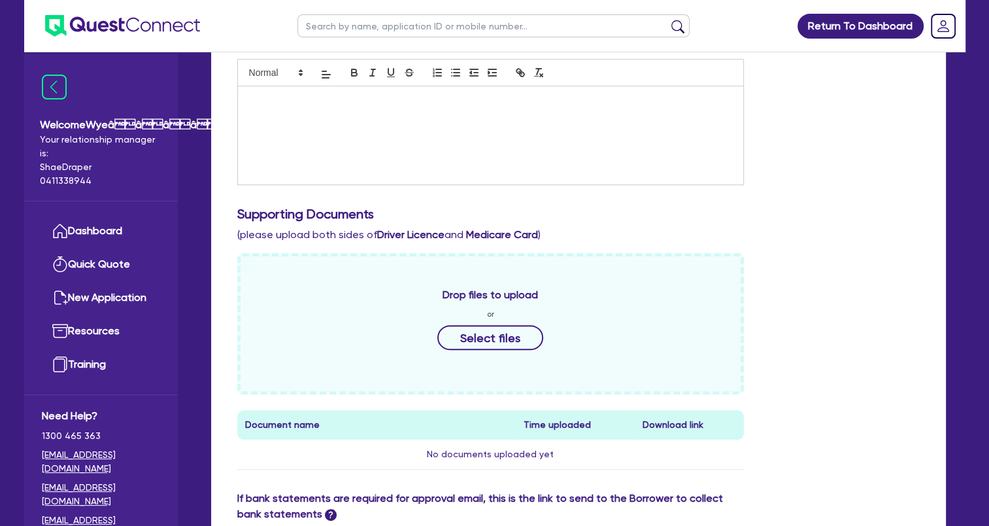
scroll to position [392, 0]
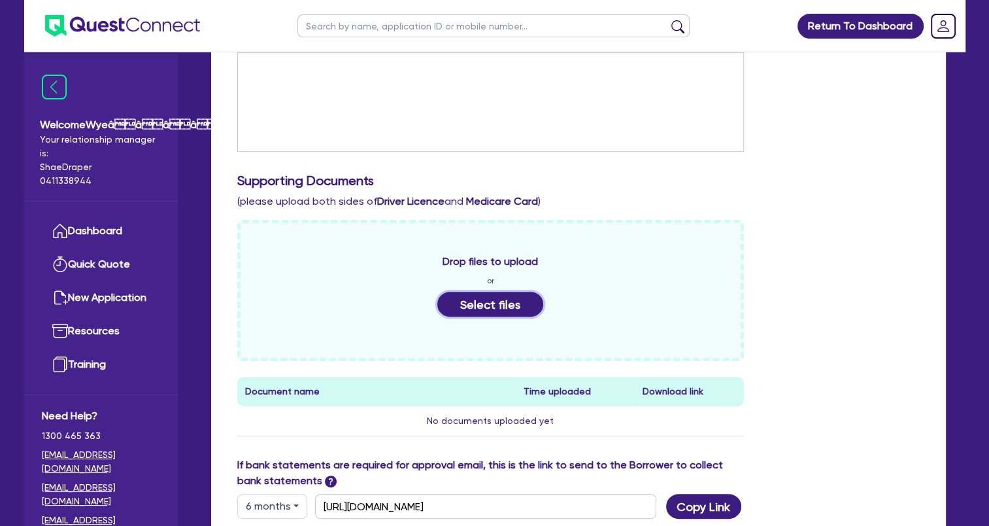
click at [494, 308] on button "Select files" at bounding box center [490, 304] width 106 height 25
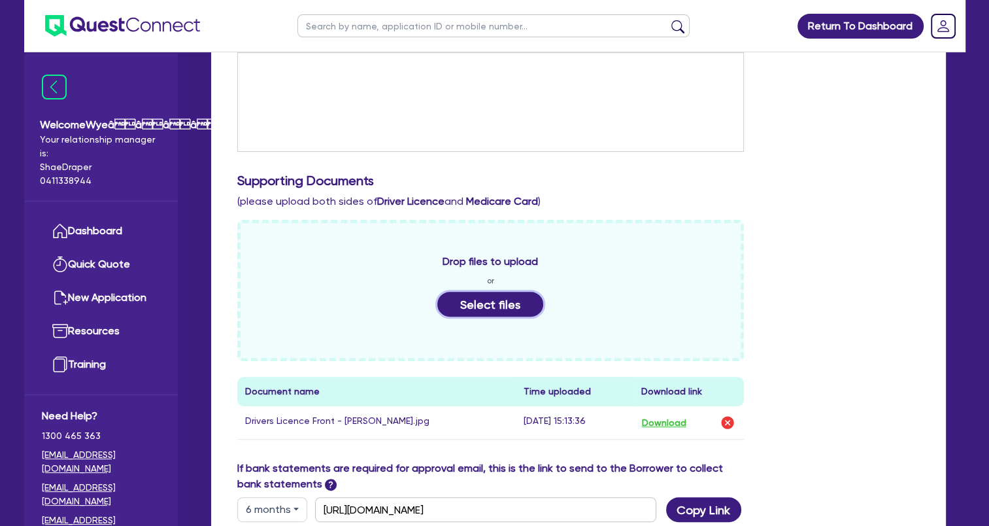
click at [490, 309] on button "Select files" at bounding box center [490, 304] width 106 height 25
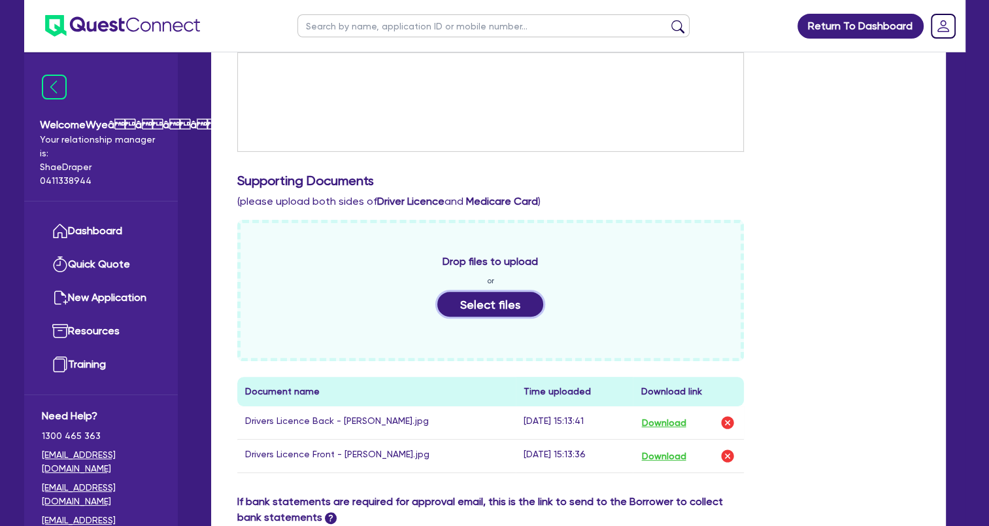
click at [514, 307] on button "Select files" at bounding box center [490, 304] width 106 height 25
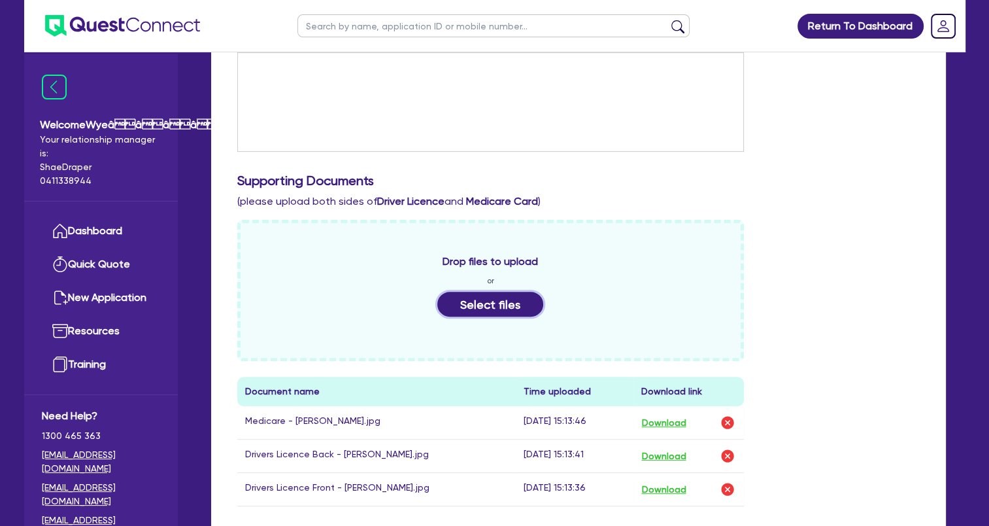
click at [478, 306] on button "Select files" at bounding box center [490, 304] width 106 height 25
click at [501, 305] on button "Select files" at bounding box center [490, 304] width 106 height 25
click at [500, 305] on button "Select files" at bounding box center [490, 304] width 106 height 25
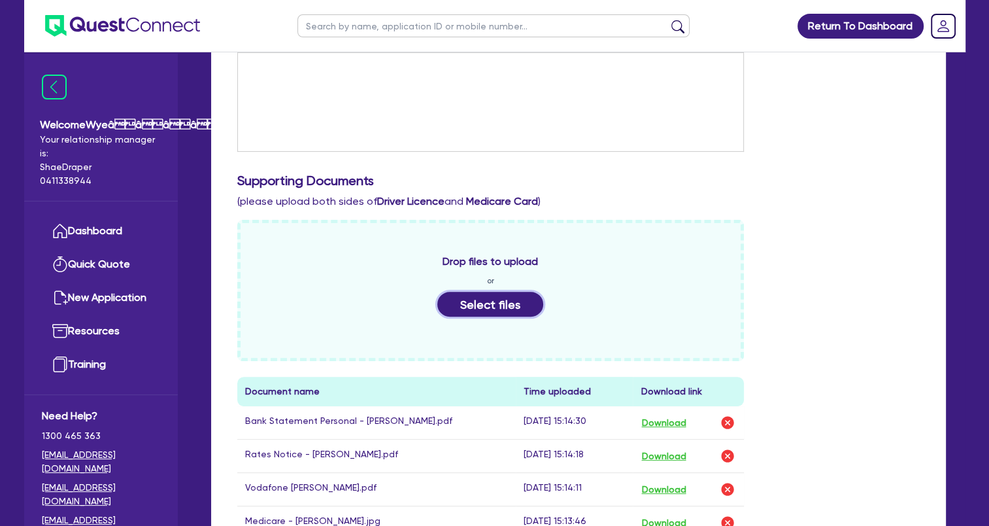
click at [503, 312] on button "Select files" at bounding box center [490, 304] width 106 height 25
click at [478, 301] on button "Select files" at bounding box center [490, 304] width 106 height 25
click at [492, 301] on button "Select files" at bounding box center [490, 304] width 106 height 25
click at [494, 301] on button "Select files" at bounding box center [490, 304] width 106 height 25
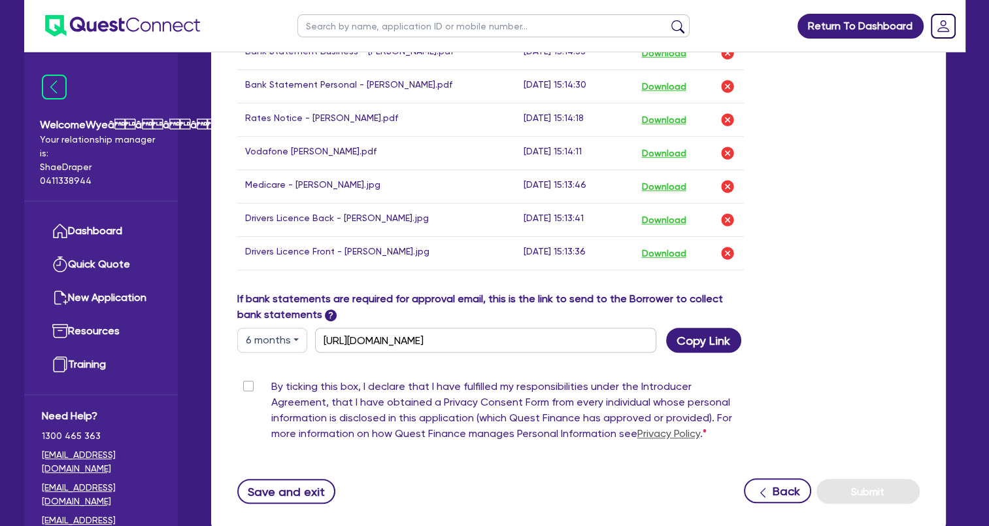
scroll to position [850, 0]
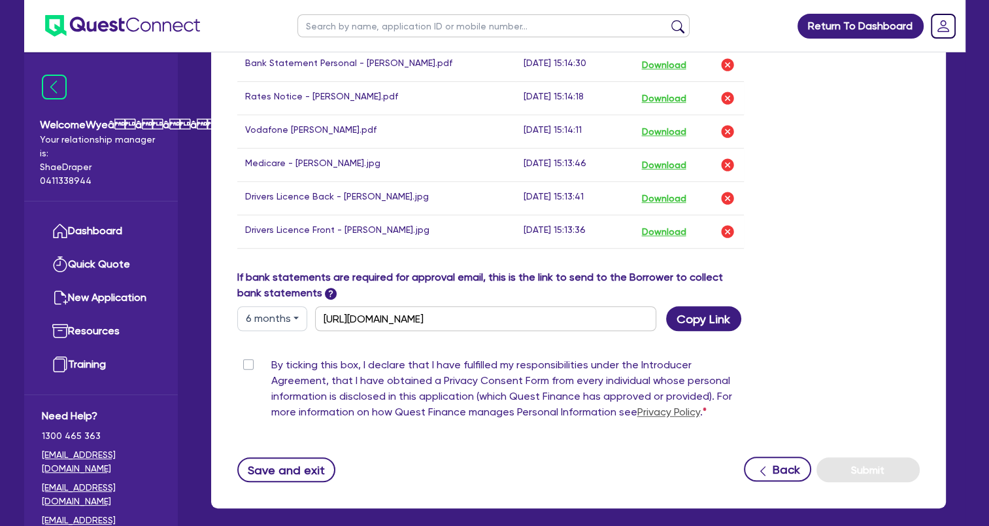
click at [271, 371] on label "By ticking this box, I declare that I have fulfilled my responsibilities under …" at bounding box center [507, 391] width 473 height 68
click at [246, 369] on input "By ticking this box, I declare that I have fulfilled my responsibilities under …" at bounding box center [242, 363] width 10 height 12
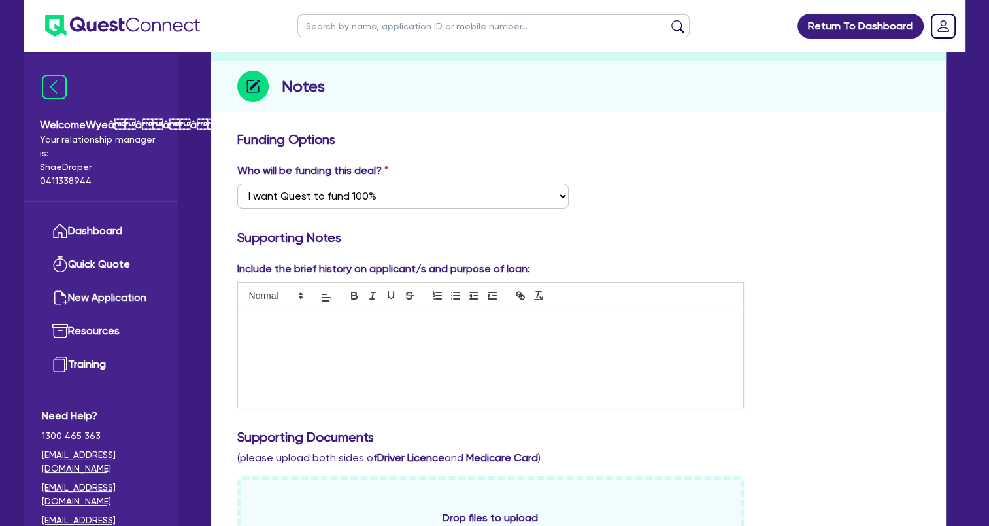
scroll to position [0, 0]
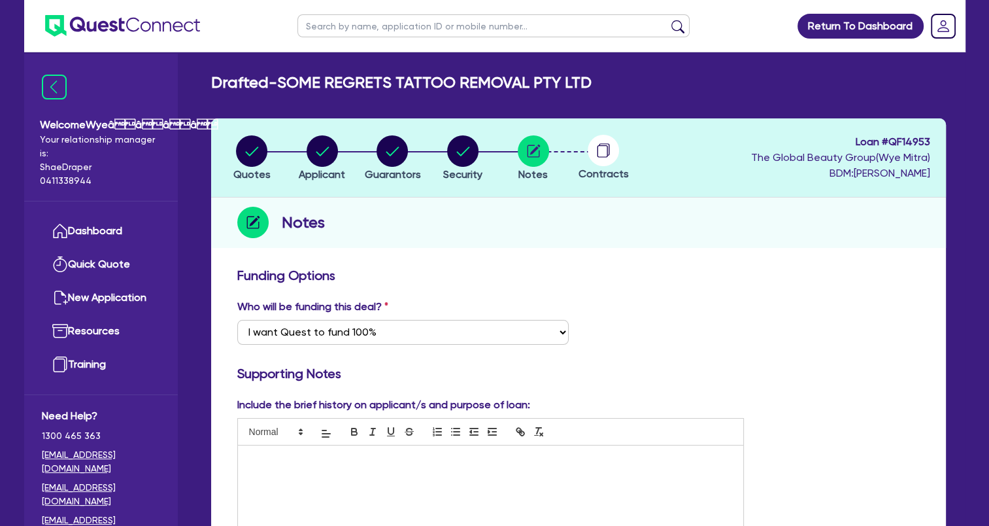
click at [664, 272] on h3 "Funding Options" at bounding box center [578, 275] width 682 height 16
click at [316, 468] on div at bounding box center [491, 494] width 506 height 98
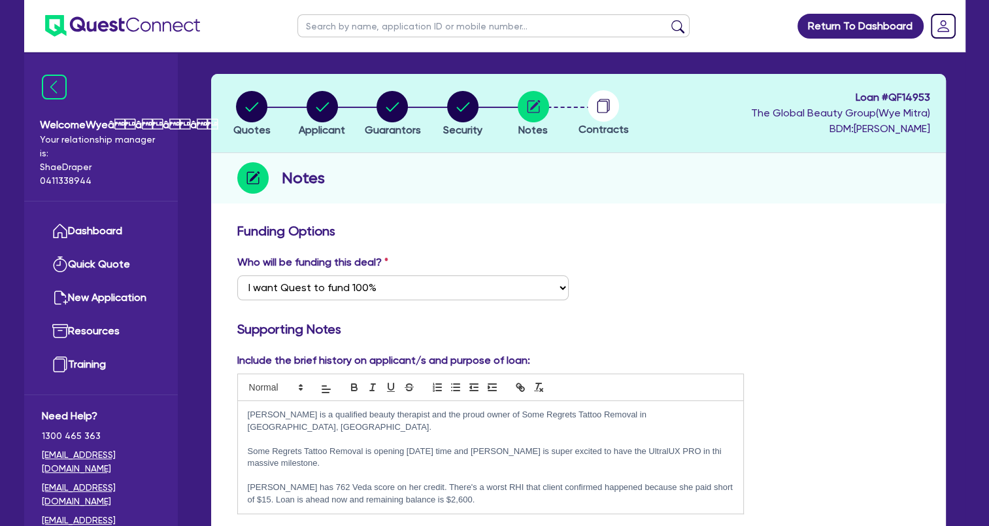
scroll to position [65, 0]
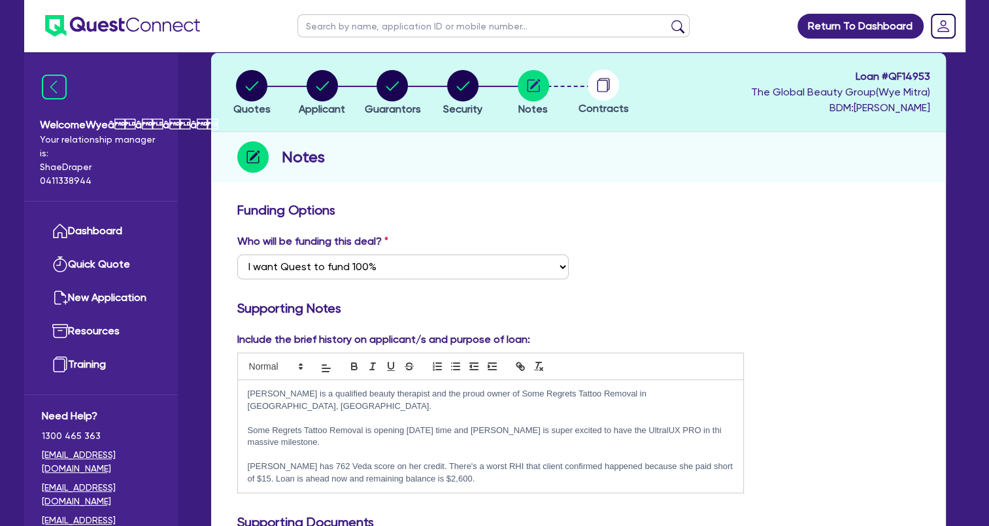
click at [276, 460] on p "[PERSON_NAME] has 762 Veda score on her credit. There's a worst RHI that client…" at bounding box center [491, 472] width 486 height 24
click at [408, 460] on p "[PERSON_NAME] is a [PERSON_NAME] owner and she has 762 Veda score on her credit…" at bounding box center [491, 472] width 486 height 24
click at [422, 460] on p "[PERSON_NAME] is a [PERSON_NAME] owner and she has 762 a Veda score on her cred…" at bounding box center [491, 472] width 486 height 24
click at [512, 460] on p "[PERSON_NAME] is a [PERSON_NAME] owner and she has 762 a Veda score on her cred…" at bounding box center [491, 472] width 486 height 24
click at [539, 460] on p "[PERSON_NAME] is a [PERSON_NAME] owner and she has 762 veda score on her credit…" at bounding box center [491, 472] width 486 height 24
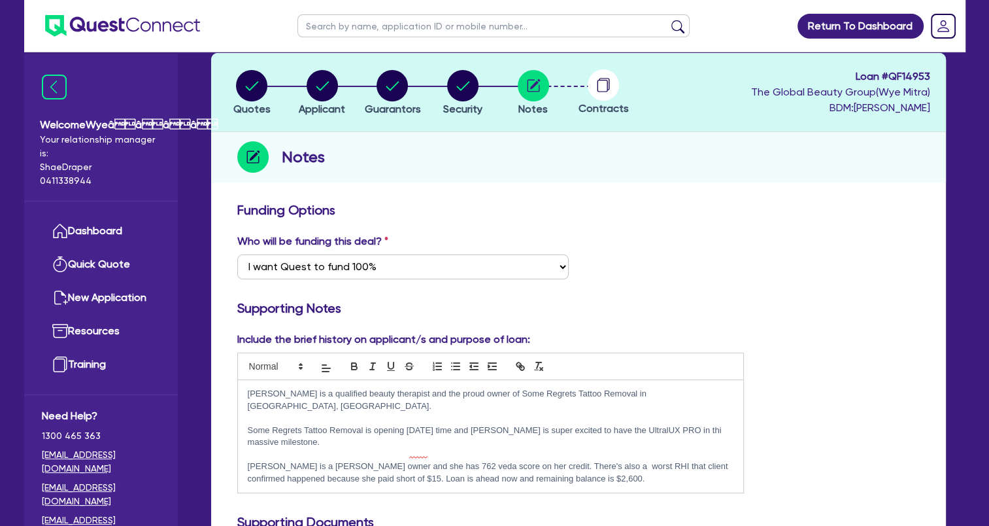
drag, startPoint x: 533, startPoint y: 465, endPoint x: 549, endPoint y: 466, distance: 15.7
click at [533, 465] on p "[PERSON_NAME] is a [PERSON_NAME] owner and she has 762 veda score on her credit…" at bounding box center [491, 472] width 486 height 24
click at [621, 468] on p "[PERSON_NAME] is a [PERSON_NAME] owner and she has 762 veda score on her credit…" at bounding box center [491, 472] width 486 height 24
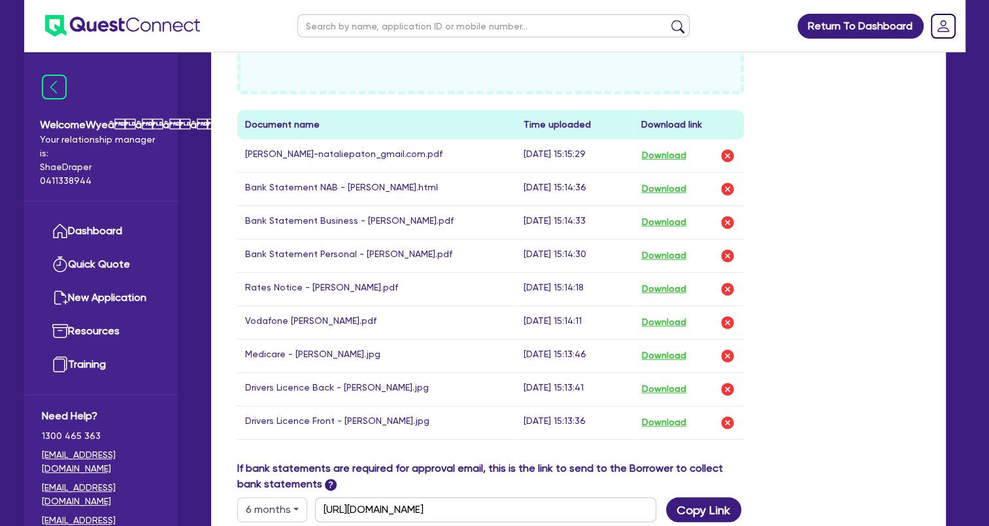
scroll to position [880, 0]
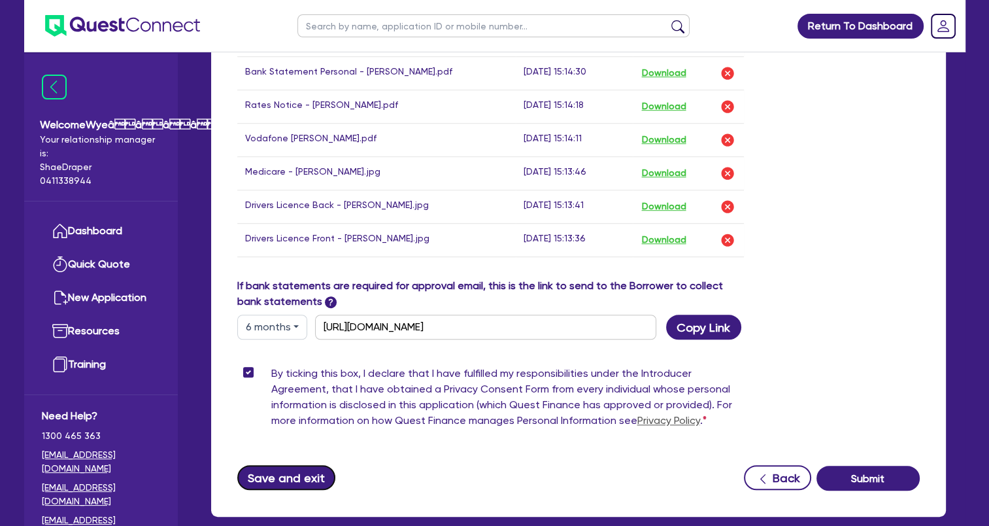
click at [314, 471] on button "Save and exit" at bounding box center [286, 477] width 99 height 25
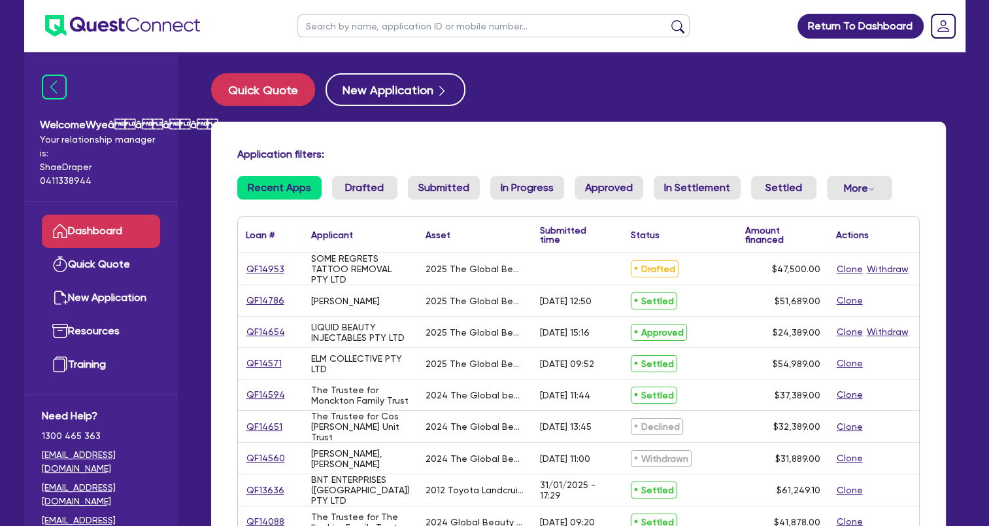
click at [458, 266] on div "2025 The Global Beauty Group UltraLUX PRO" at bounding box center [475, 268] width 99 height 10
drag, startPoint x: 366, startPoint y: 262, endPoint x: 301, endPoint y: 275, distance: 65.9
click at [365, 262] on div "SOME REGRETS TATTOO REMOVAL PTY LTD" at bounding box center [360, 268] width 99 height 31
click at [267, 266] on link "QF14953" at bounding box center [265, 268] width 39 height 15
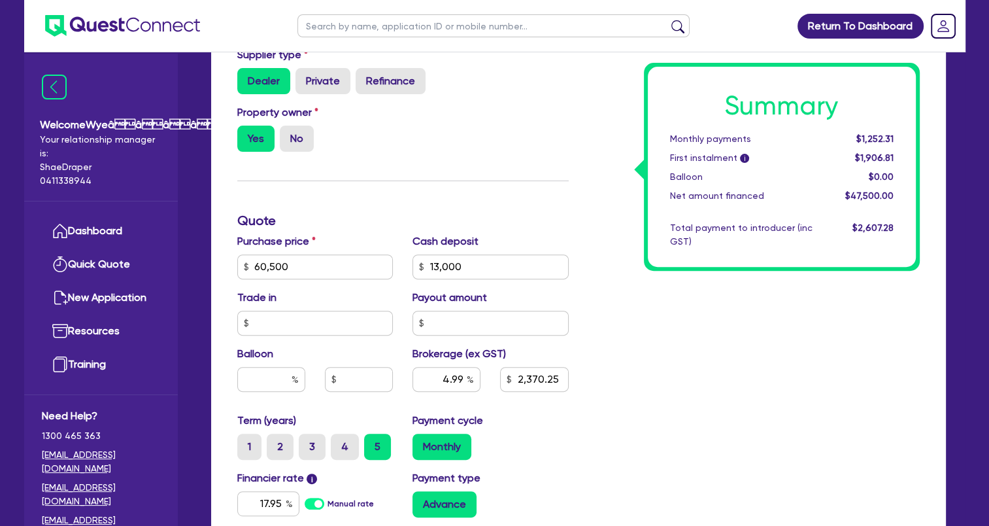
scroll to position [652, 0]
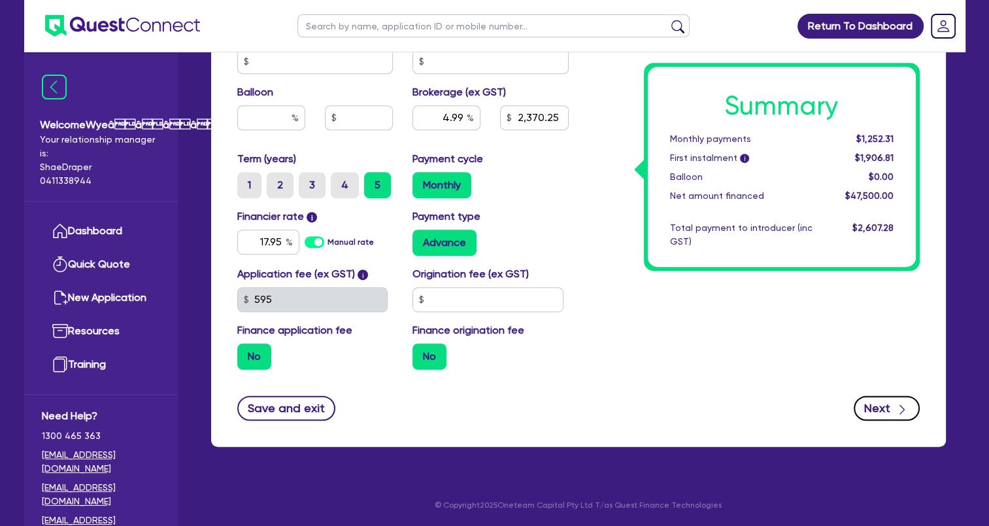
click at [877, 413] on button "Next" at bounding box center [887, 407] width 66 height 25
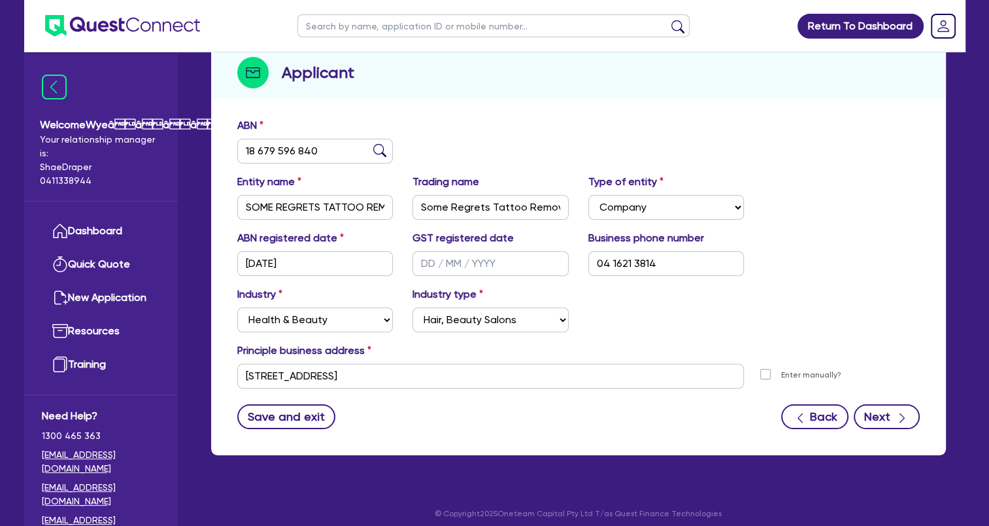
scroll to position [158, 0]
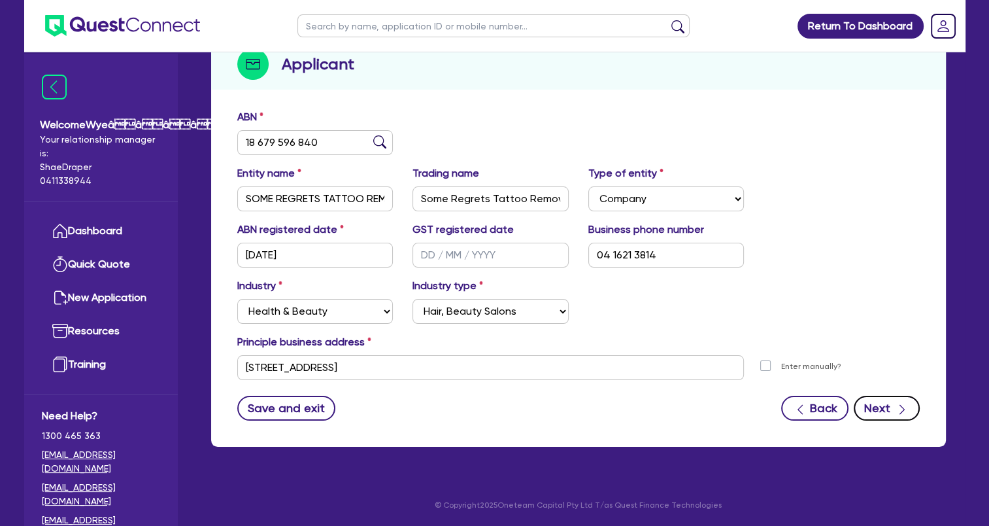
click at [886, 409] on button "Next" at bounding box center [887, 407] width 66 height 25
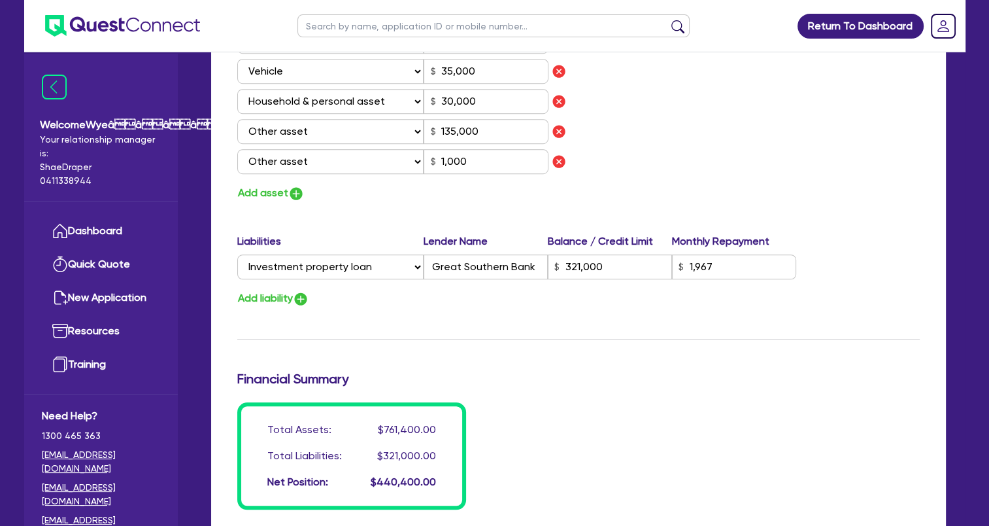
scroll to position [784, 0]
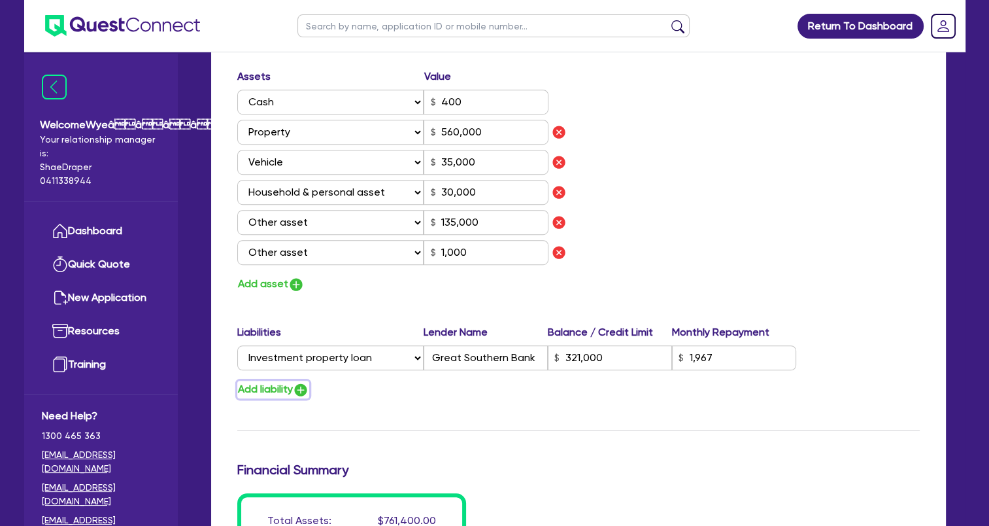
click at [301, 391] on img "button" at bounding box center [301, 390] width 16 height 16
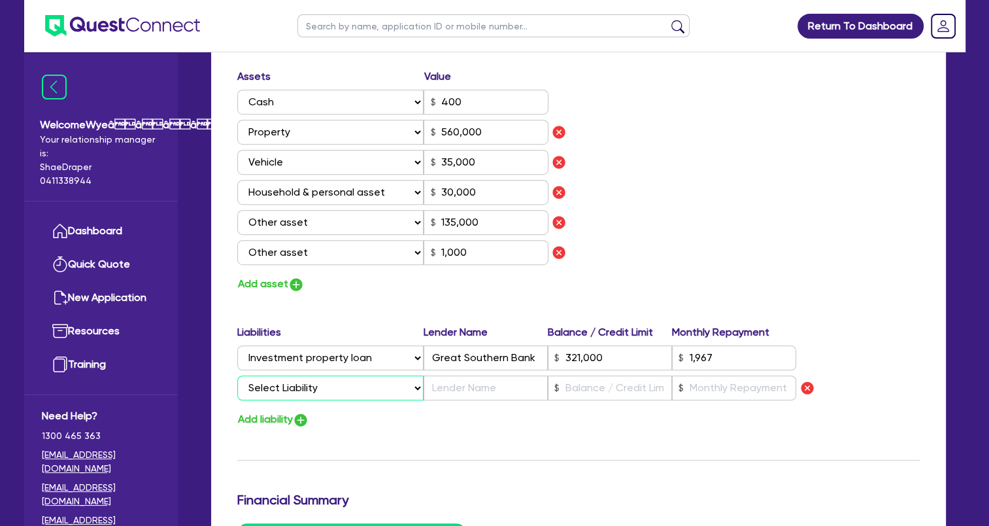
click at [307, 387] on select "Select Liability Credit card Mortgage Investment property loan Vehicle loan Tru…" at bounding box center [330, 387] width 186 height 25
click at [237, 375] on select "Select Liability Credit card Mortgage Investment property loan Vehicle loan Tru…" at bounding box center [330, 387] width 186 height 25
click at [492, 384] on input "text" at bounding box center [486, 387] width 124 height 25
click at [705, 385] on input "text" at bounding box center [734, 387] width 124 height 25
click at [764, 437] on div "Update residential status for Director #1 Boarding is only acceptable when the …" at bounding box center [578, 56] width 682 height 1147
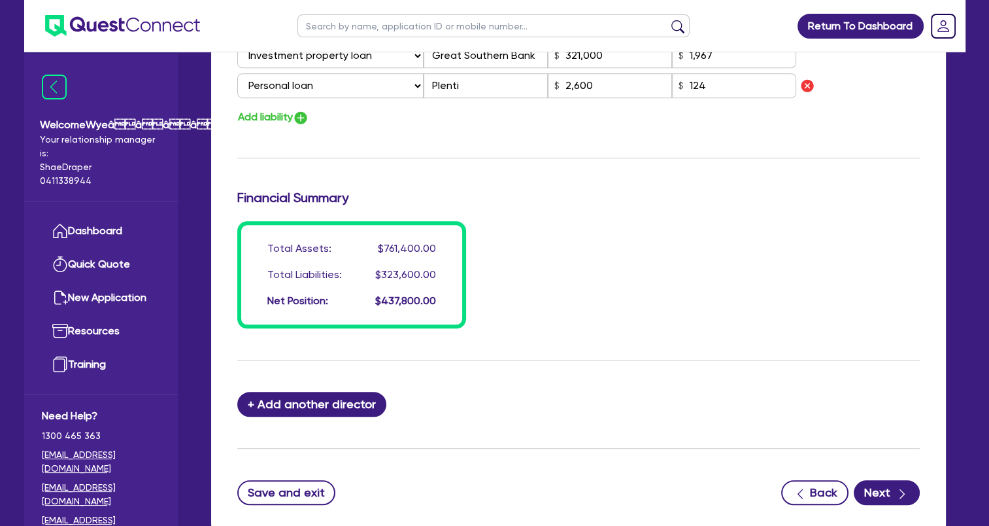
scroll to position [1170, 0]
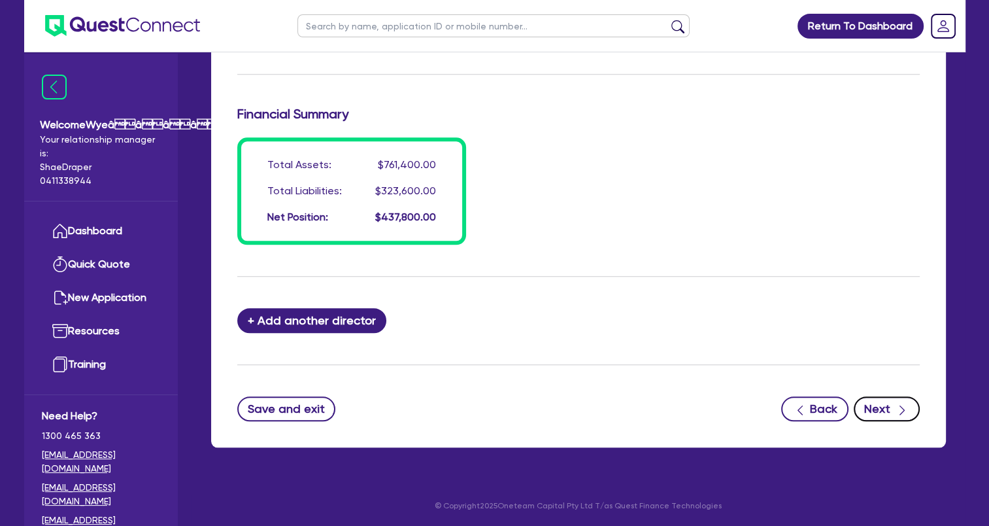
click at [867, 408] on button "Next" at bounding box center [887, 408] width 66 height 25
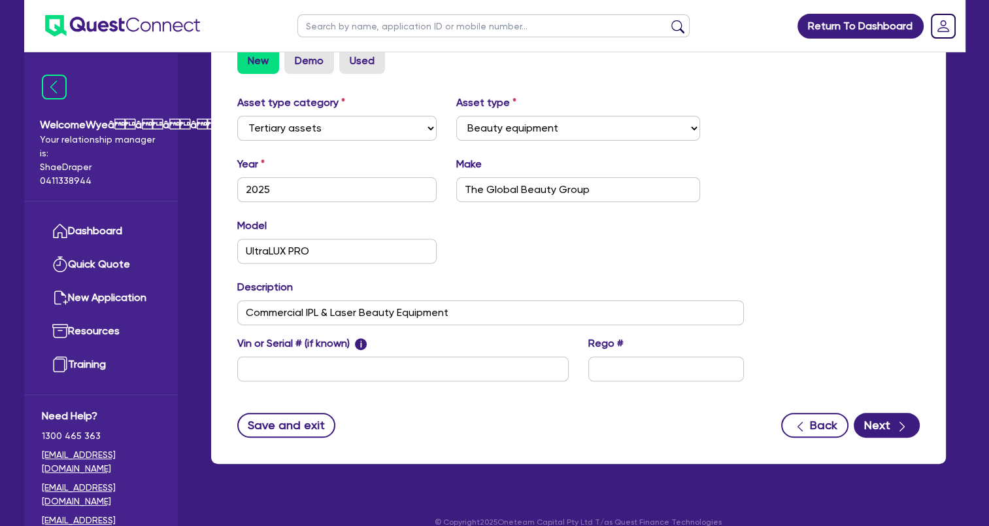
scroll to position [426, 0]
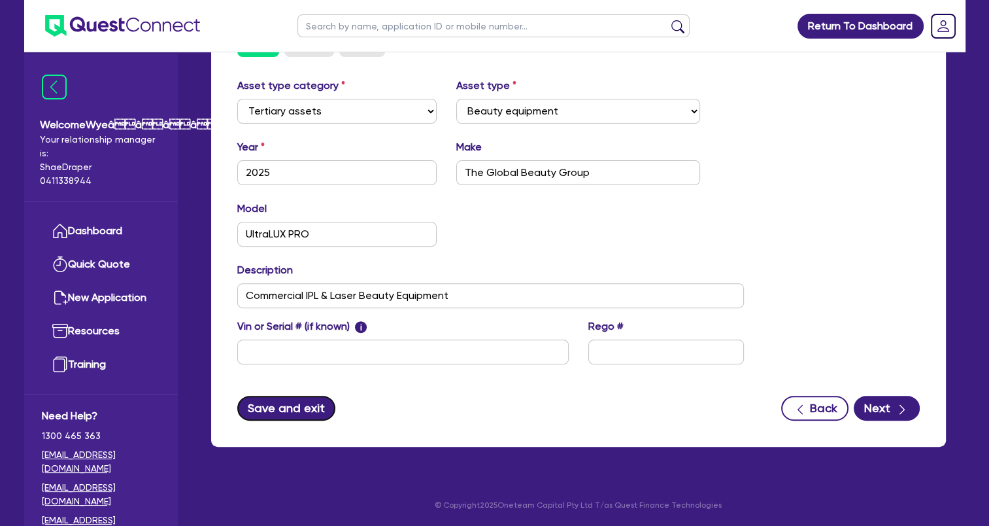
click at [303, 411] on button "Save and exit" at bounding box center [286, 407] width 99 height 25
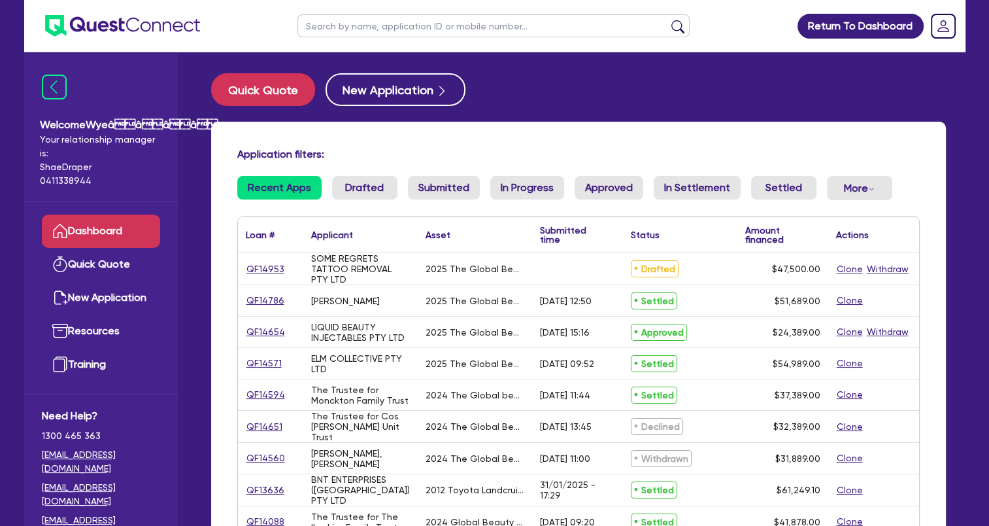
click at [918, 100] on div "Quick Quote New Application" at bounding box center [578, 89] width 735 height 33
click at [256, 268] on link "QF14953" at bounding box center [265, 268] width 39 height 15
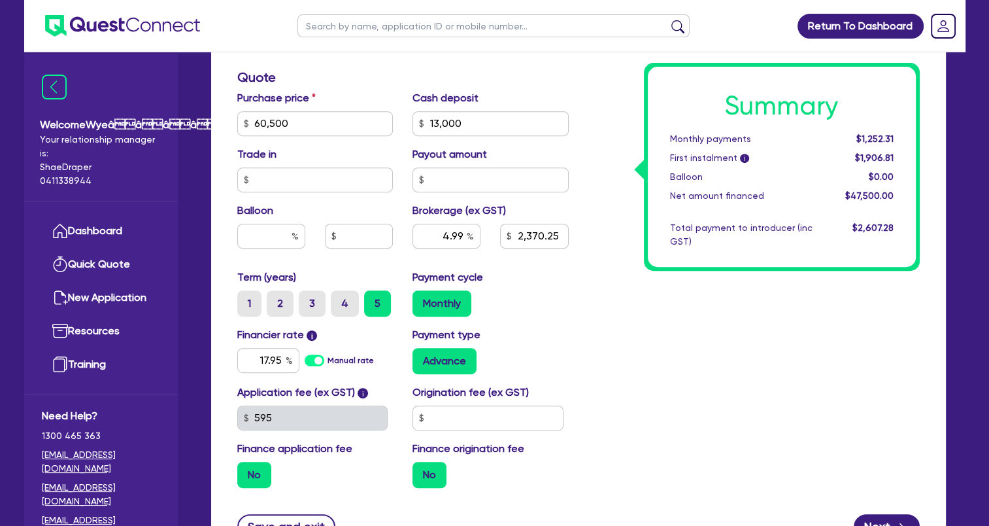
scroll to position [652, 0]
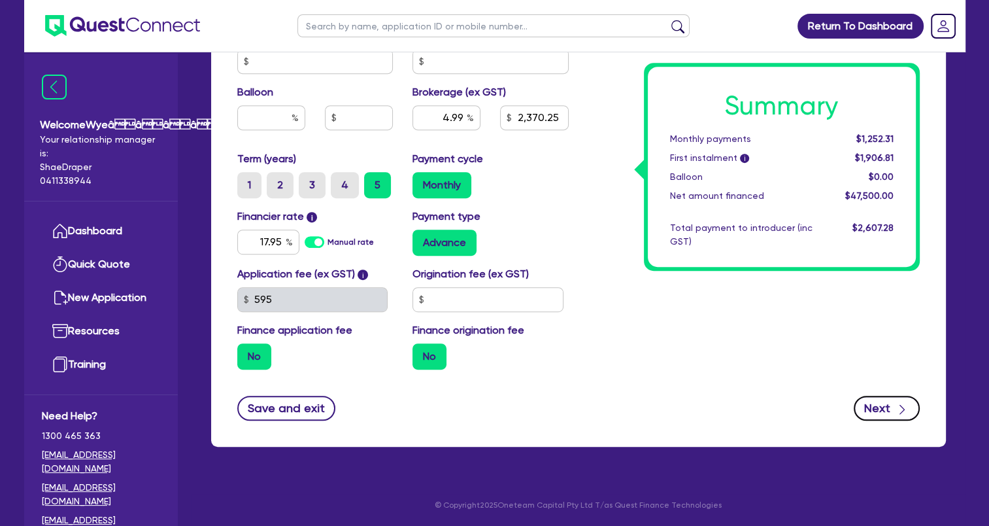
click at [875, 404] on button "Next" at bounding box center [887, 407] width 66 height 25
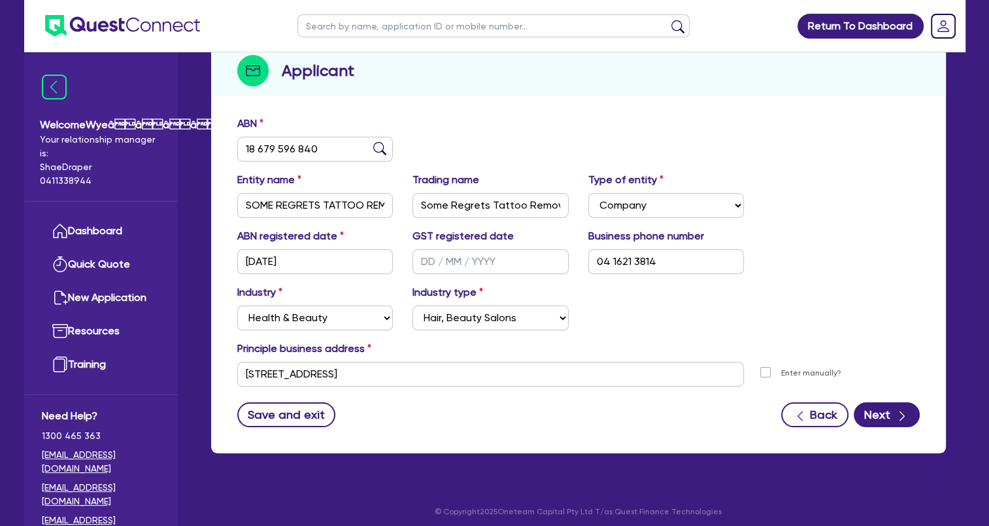
scroll to position [158, 0]
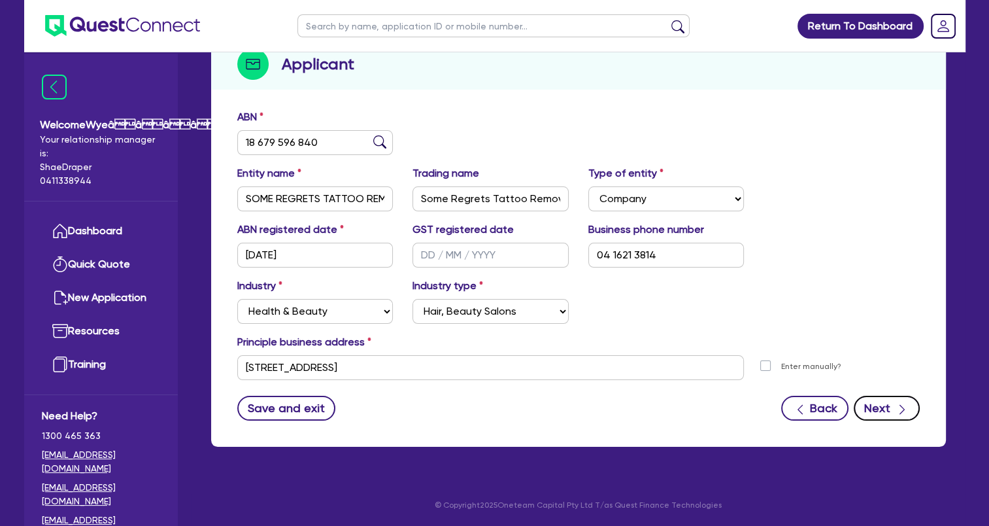
click at [892, 401] on button "Next" at bounding box center [887, 407] width 66 height 25
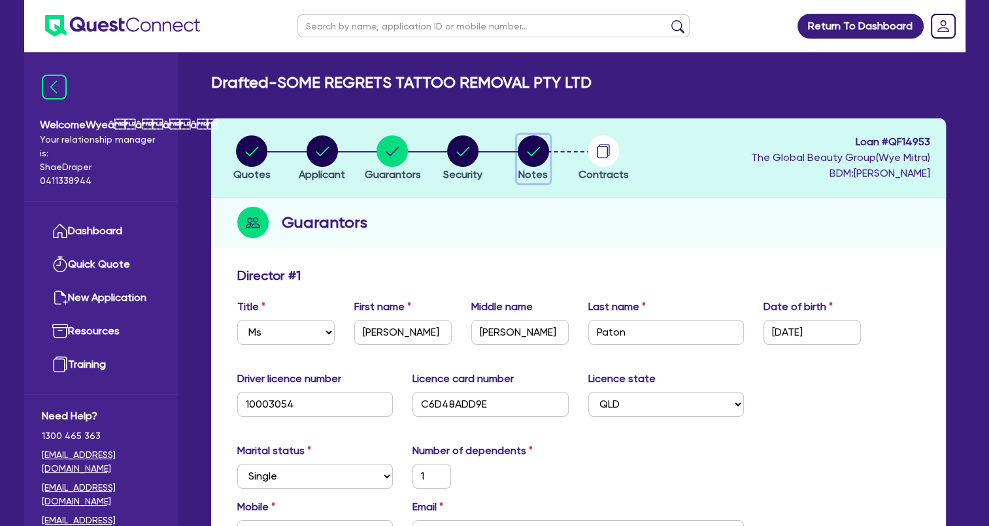
click at [541, 154] on circle "button" at bounding box center [533, 150] width 31 height 31
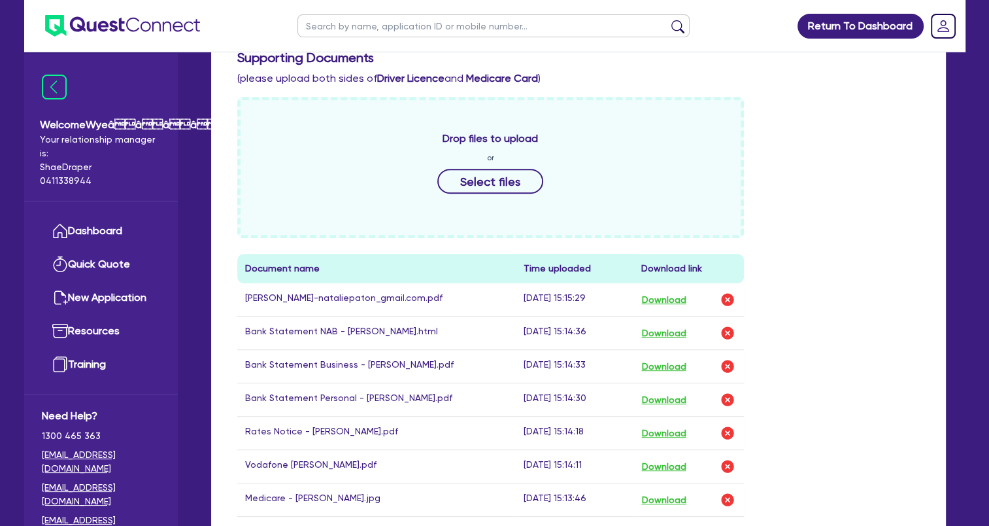
scroll to position [149, 0]
